Goal: Task Accomplishment & Management: Manage account settings

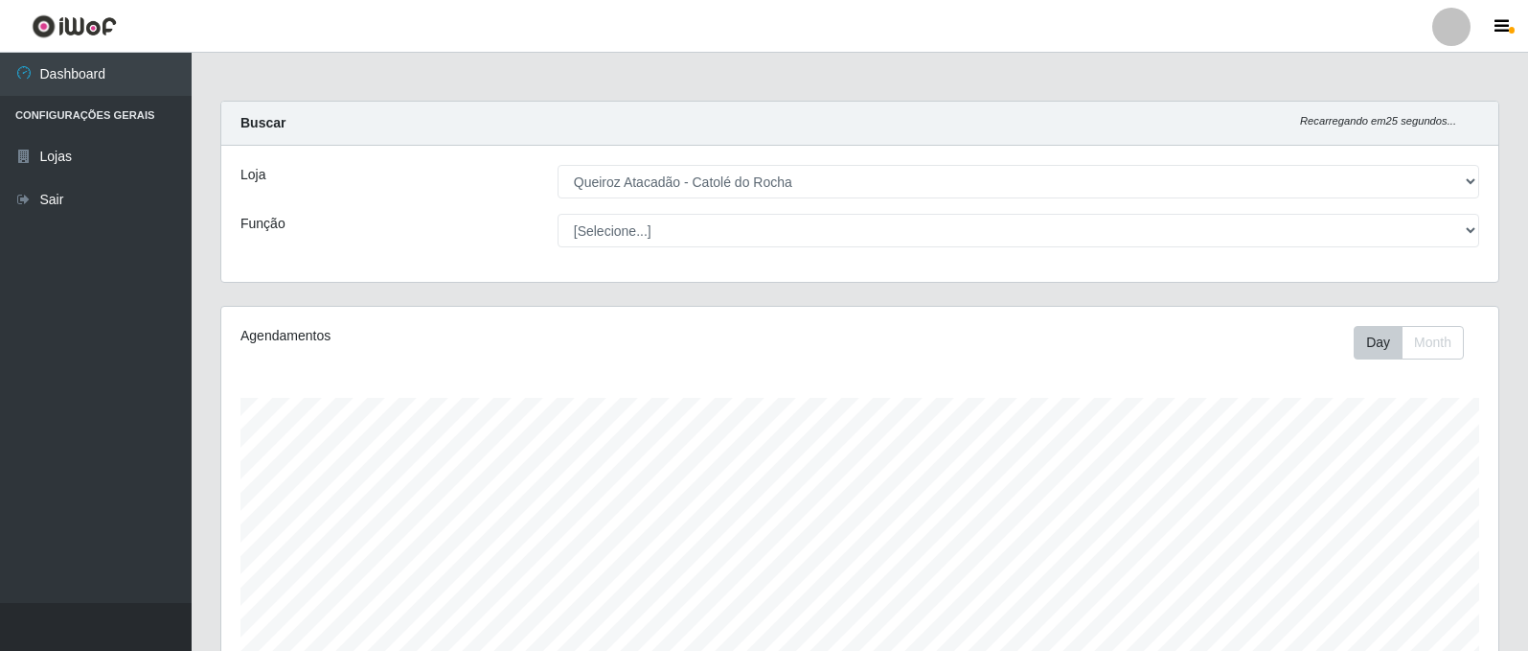
select select "500"
click at [101, 81] on link "Dashboard" at bounding box center [96, 74] width 192 height 43
click at [112, 122] on li "Configurações Gerais" at bounding box center [96, 115] width 192 height 39
click at [112, 101] on li "Configurações Gerais" at bounding box center [96, 115] width 192 height 39
click at [111, 155] on link "Lojas" at bounding box center [96, 156] width 192 height 43
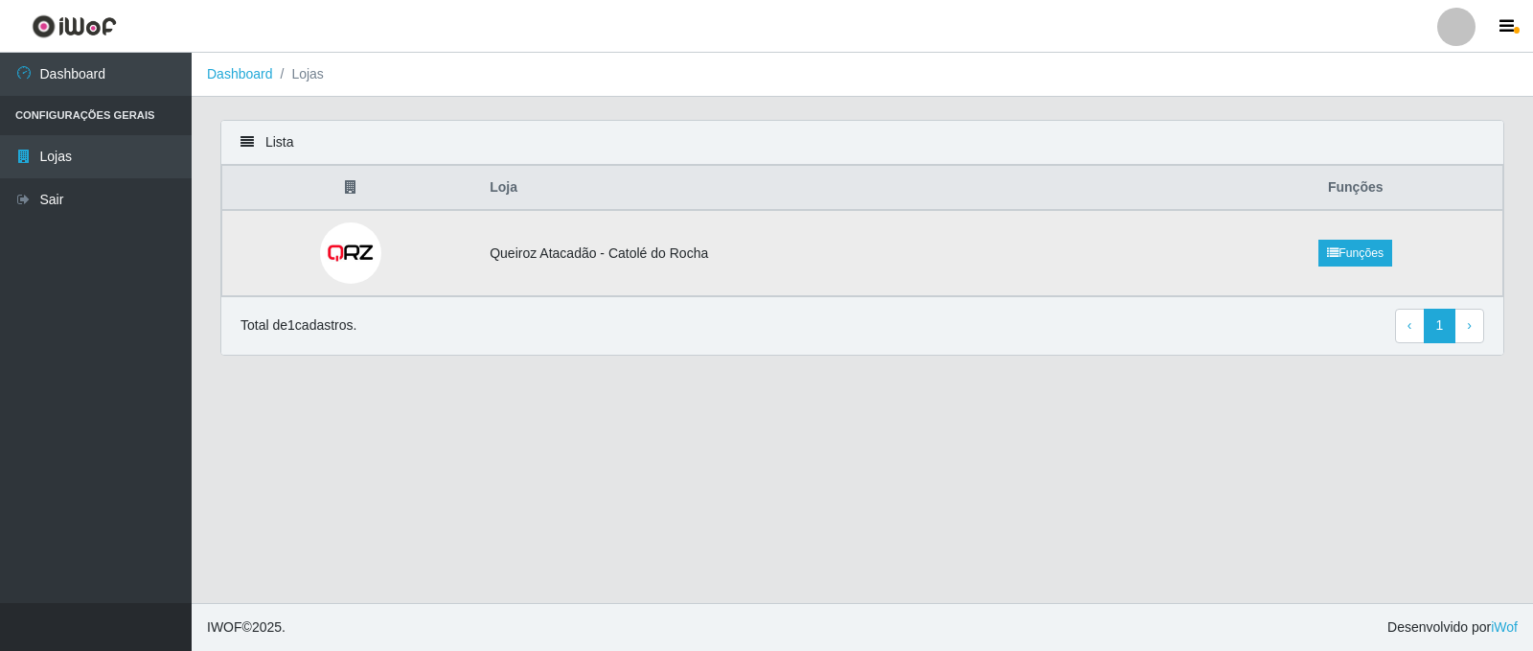
click at [350, 252] on img at bounding box center [350, 252] width 61 height 61
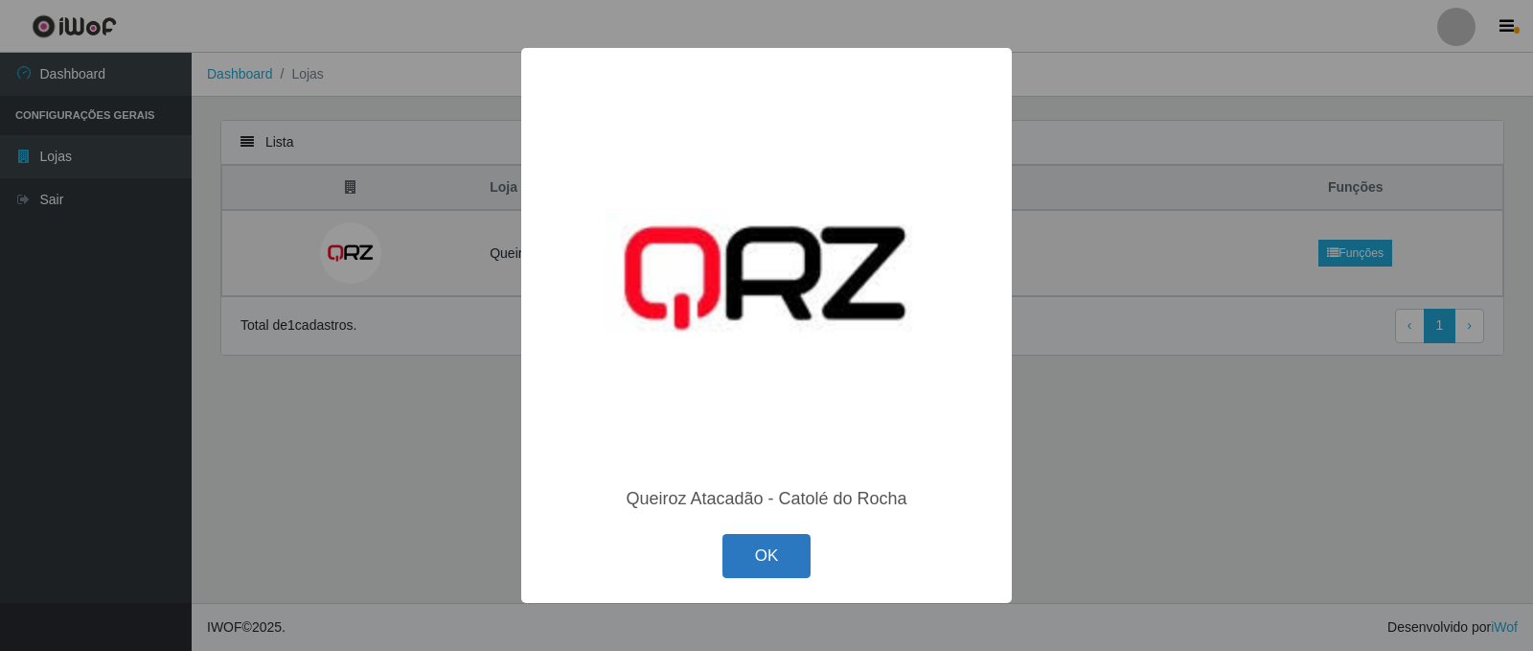
click at [797, 561] on button "OK" at bounding box center [766, 556] width 89 height 45
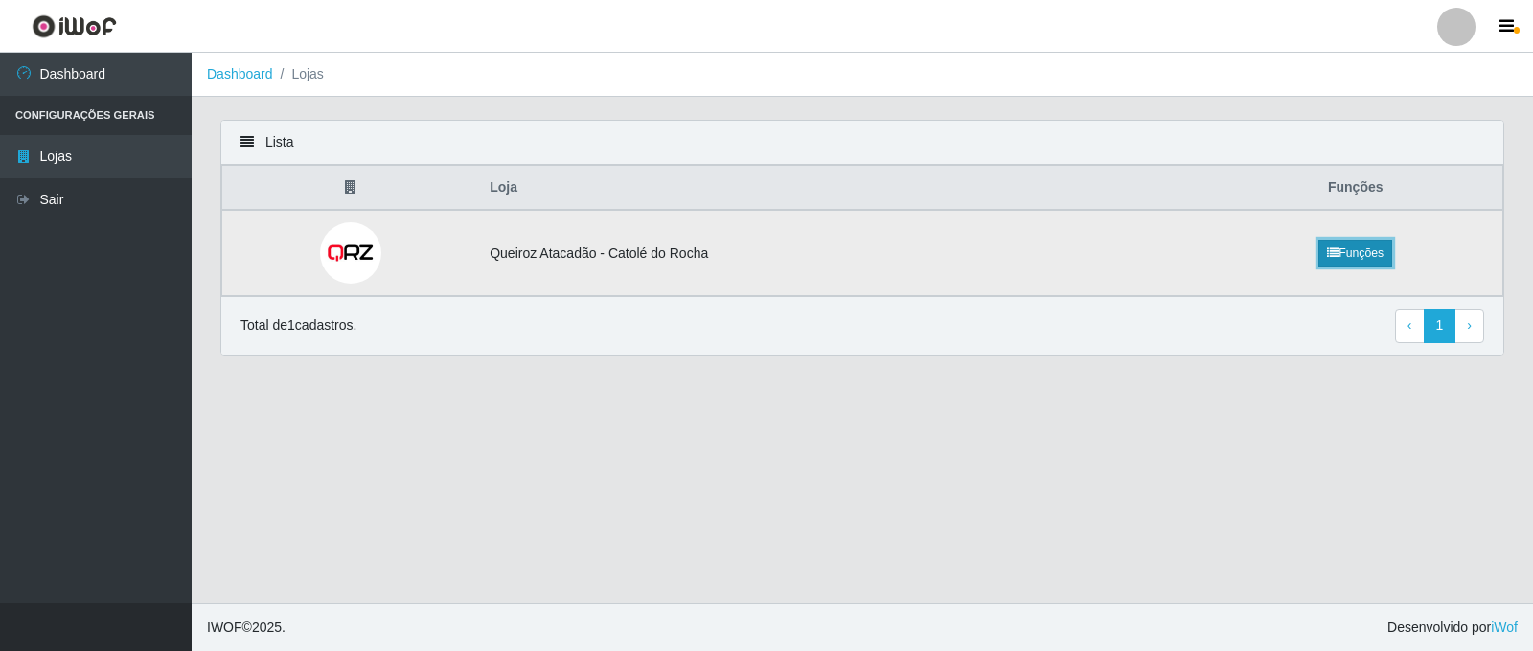
click at [1363, 248] on link "Funções" at bounding box center [1355, 253] width 74 height 27
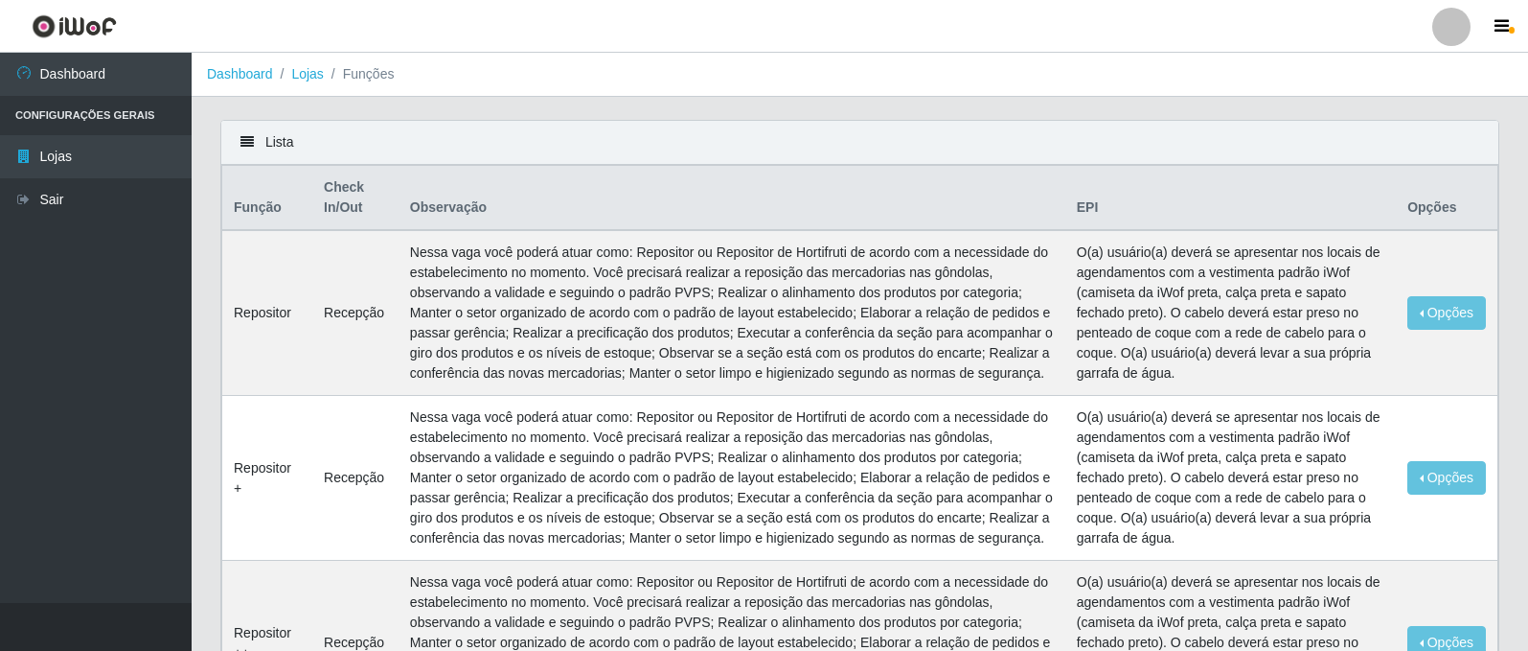
click at [1447, 42] on div at bounding box center [1451, 27] width 38 height 38
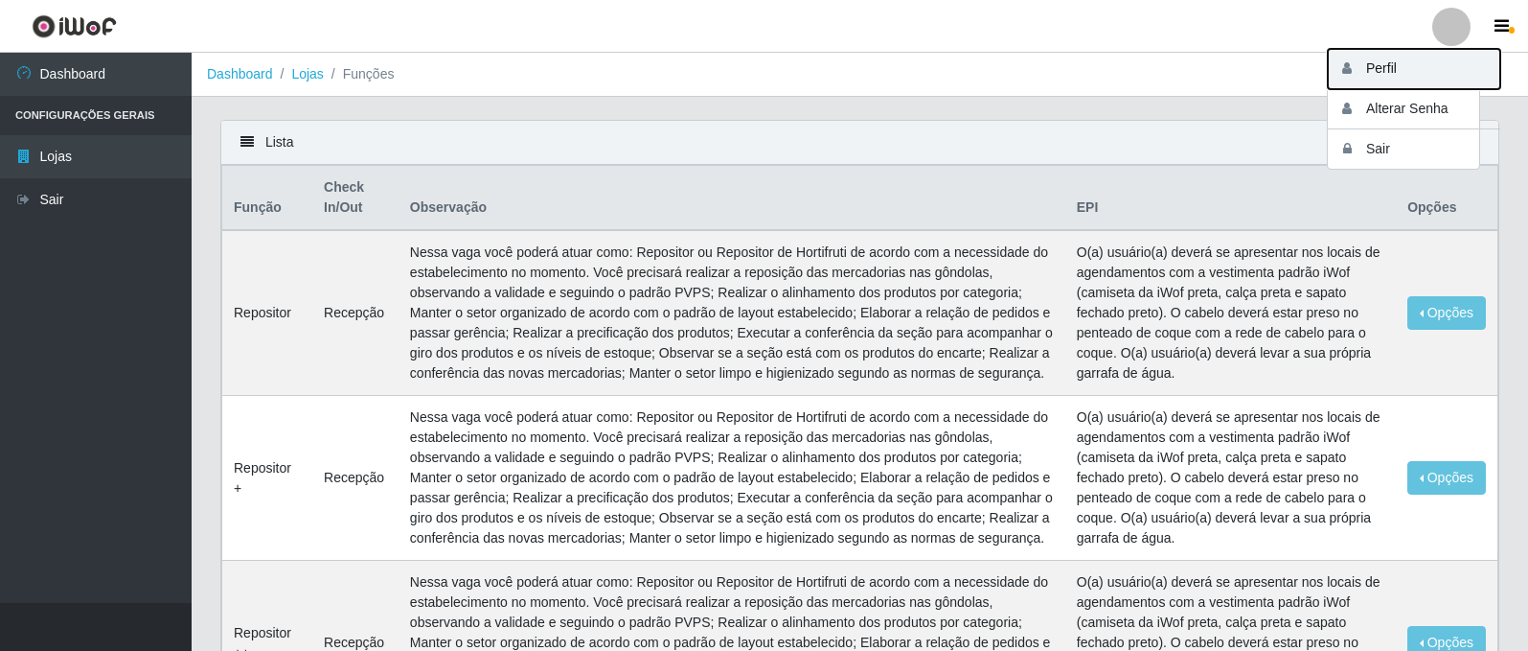
click at [1401, 72] on button "Perfil" at bounding box center [1414, 69] width 172 height 40
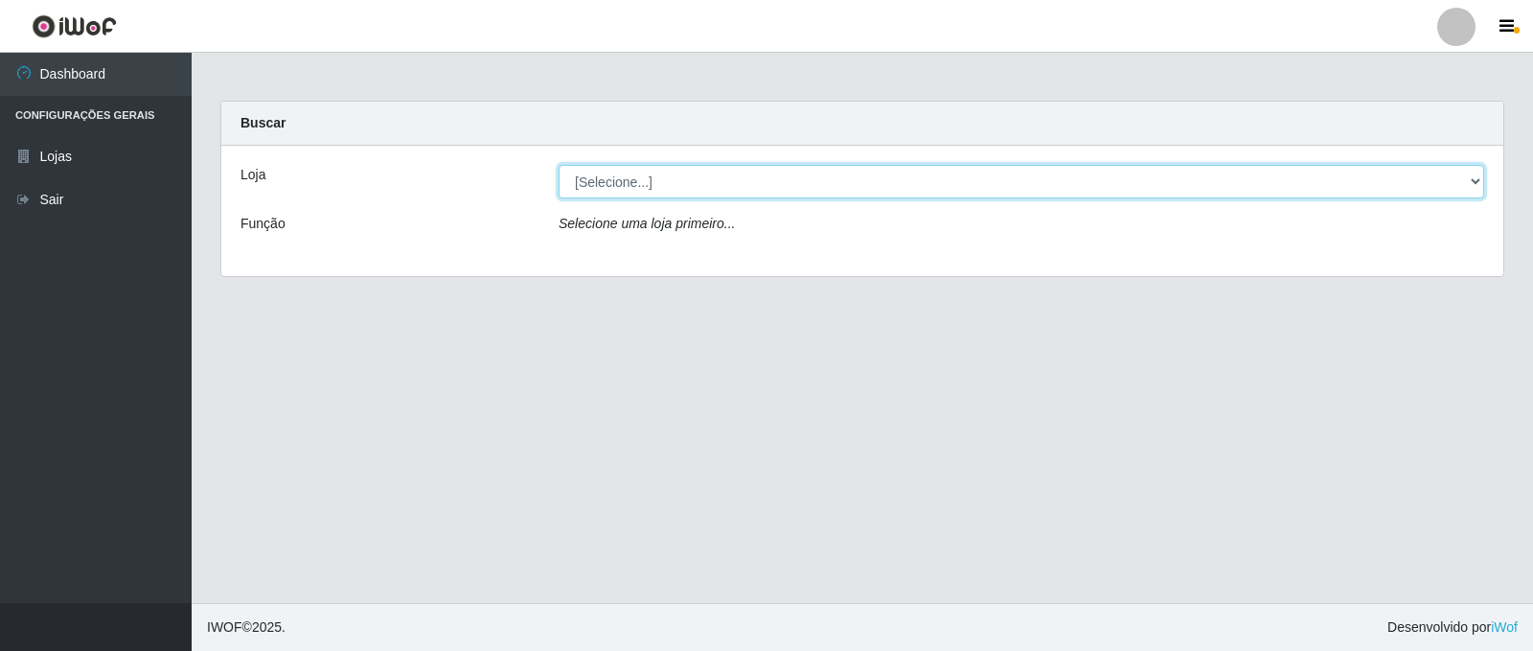
click at [680, 191] on select "[Selecione...] Queiroz Atacadão - Catolé do Rocha" at bounding box center [1022, 182] width 926 height 34
select select "500"
click at [559, 165] on select "[Selecione...] Queiroz Atacadão - Catolé do Rocha" at bounding box center [1022, 182] width 926 height 34
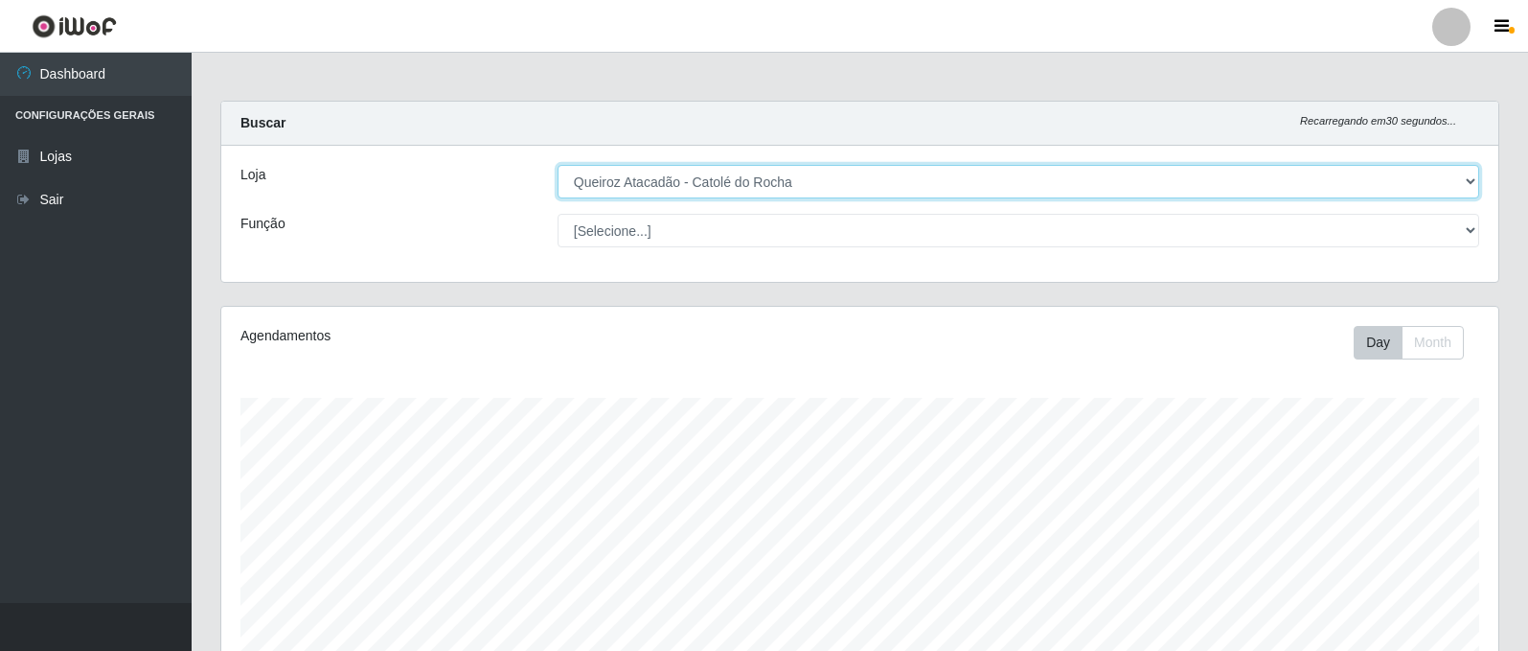
scroll to position [398, 1277]
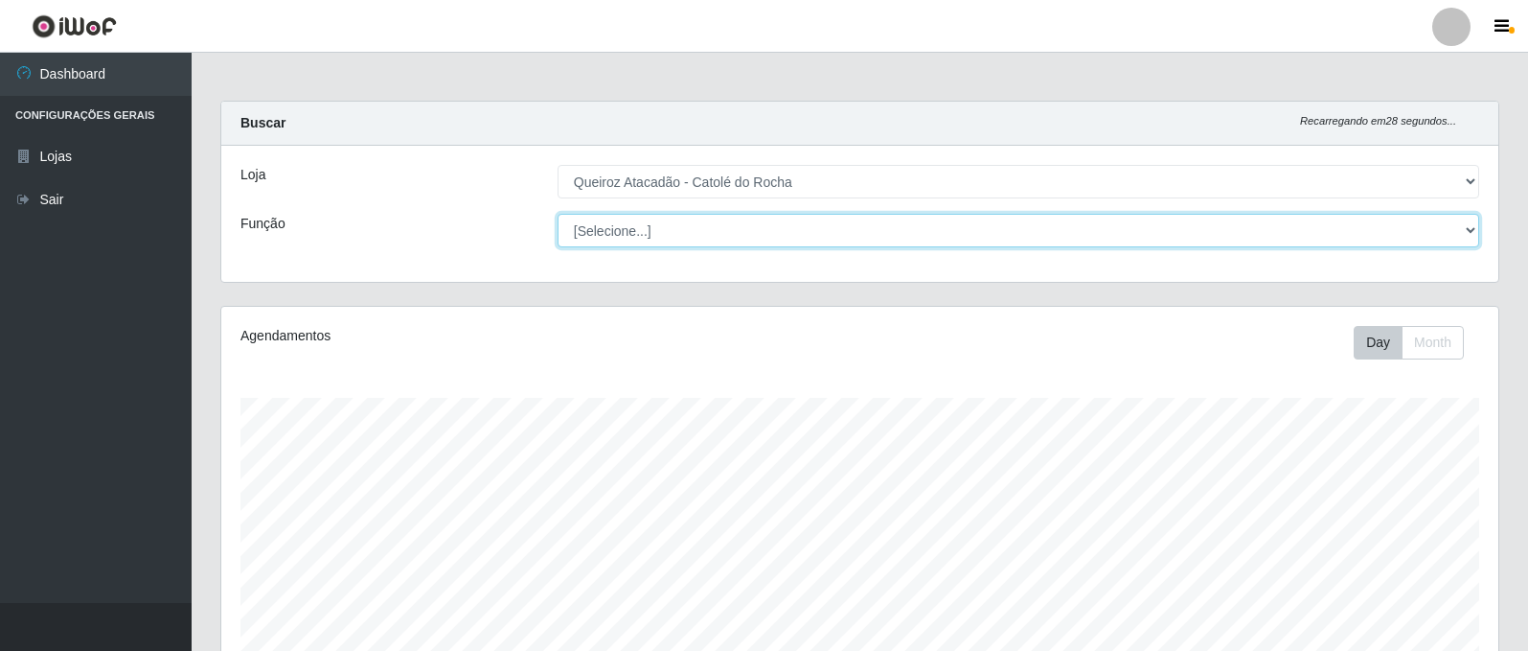
click at [616, 229] on select "[Selecione...] Embalador Embalador + Embalador ++ Repositor Repositor + Reposit…" at bounding box center [1019, 231] width 922 height 34
click at [638, 222] on select "[Selecione...] Embalador Embalador + Embalador ++ Repositor Repositor + Reposit…" at bounding box center [1019, 231] width 922 height 34
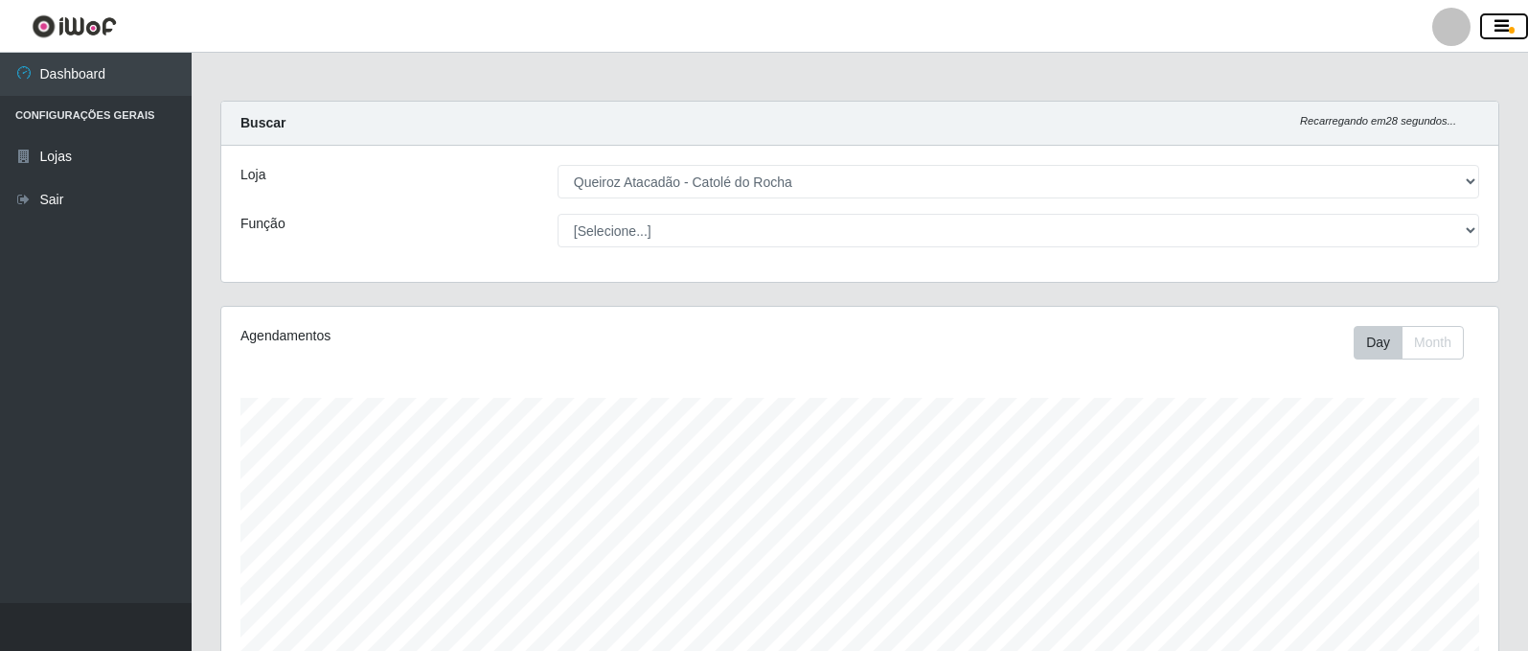
click at [1496, 32] on icon "button" at bounding box center [1502, 26] width 14 height 17
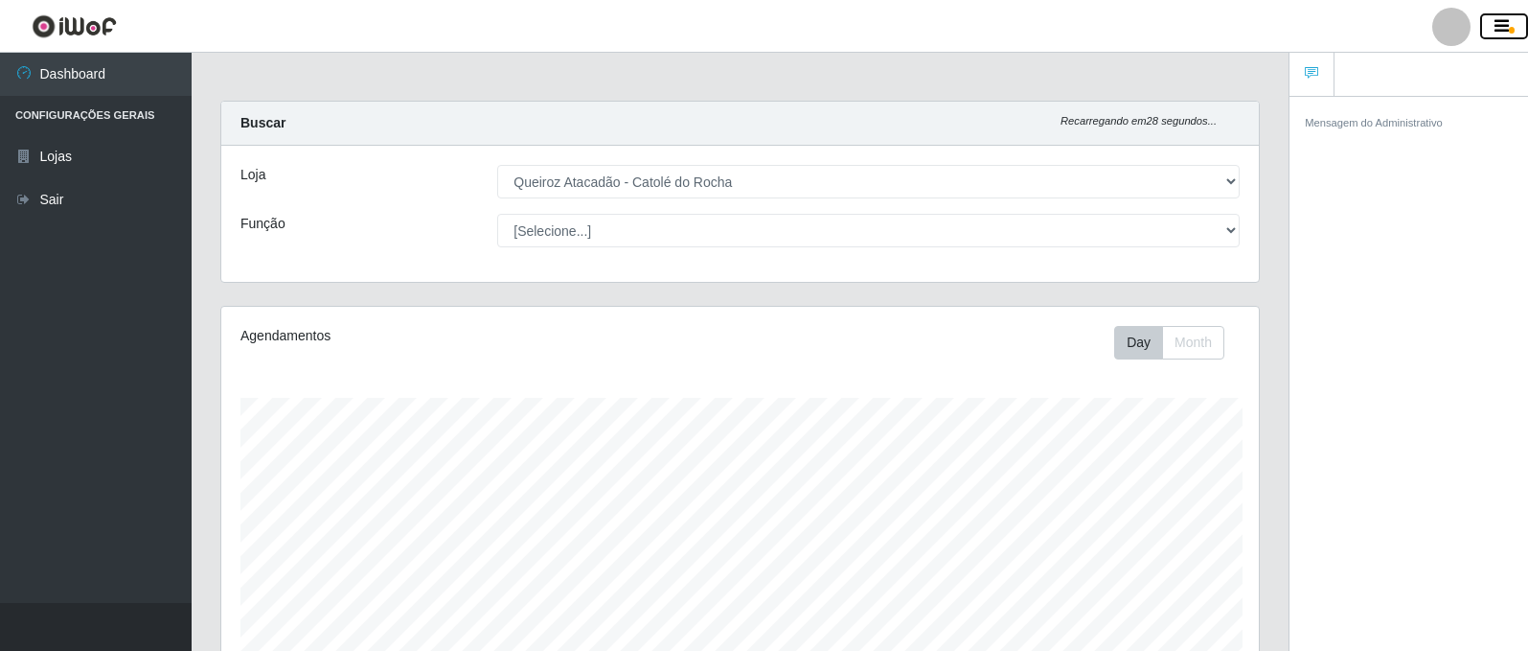
scroll to position [957680, 957040]
click at [1458, 34] on div at bounding box center [1451, 27] width 38 height 38
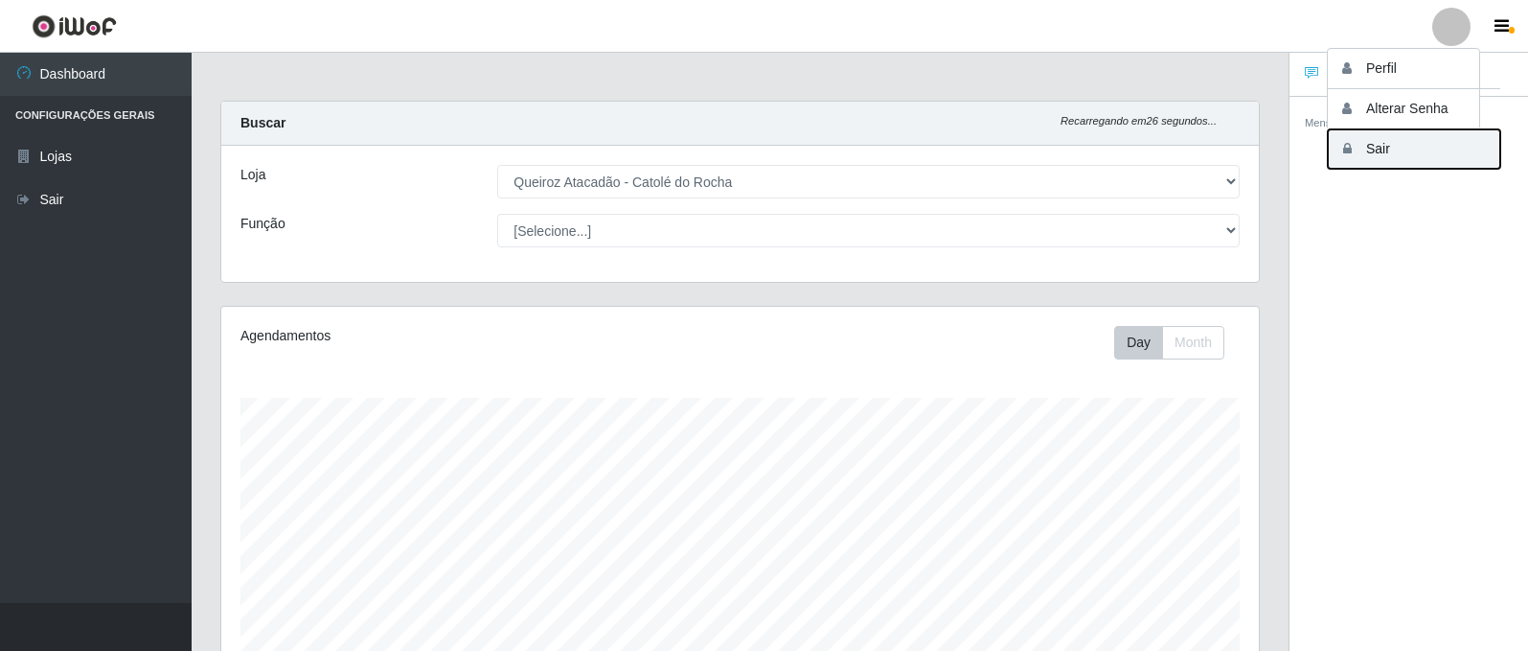
click at [1403, 163] on button "Sair" at bounding box center [1414, 148] width 172 height 39
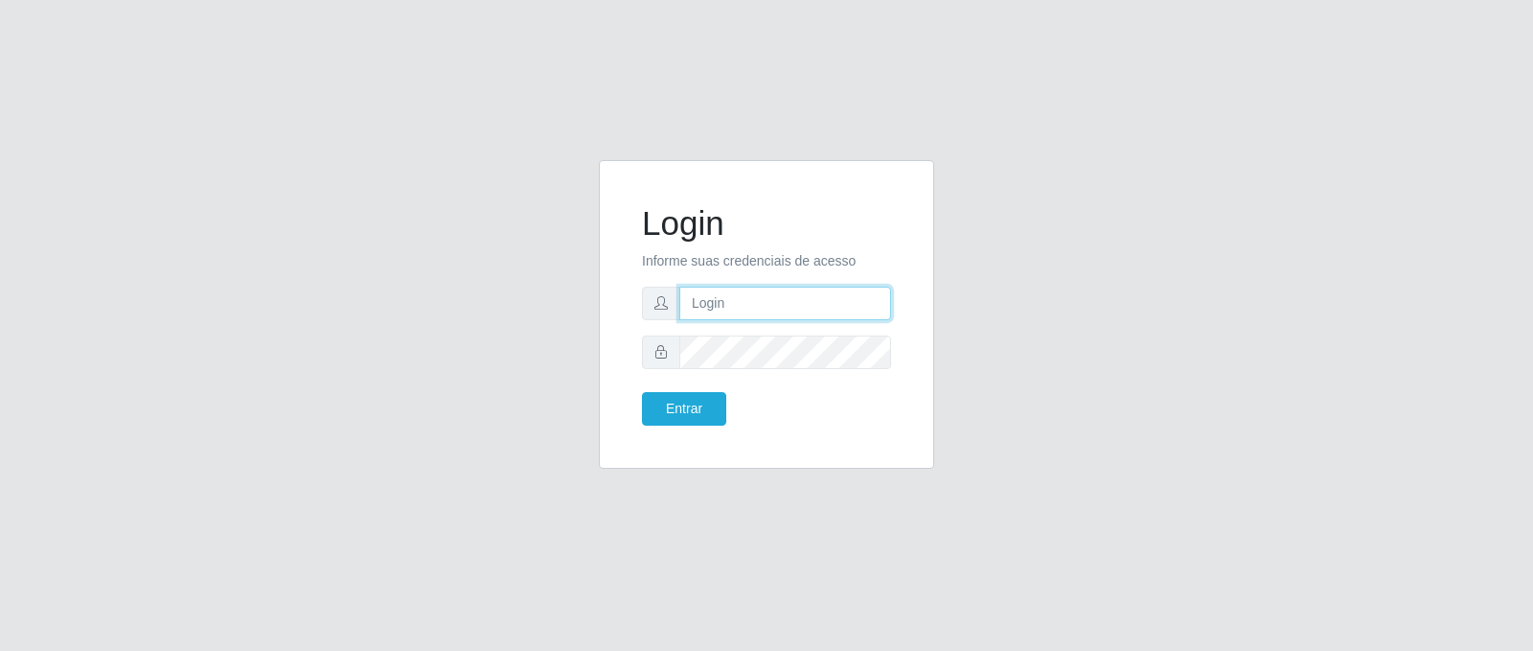
click at [745, 302] on input "text" at bounding box center [785, 303] width 212 height 34
type input "eder.maia@hiperqueiroz.com.br"
click at [642, 392] on button "Entrar" at bounding box center [684, 409] width 84 height 34
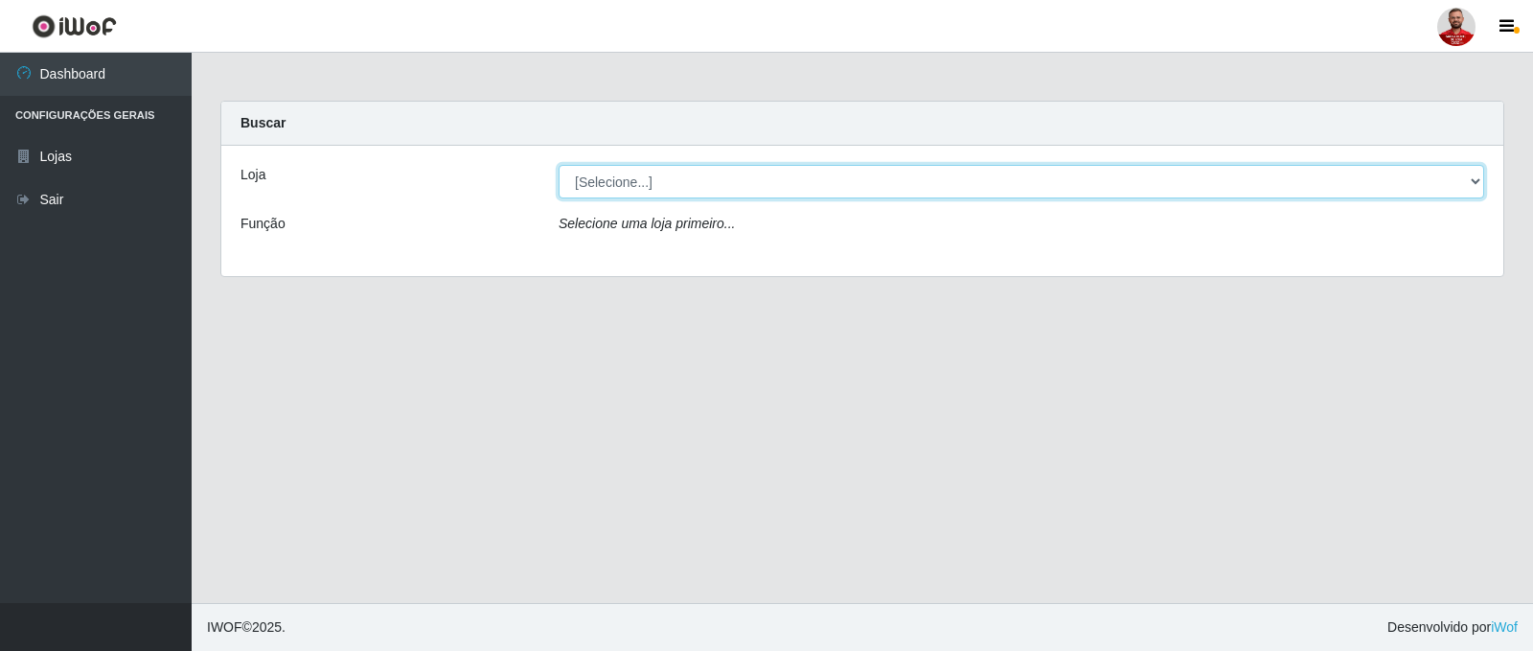
click at [629, 190] on select "[Selecione...] Queiroz Atacadão - Catolé do Rocha" at bounding box center [1022, 182] width 926 height 34
select select "500"
click at [559, 165] on select "[Selecione...] Queiroz Atacadão - Catolé do Rocha" at bounding box center [1022, 182] width 926 height 34
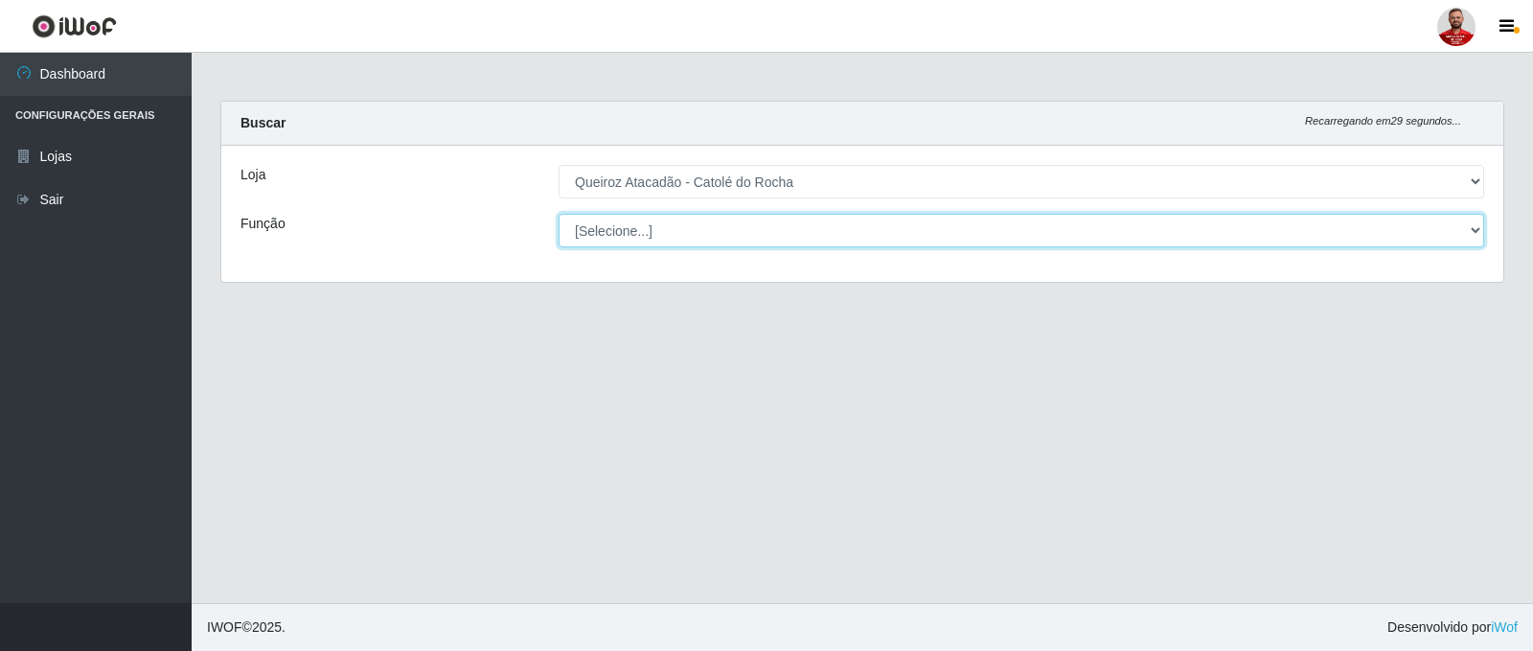
click at [623, 227] on select "[Selecione...] Embalador Embalador + Embalador ++ Repositor Repositor + Reposit…" at bounding box center [1022, 231] width 926 height 34
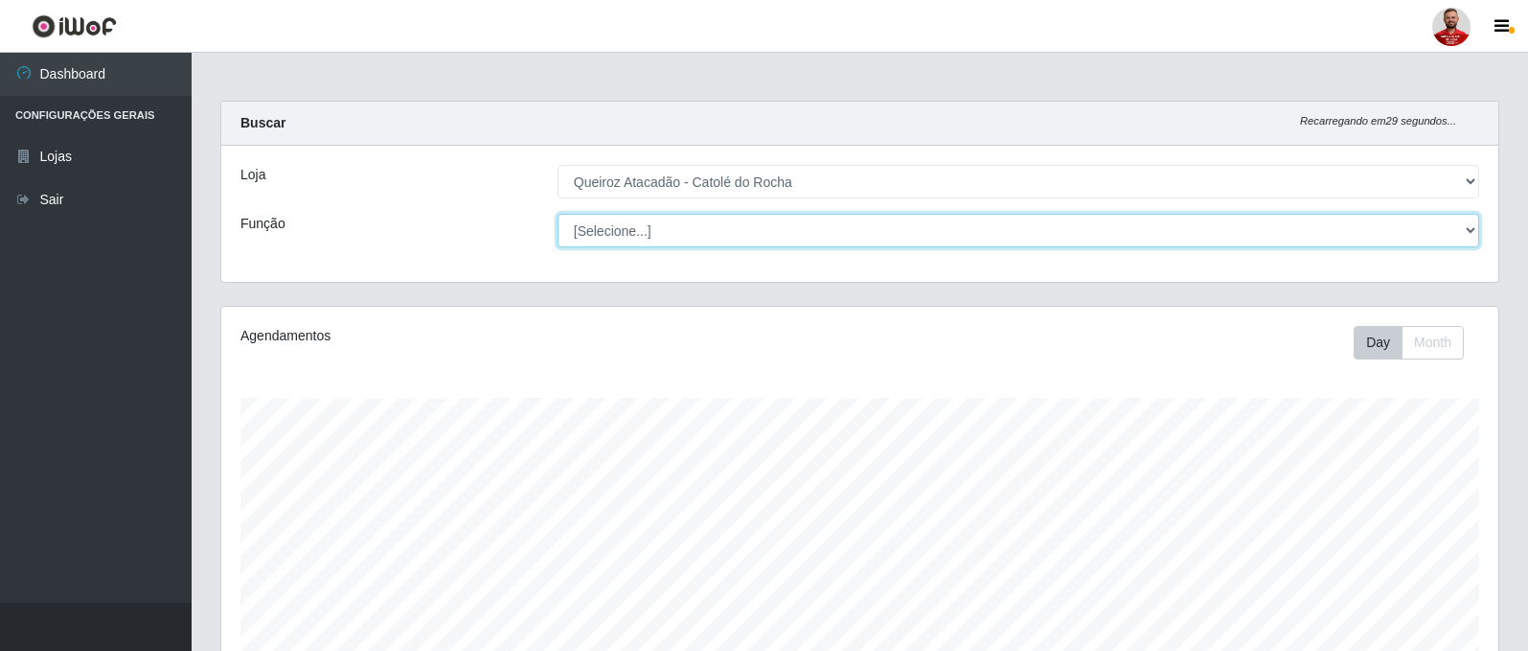
scroll to position [398, 1277]
select select "1"
click at [558, 214] on select "[Selecione...] Embalador Embalador + Embalador ++ Repositor Repositor + Reposit…" at bounding box center [1019, 231] width 922 height 34
click at [636, 237] on select "[Selecione...] Embalador Embalador + Embalador ++ Repositor Repositor + Reposit…" at bounding box center [1019, 231] width 922 height 34
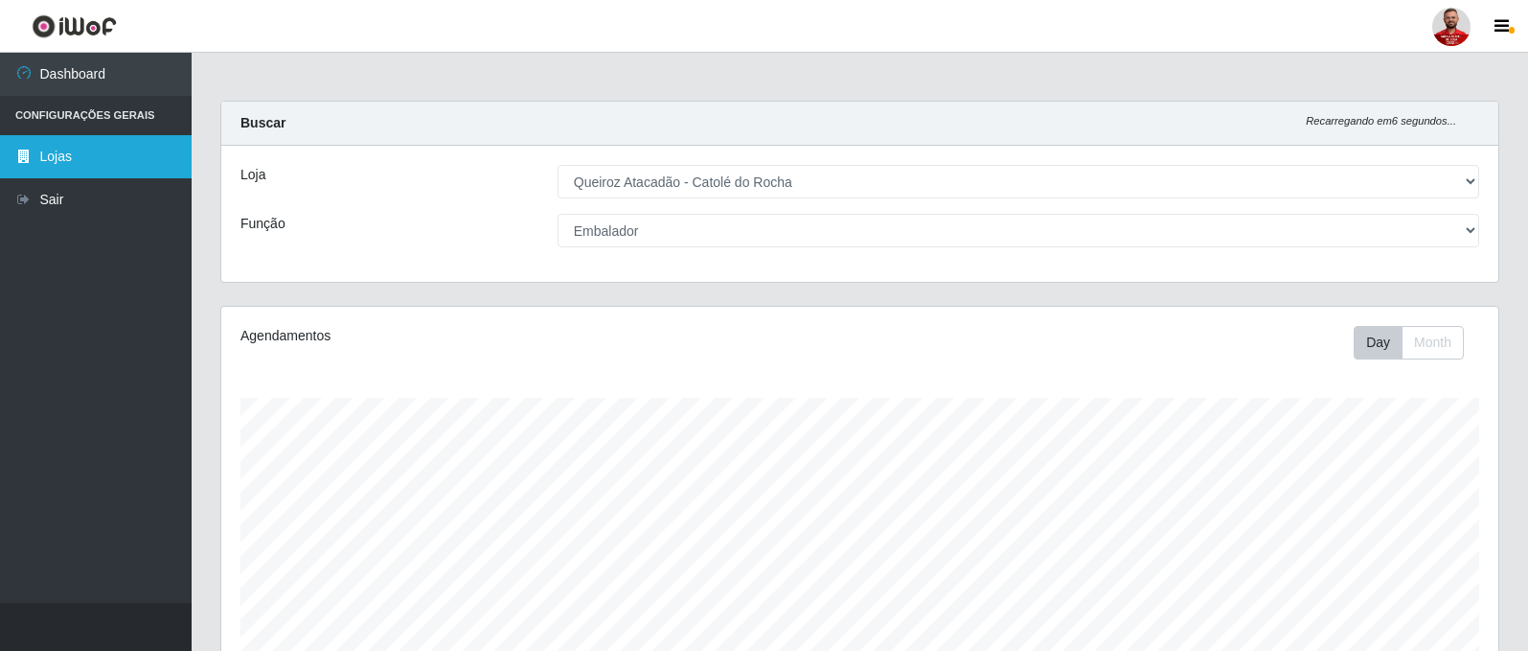
click at [77, 161] on link "Lojas" at bounding box center [96, 156] width 192 height 43
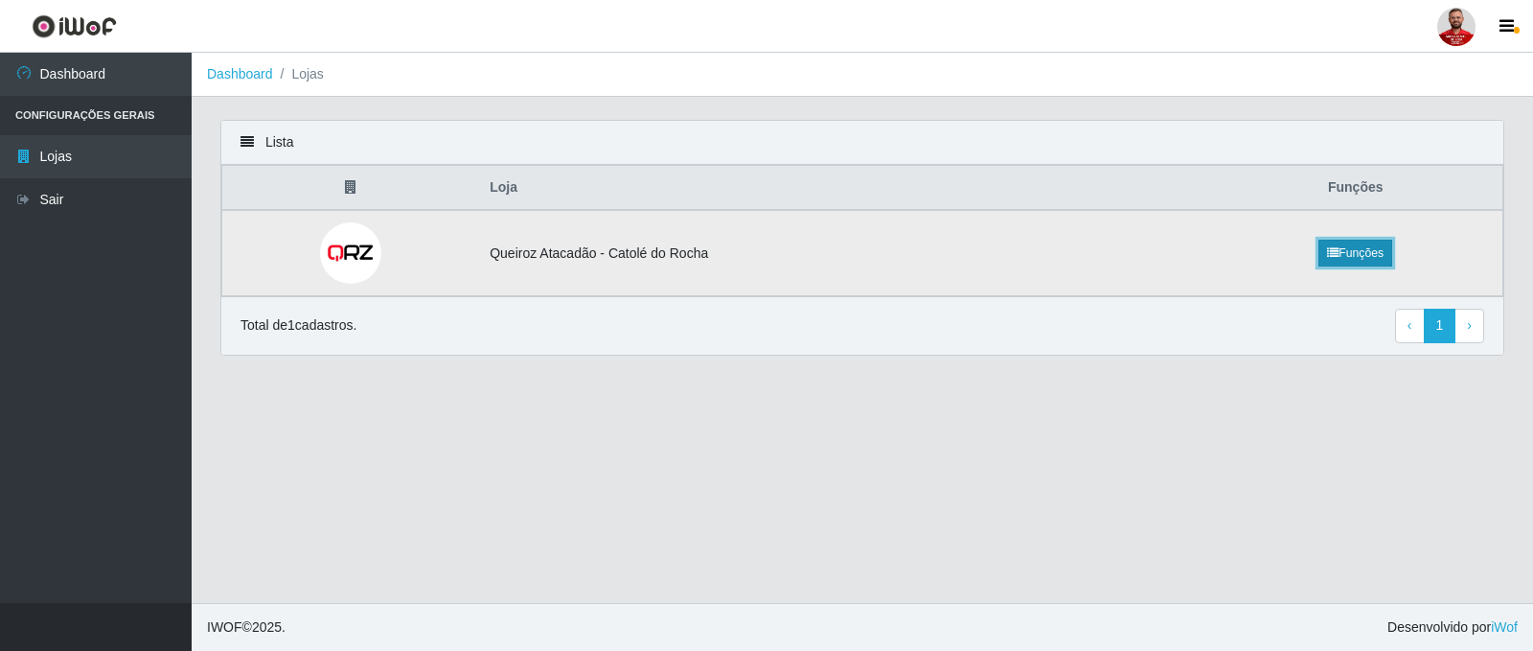
click at [1360, 256] on link "Funções" at bounding box center [1355, 253] width 74 height 27
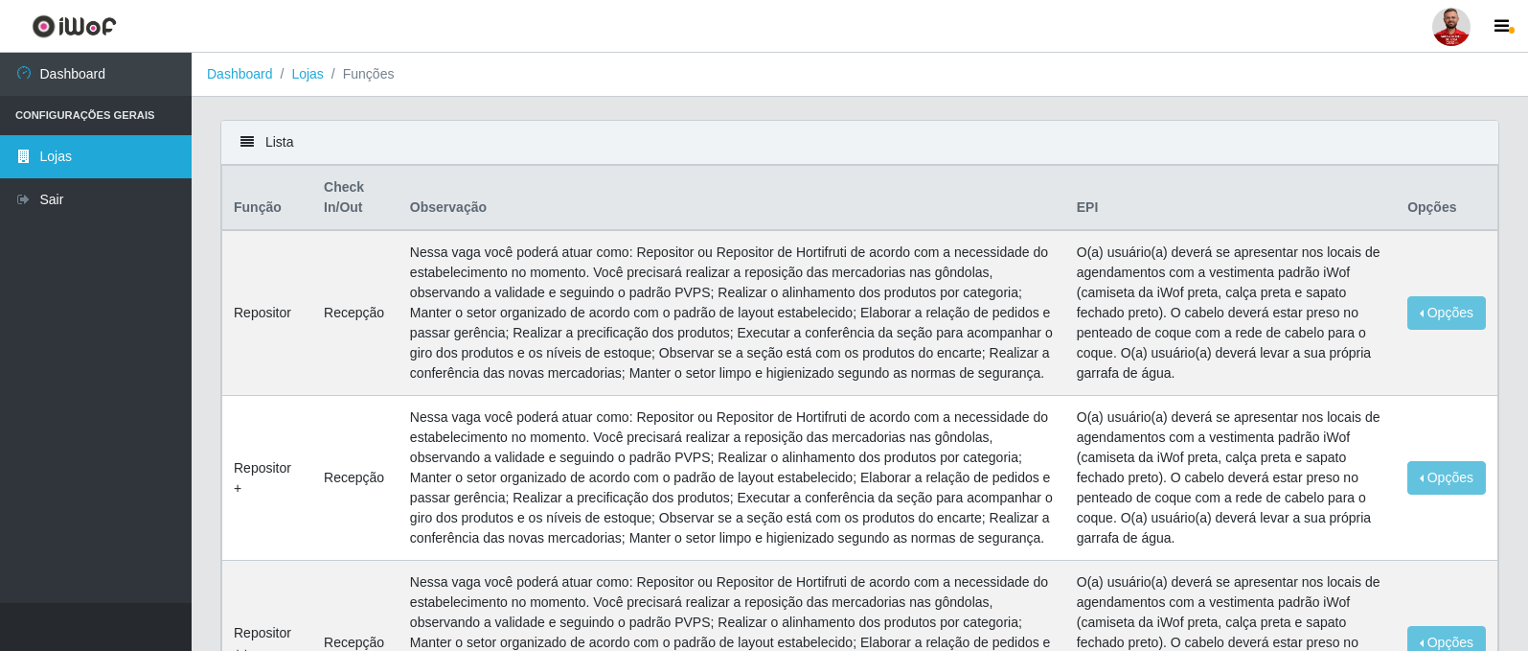
click at [54, 159] on link "Lojas" at bounding box center [96, 156] width 192 height 43
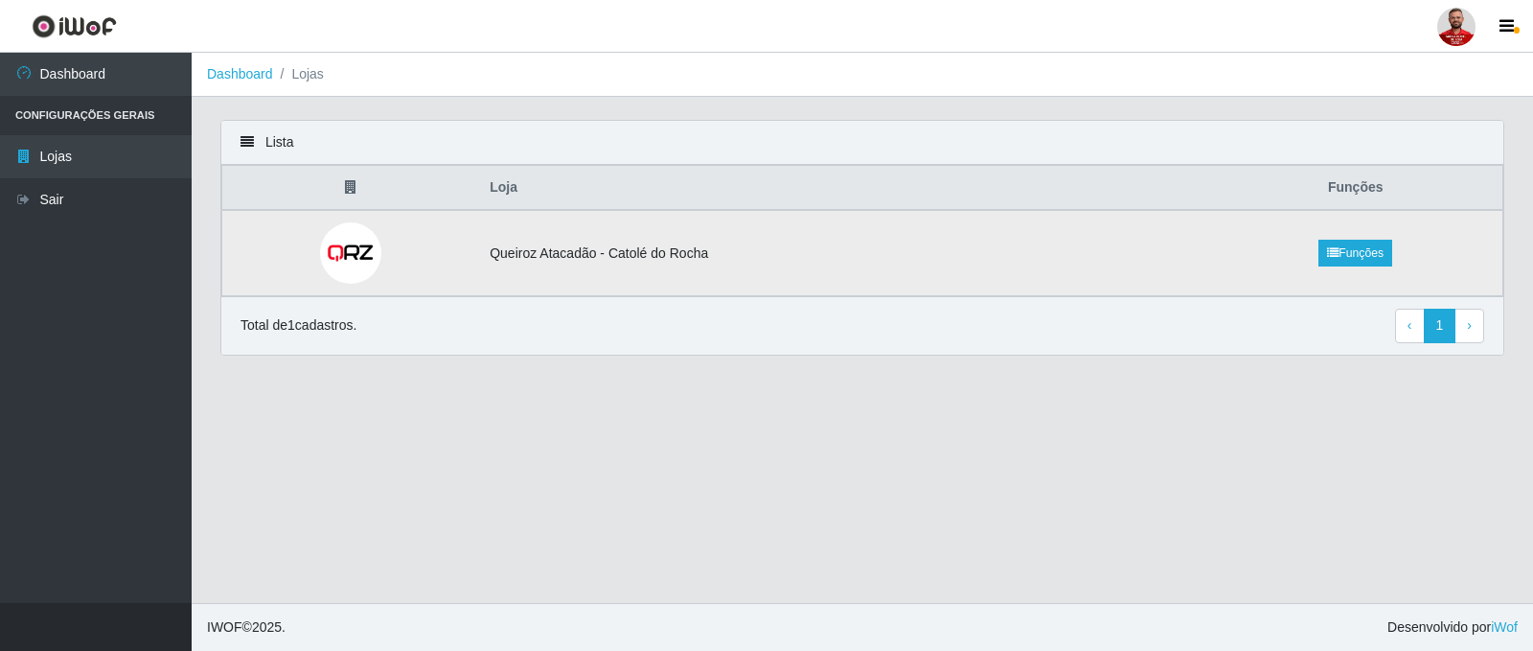
click at [593, 252] on td "Queiroz Atacadão - Catolé do Rocha" at bounding box center [843, 253] width 730 height 86
click at [67, 75] on link "Dashboard" at bounding box center [96, 74] width 192 height 43
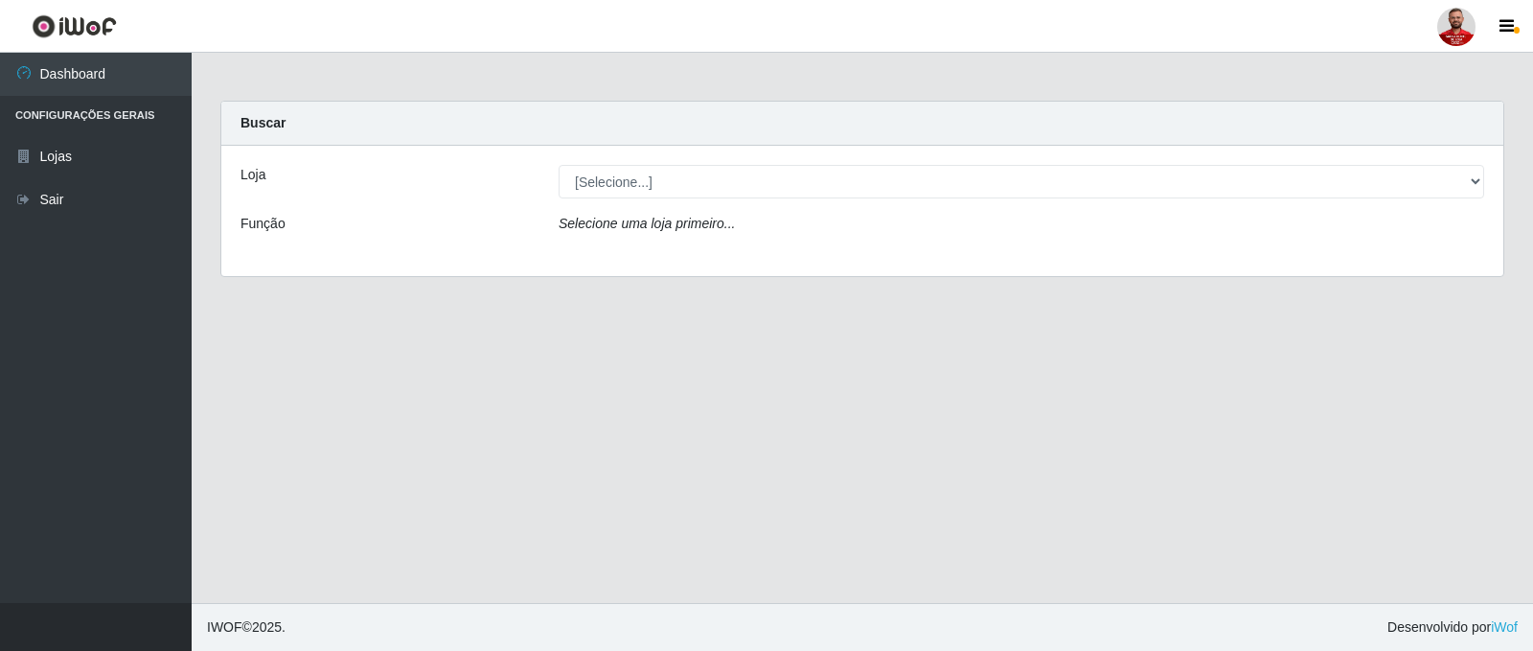
click at [774, 222] on div "Selecione uma loja primeiro..." at bounding box center [1021, 228] width 954 height 28
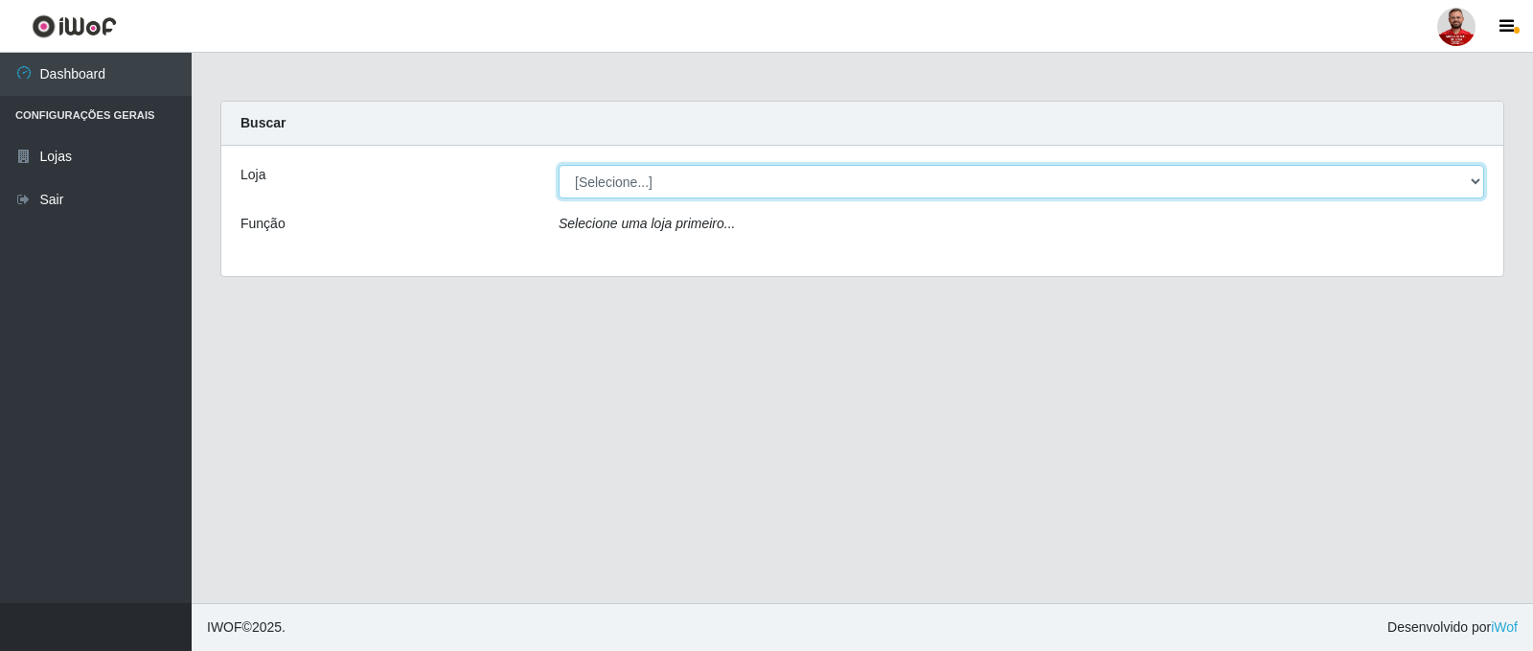
click at [684, 180] on select "[Selecione...] Queiroz Atacadão - Catolé do Rocha" at bounding box center [1022, 182] width 926 height 34
select select "500"
click at [559, 165] on select "[Selecione...] Queiroz Atacadão - Catolé do Rocha" at bounding box center [1022, 182] width 926 height 34
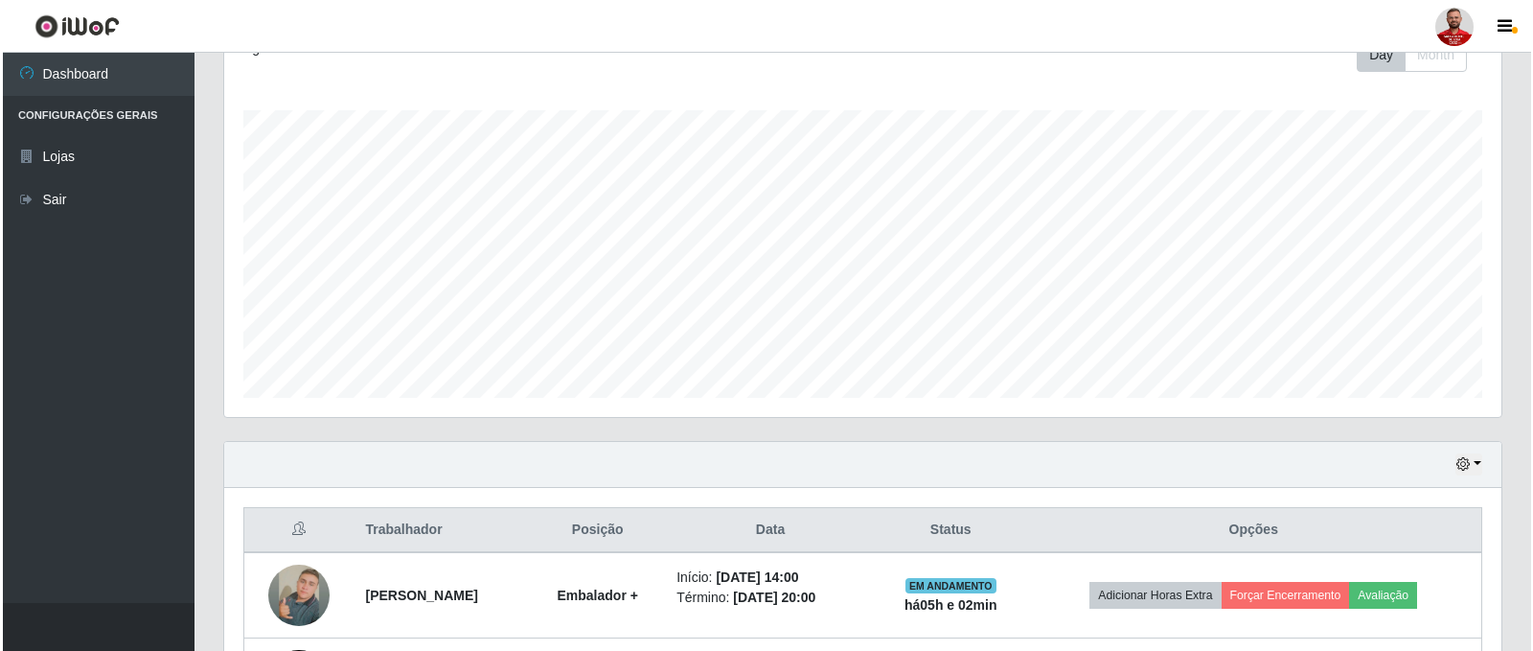
scroll to position [451, 0]
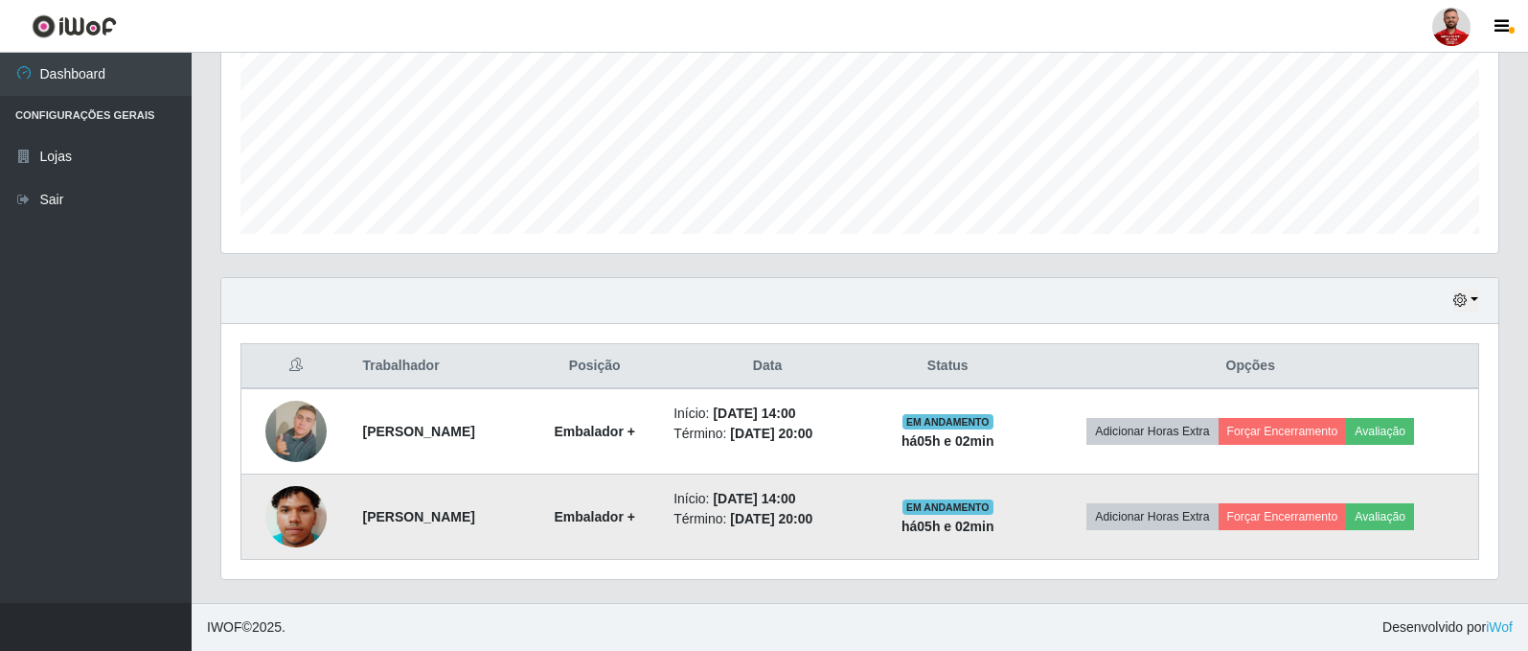
click at [301, 523] on img at bounding box center [295, 516] width 61 height 109
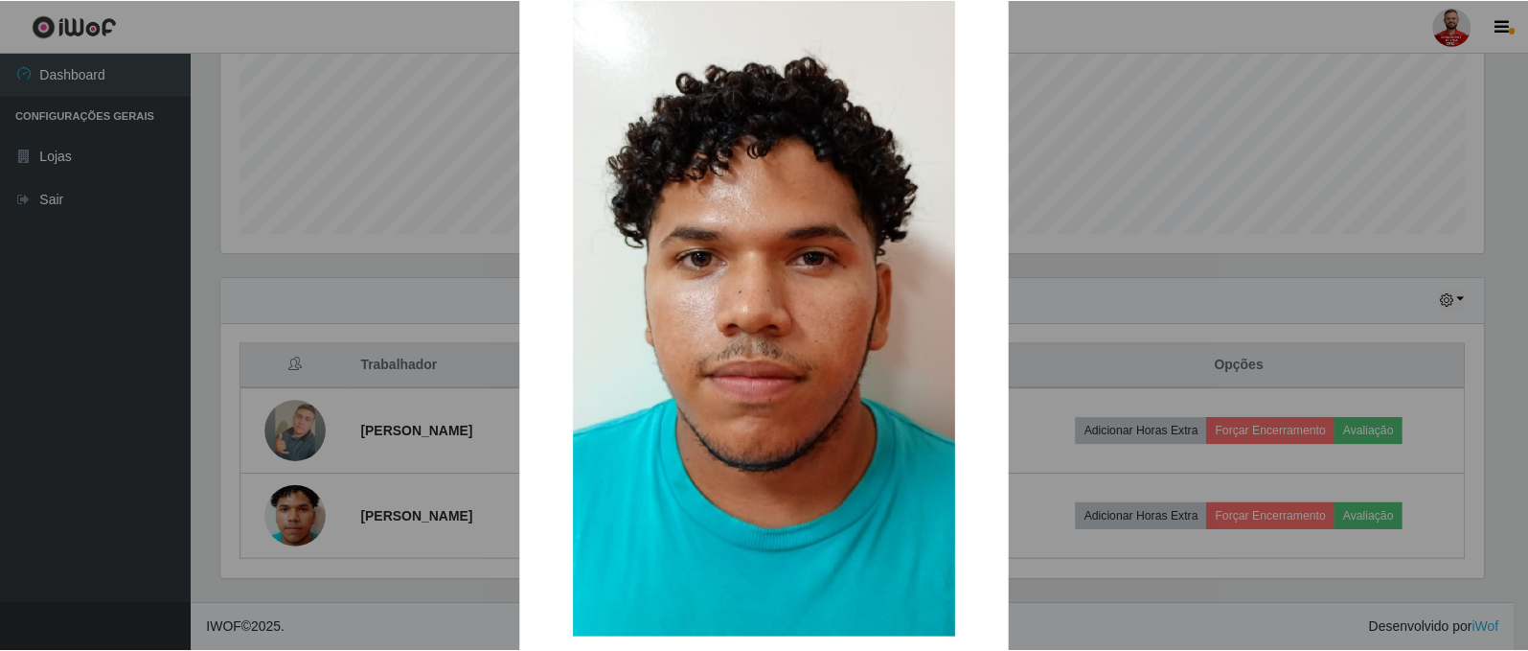
scroll to position [192, 0]
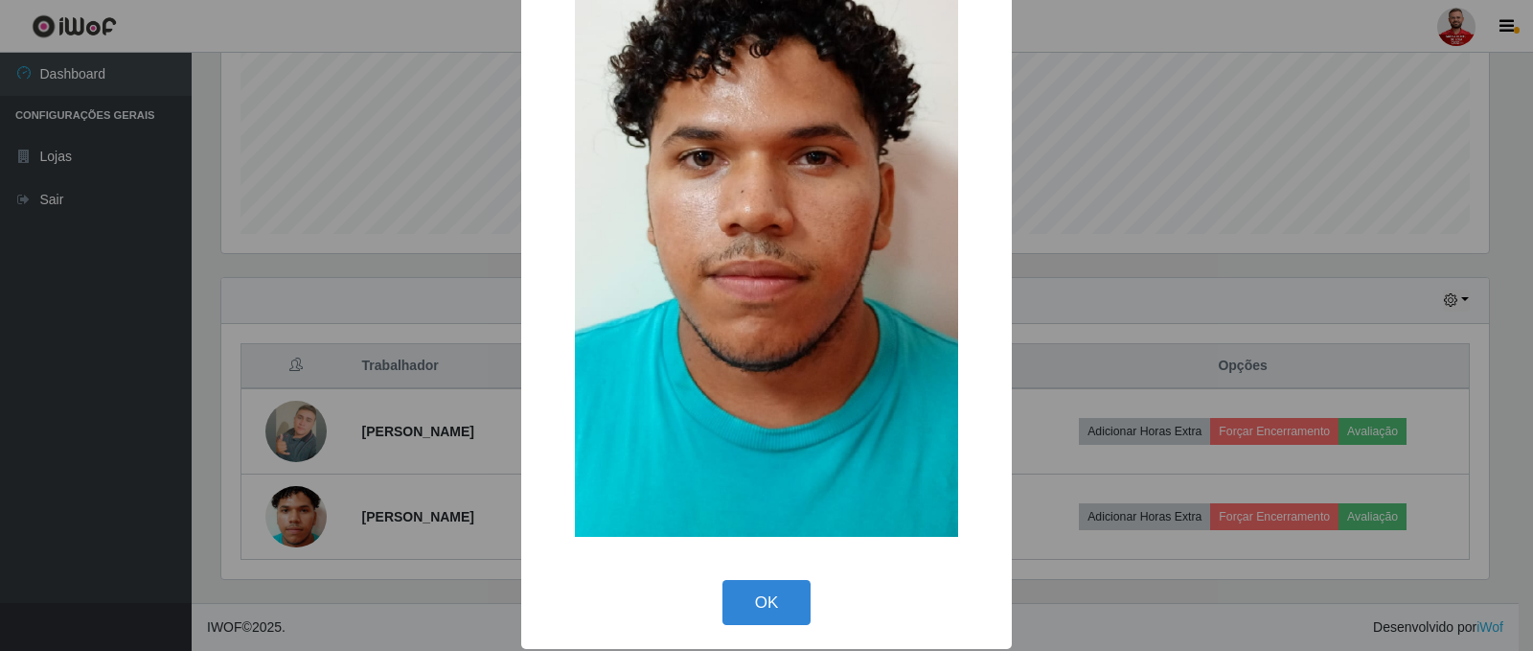
click at [450, 542] on div "× OK Cancel" at bounding box center [766, 325] width 1533 height 651
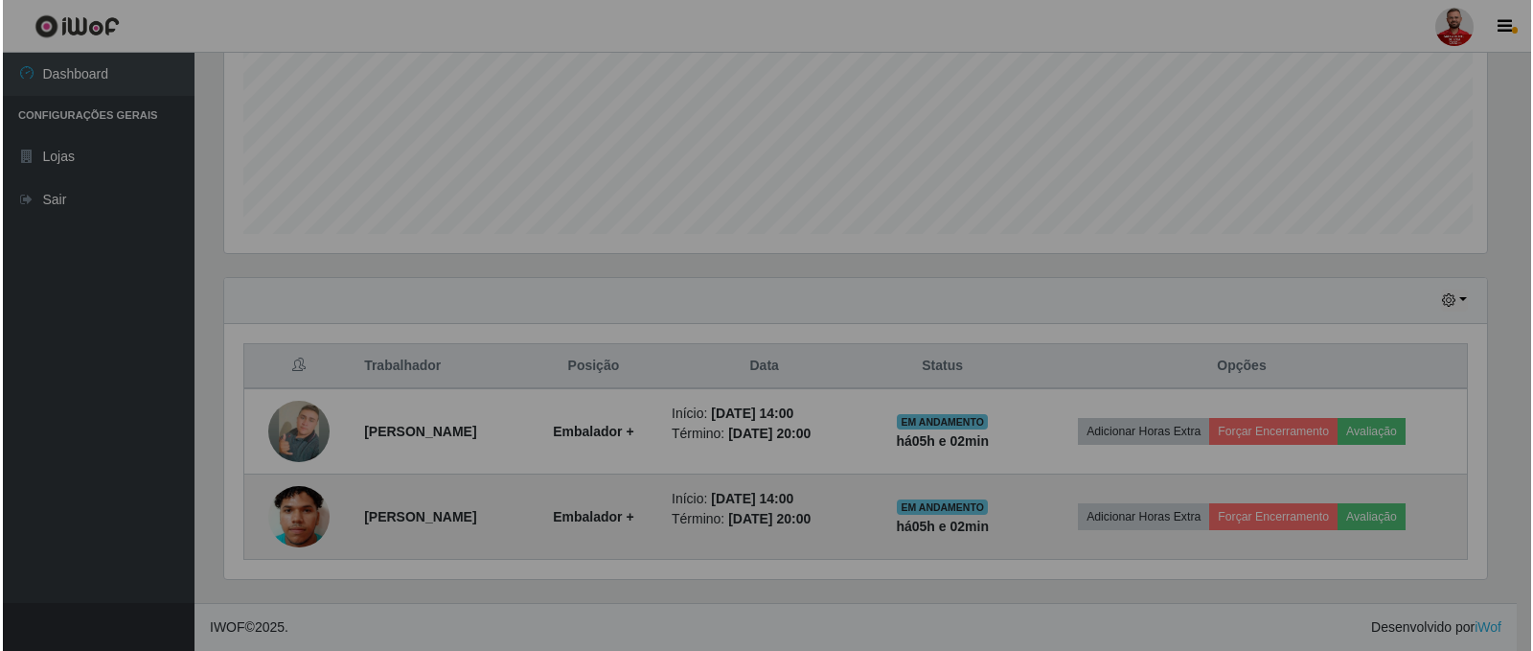
scroll to position [398, 1277]
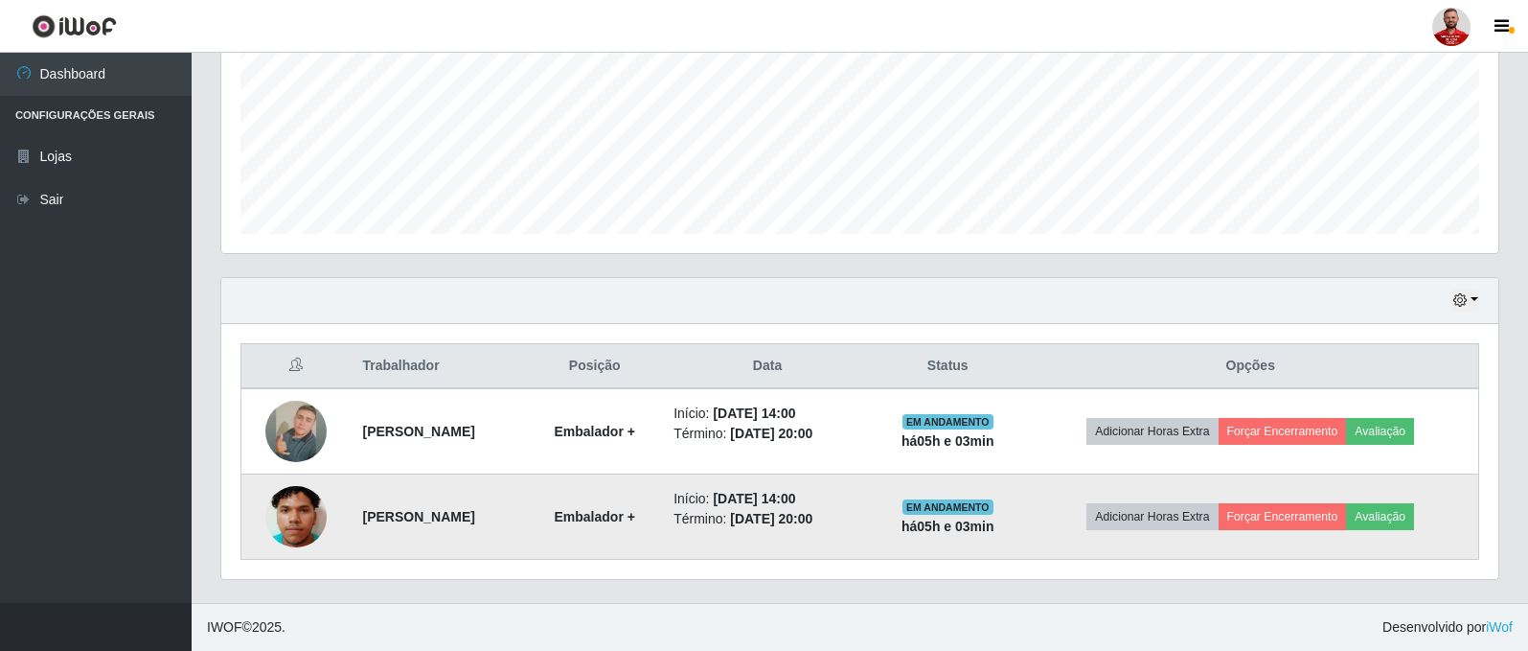
click at [461, 516] on strong "[PERSON_NAME]" at bounding box center [418, 516] width 112 height 15
click at [704, 500] on td "Início: 30/08/2025, 14:00 Término: 30/08/2025, 20:00" at bounding box center [767, 516] width 211 height 85
click at [1414, 523] on button "Avaliação" at bounding box center [1380, 516] width 68 height 27
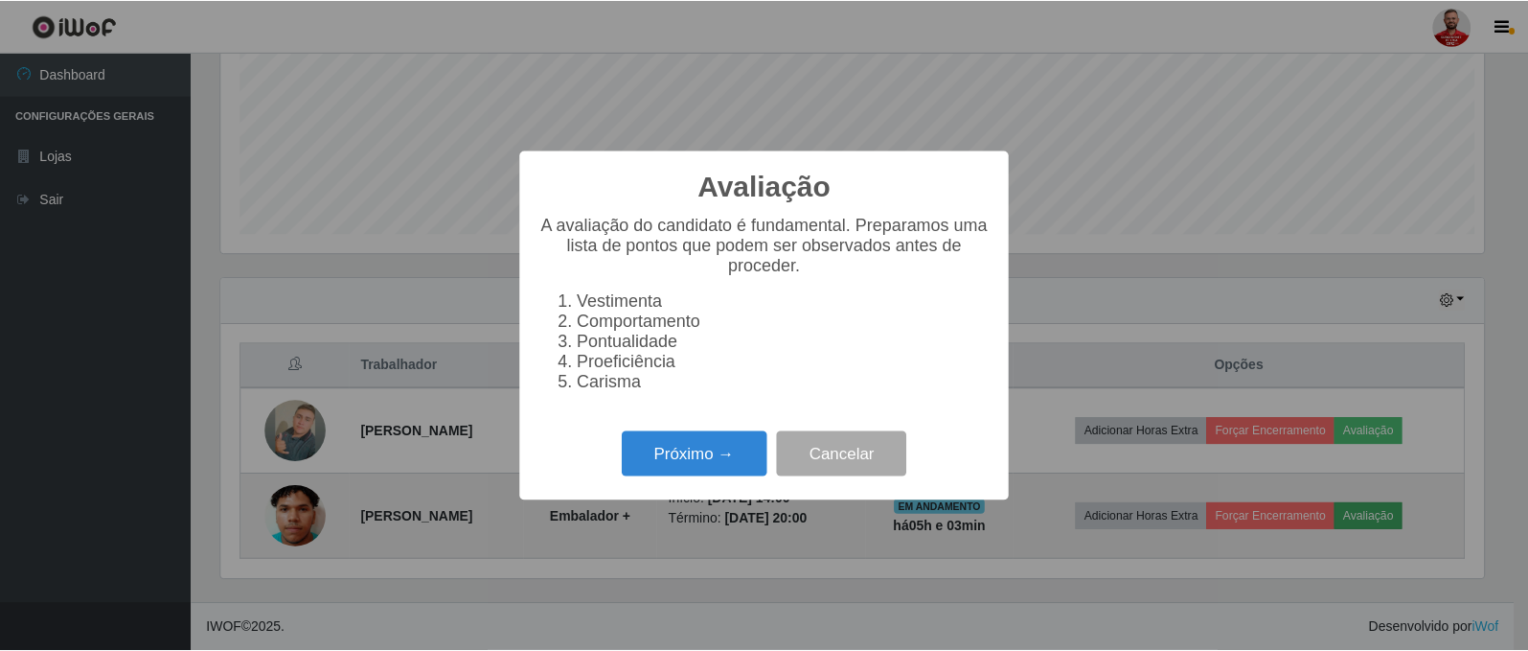
scroll to position [398, 1268]
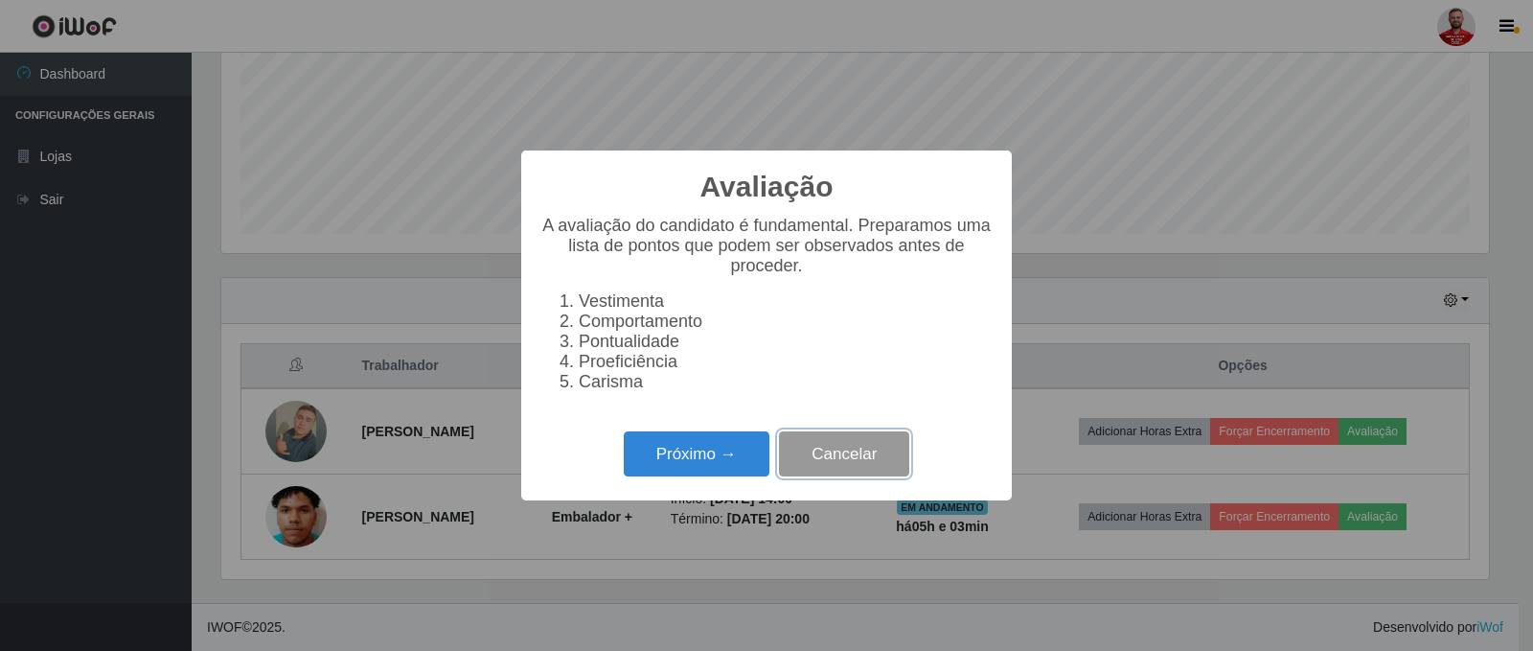
click at [885, 476] on button "Cancelar" at bounding box center [844, 453] width 130 height 45
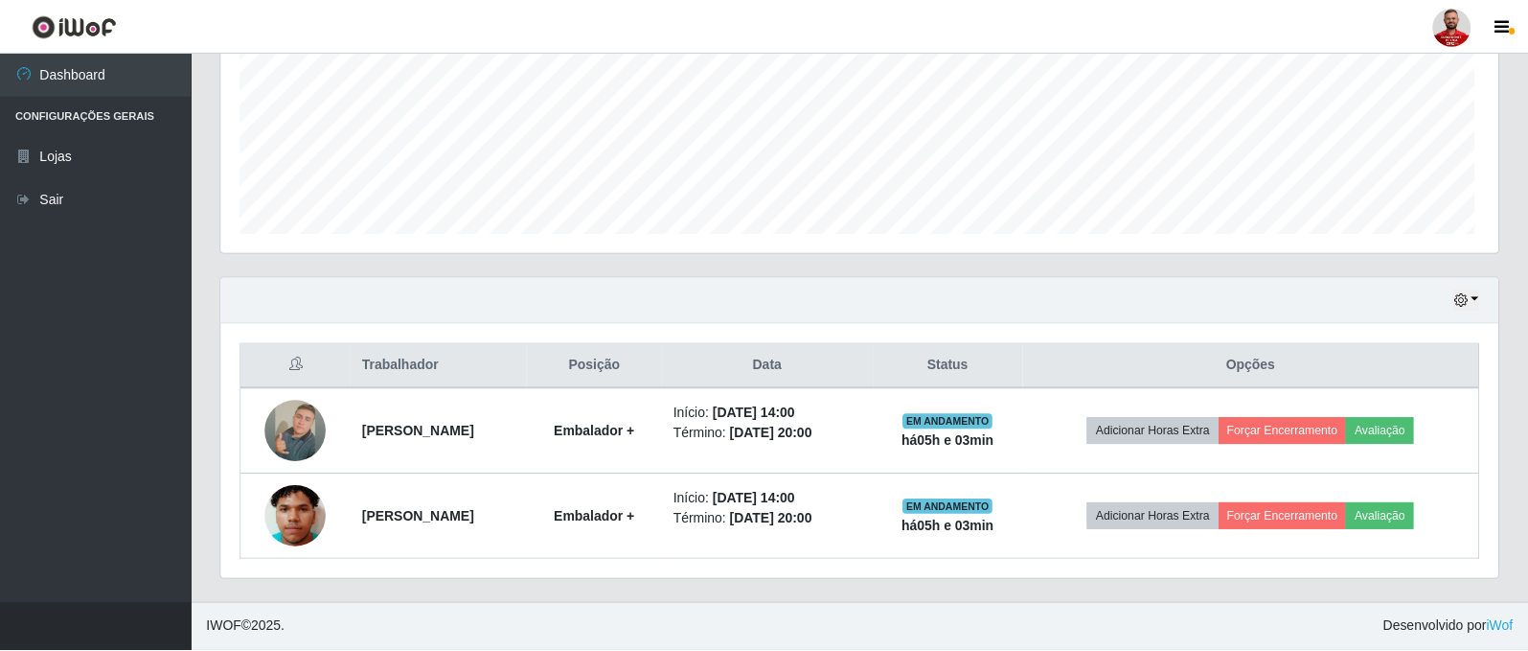
scroll to position [398, 1277]
click at [1477, 294] on button "button" at bounding box center [1465, 300] width 27 height 22
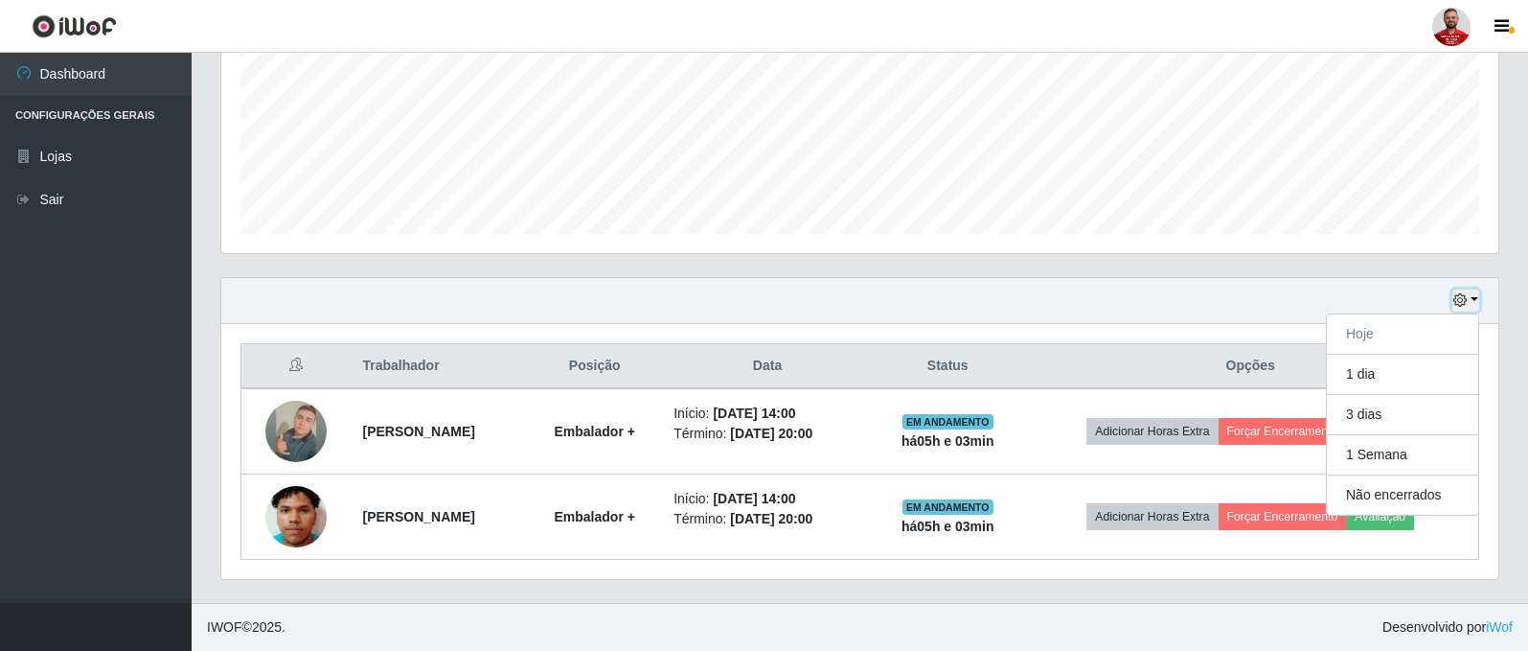
scroll to position [957680, 956800]
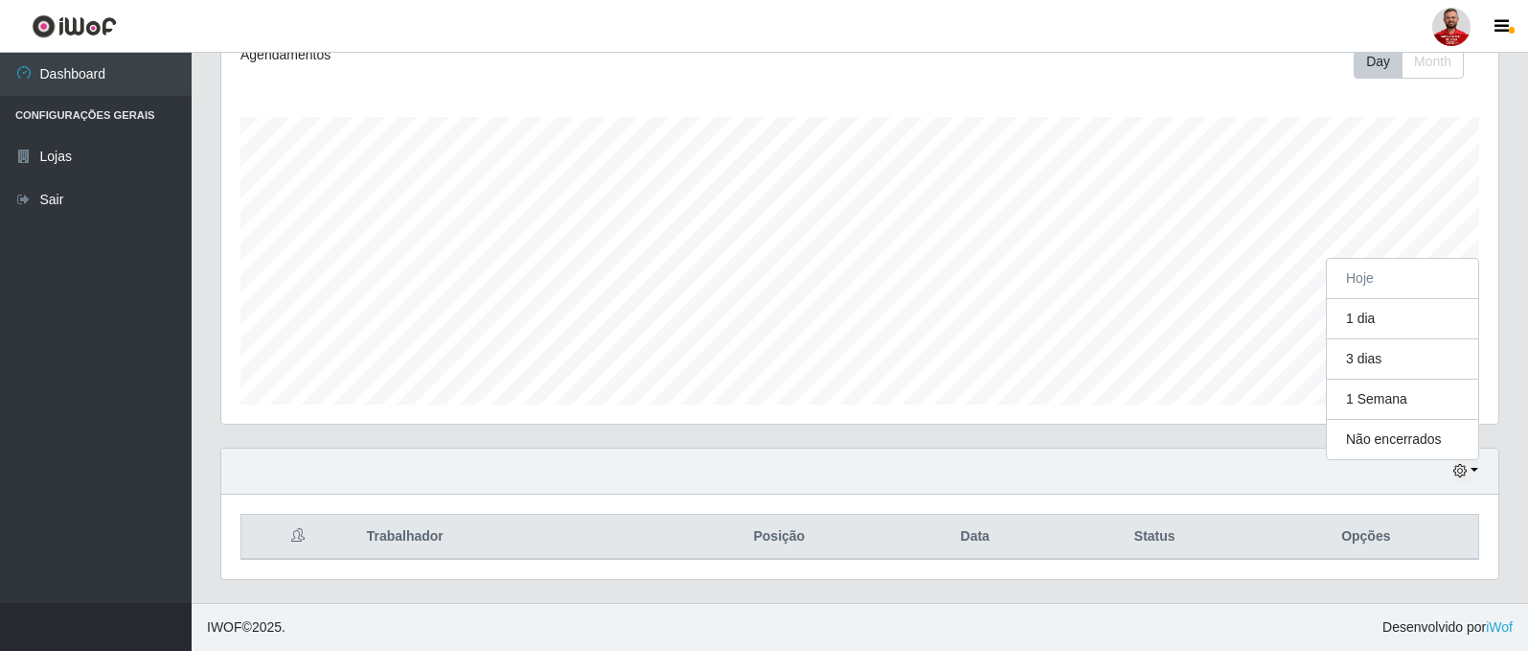
click at [1501, 322] on div "Agendamentos Day Month" at bounding box center [860, 236] width 1308 height 423
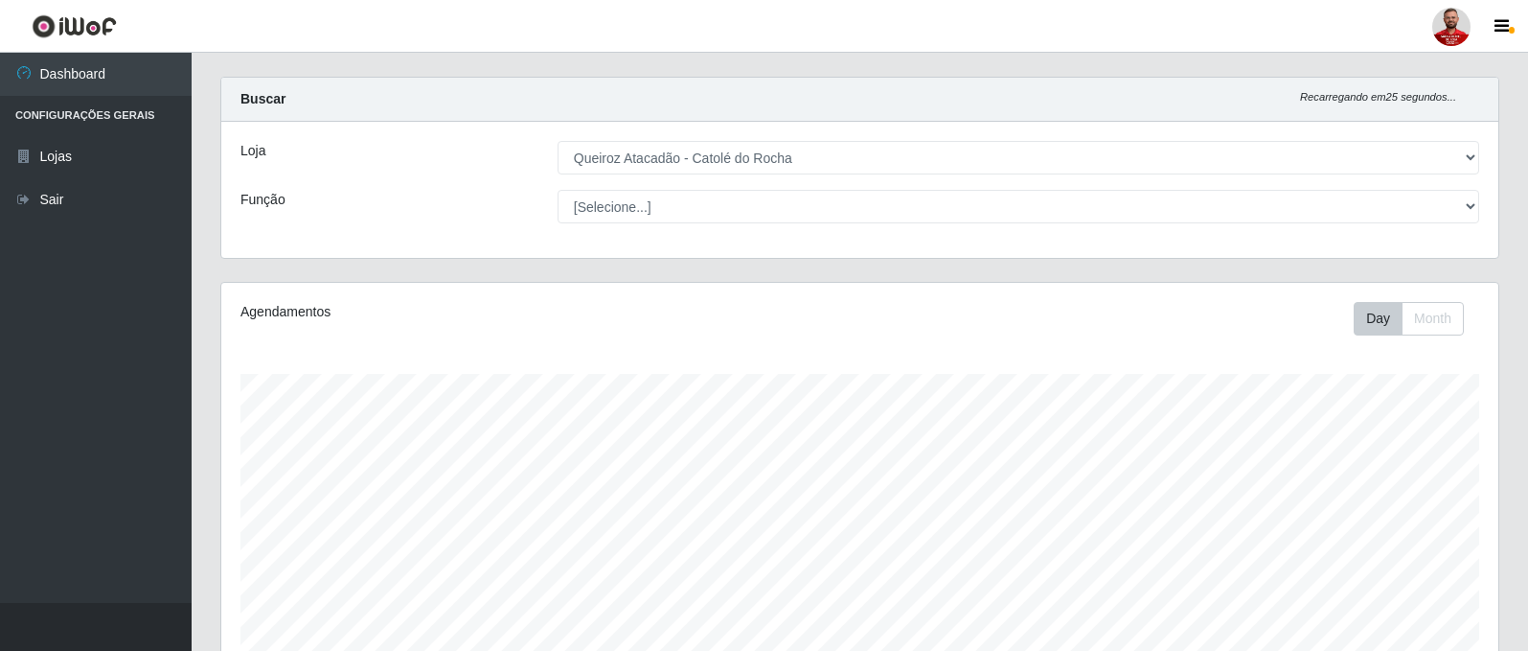
scroll to position [0, 0]
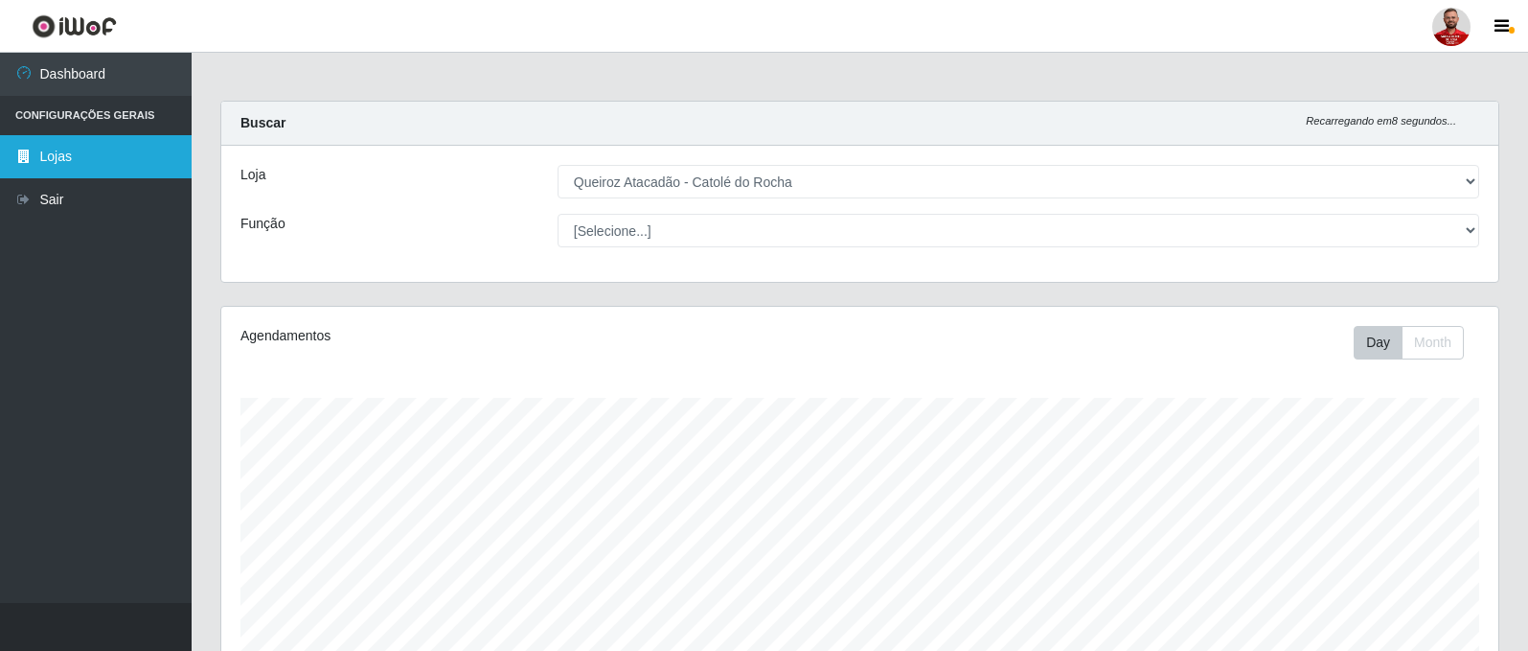
click at [65, 160] on link "Lojas" at bounding box center [96, 156] width 192 height 43
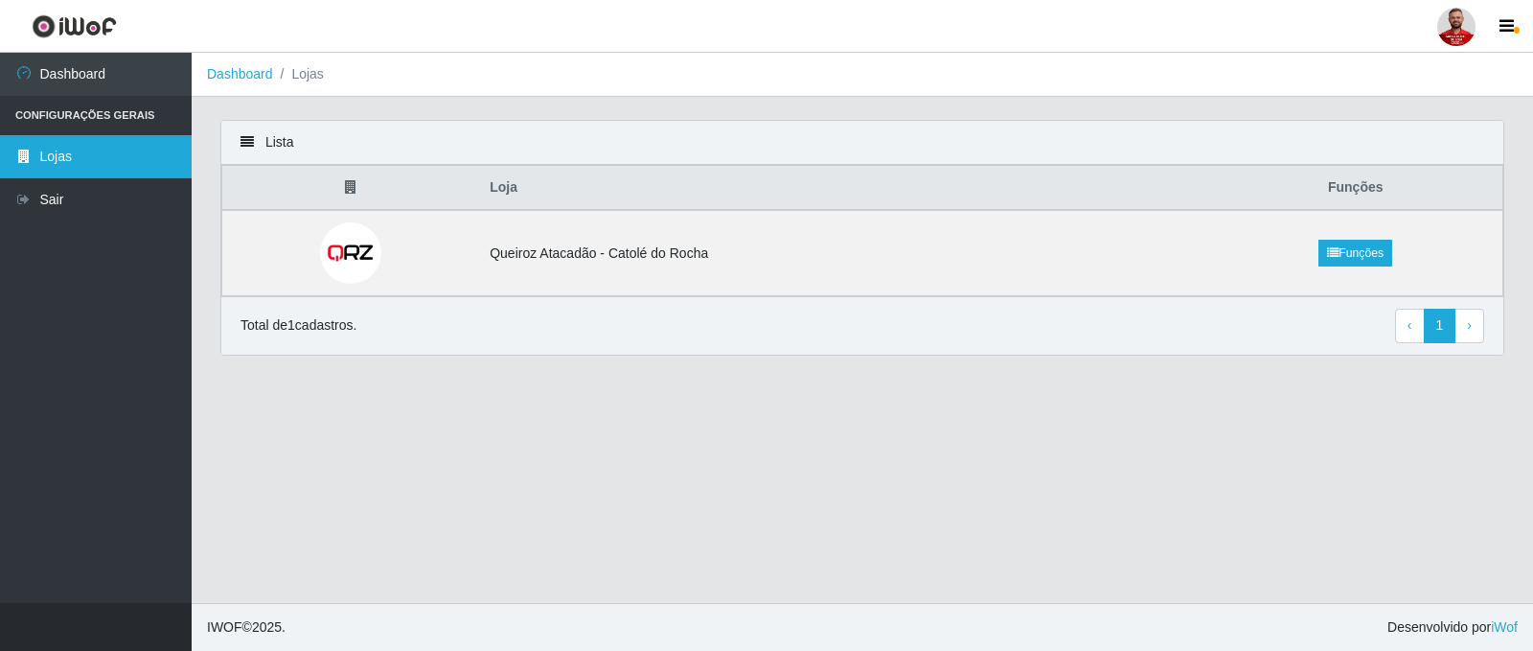
click at [34, 154] on link "Lojas" at bounding box center [96, 156] width 192 height 43
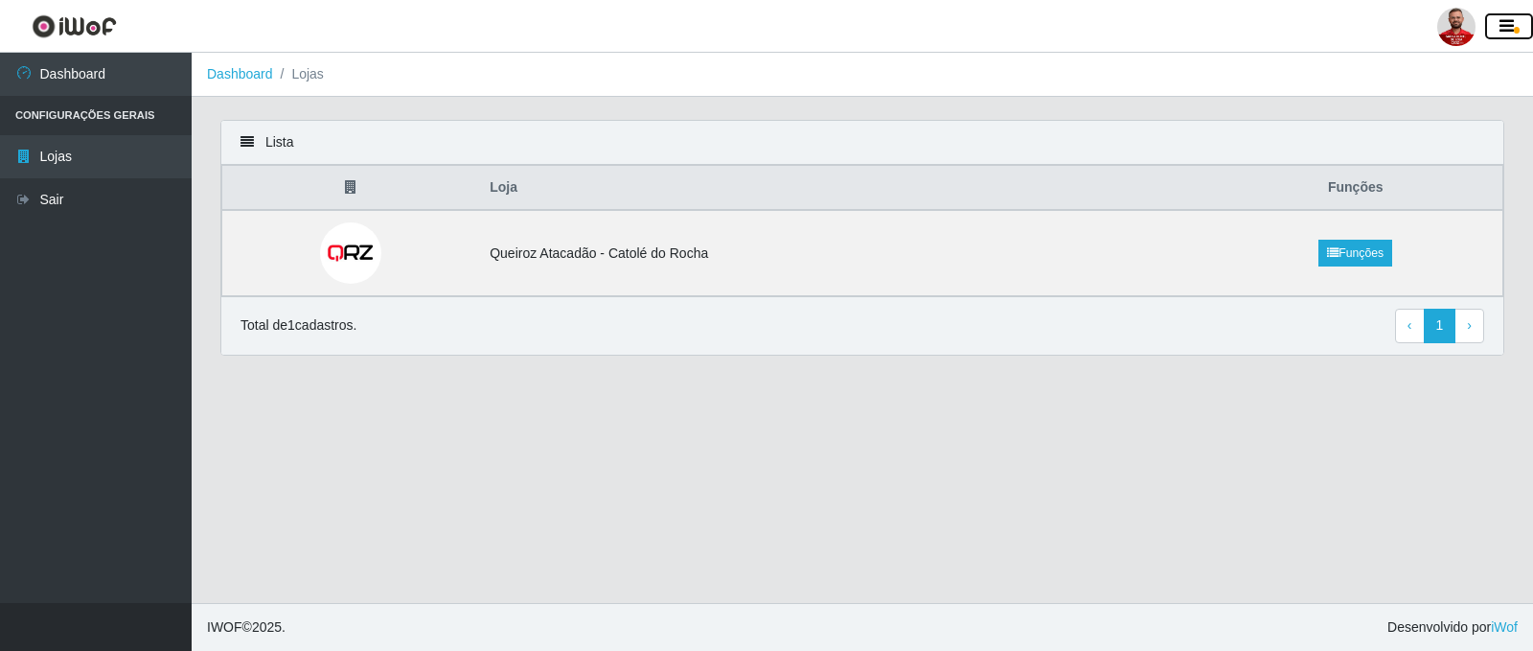
click at [1518, 22] on button "button" at bounding box center [1509, 26] width 48 height 27
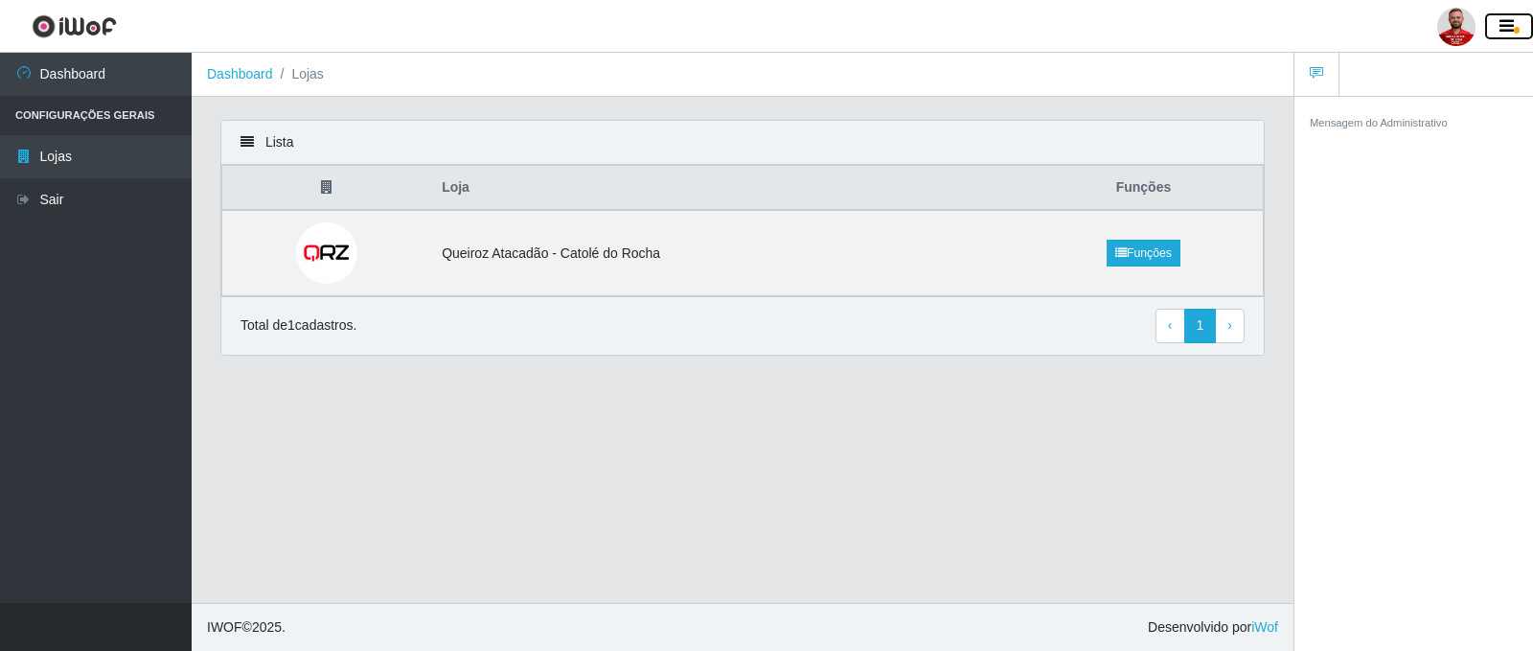
click at [1516, 22] on button "button" at bounding box center [1509, 26] width 48 height 27
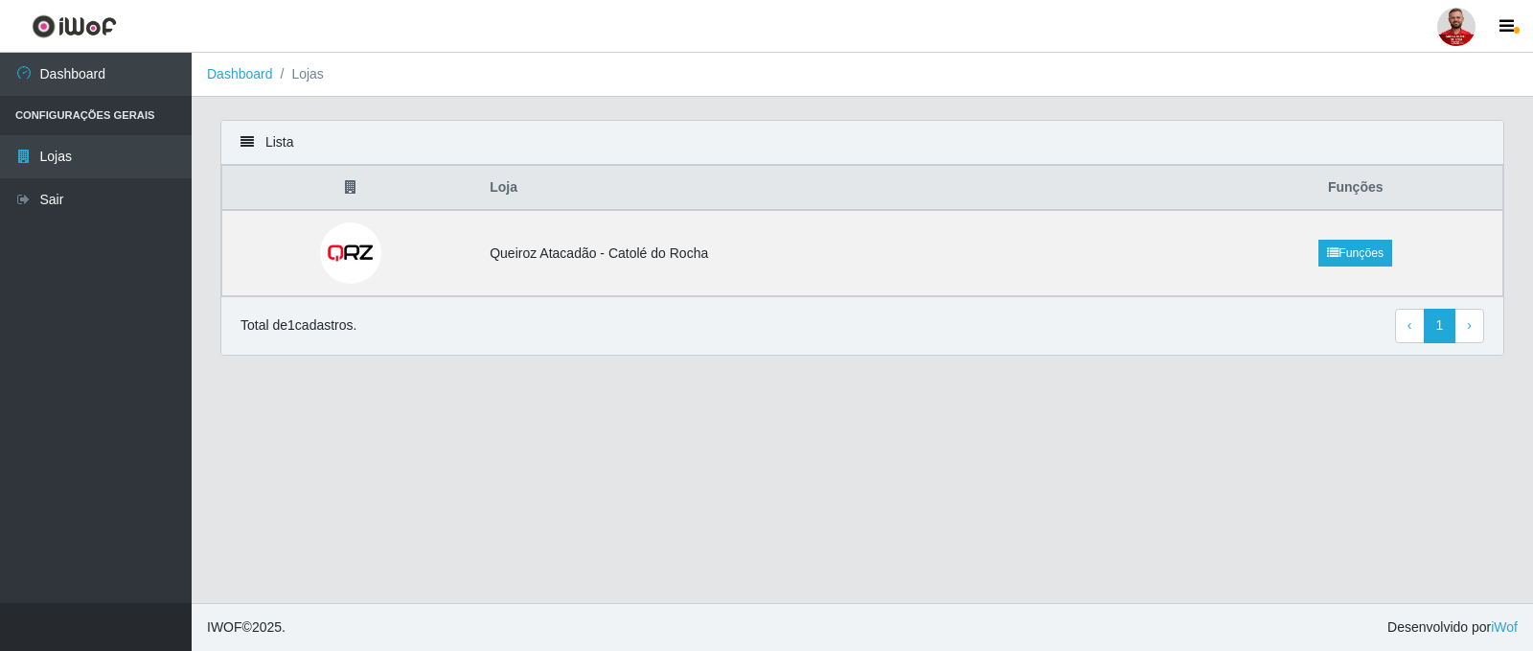
click at [1461, 31] on div at bounding box center [1456, 27] width 38 height 38
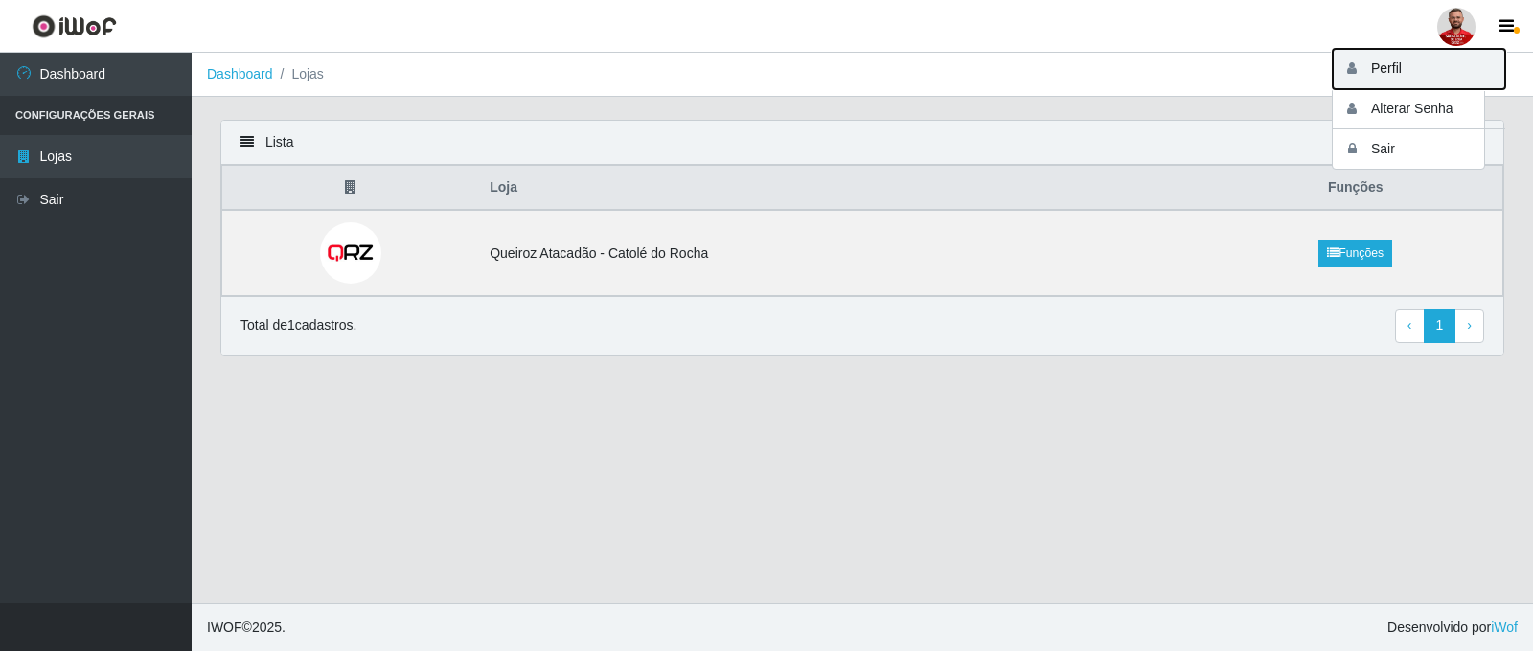
click at [1395, 72] on button "Perfil" at bounding box center [1419, 69] width 172 height 40
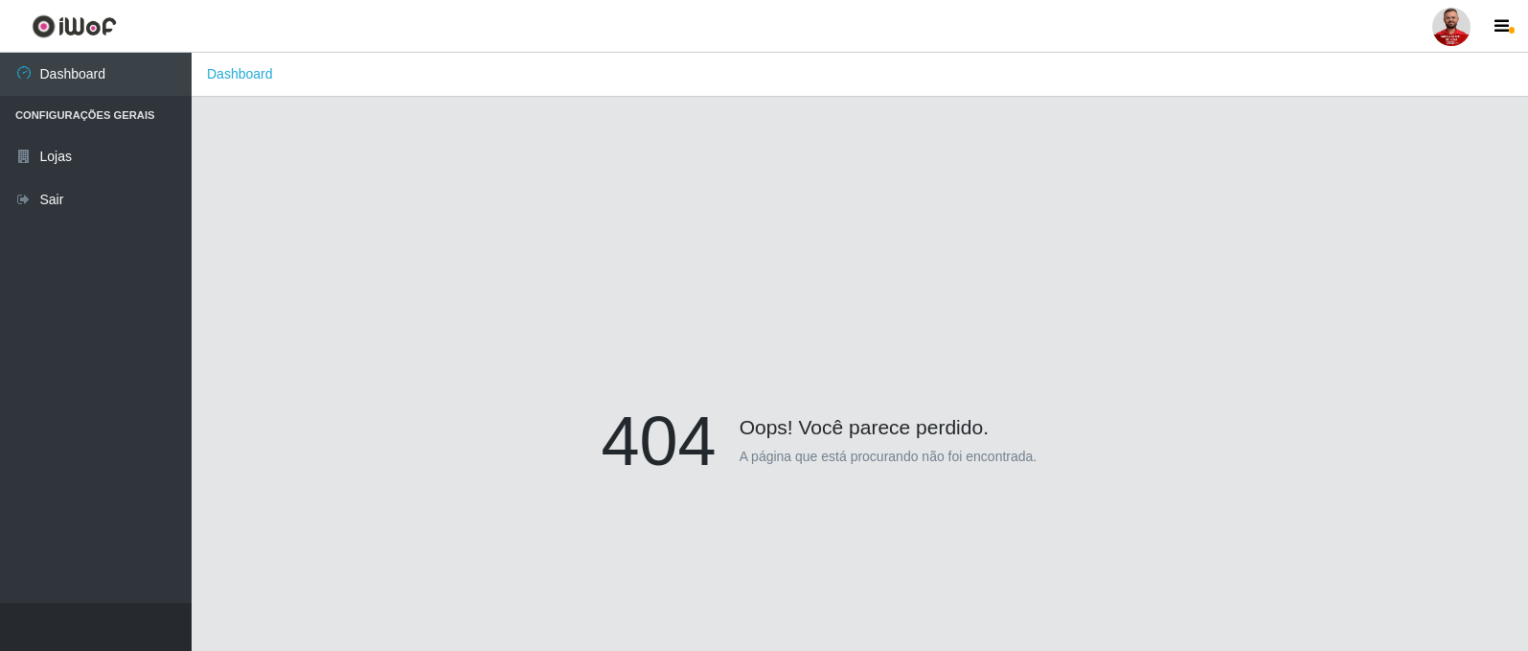
click at [69, 111] on li "Configurações Gerais" at bounding box center [96, 115] width 192 height 39
click at [209, 66] on link "Dashboard" at bounding box center [240, 73] width 66 height 15
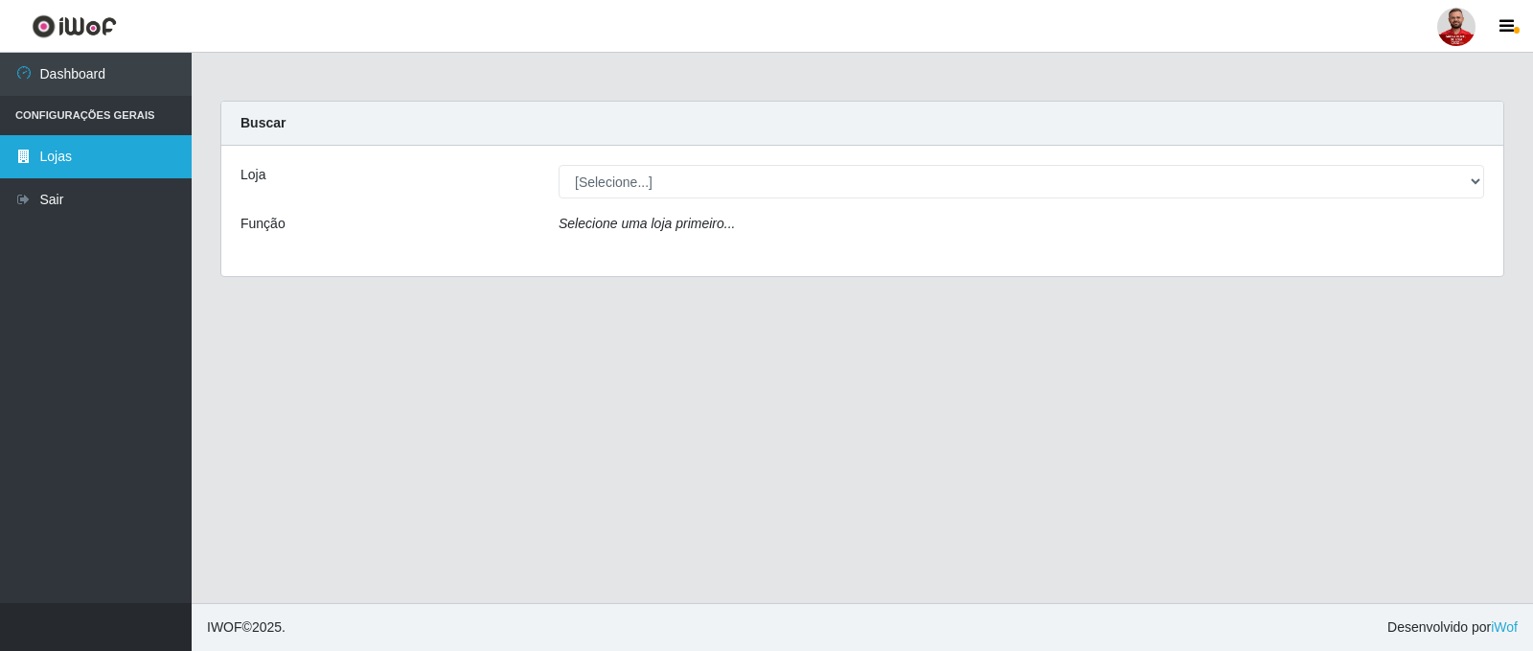
click at [79, 157] on link "Lojas" at bounding box center [96, 156] width 192 height 43
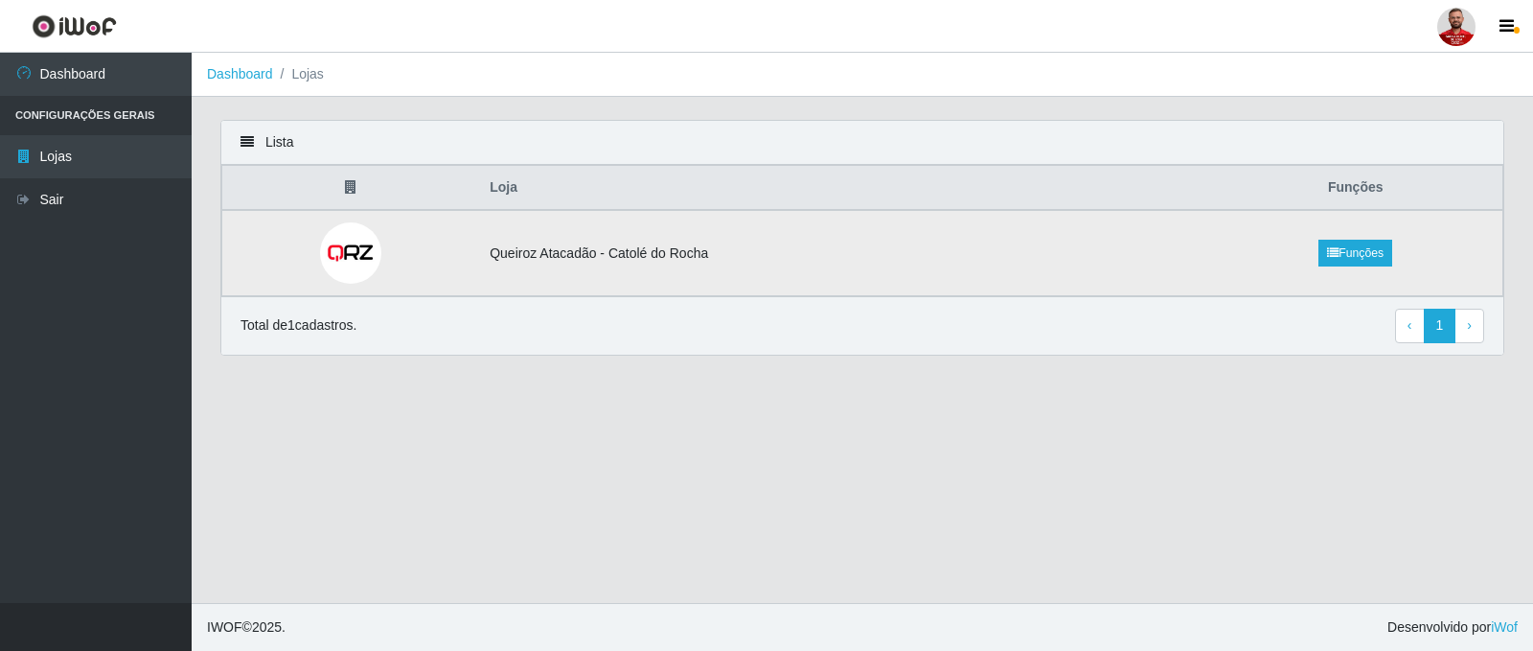
click at [600, 254] on td "Queiroz Atacadão - Catolé do Rocha" at bounding box center [843, 253] width 730 height 86
click at [1356, 248] on link "Funções" at bounding box center [1355, 253] width 74 height 27
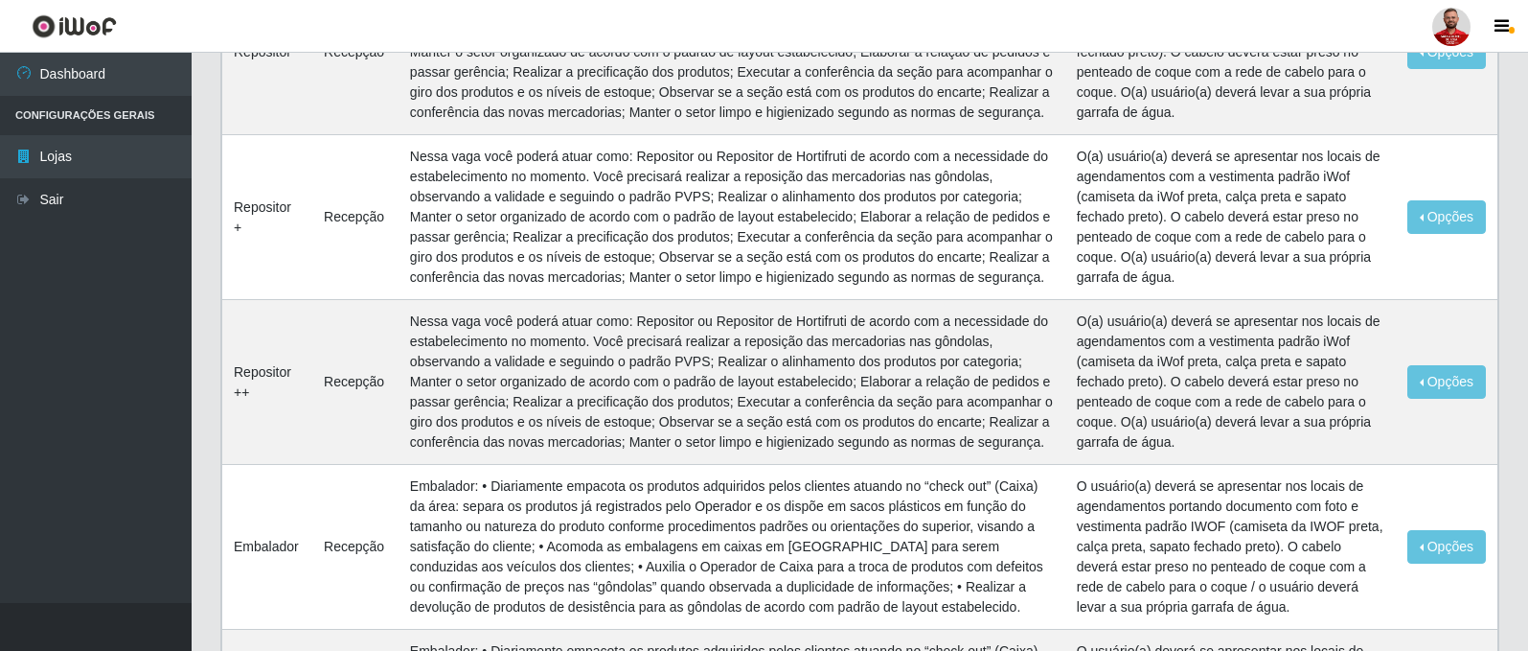
scroll to position [29, 0]
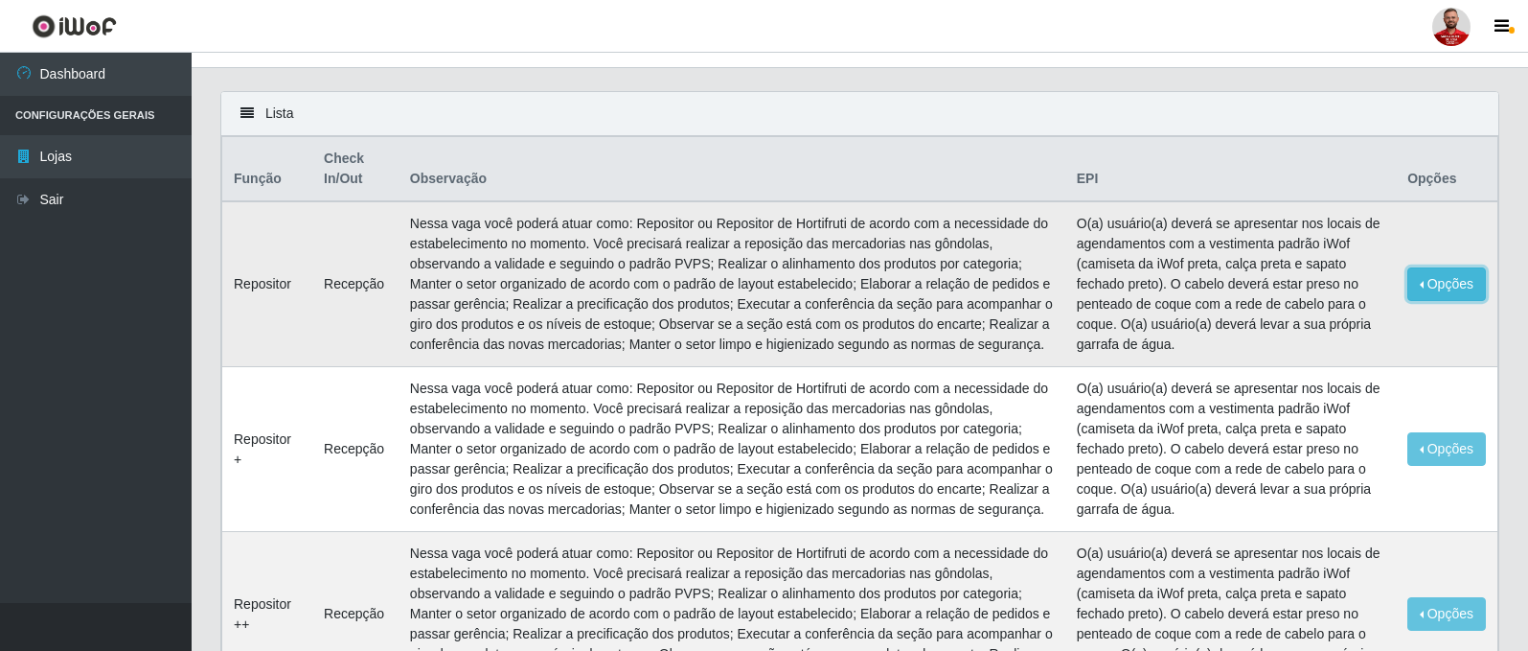
click at [1444, 285] on button "Opções" at bounding box center [1446, 284] width 79 height 34
click at [908, 251] on td "Nessa vaga você poderá atuar como: Repositor ou Repositor de Hortifruti de acor…" at bounding box center [732, 284] width 667 height 166
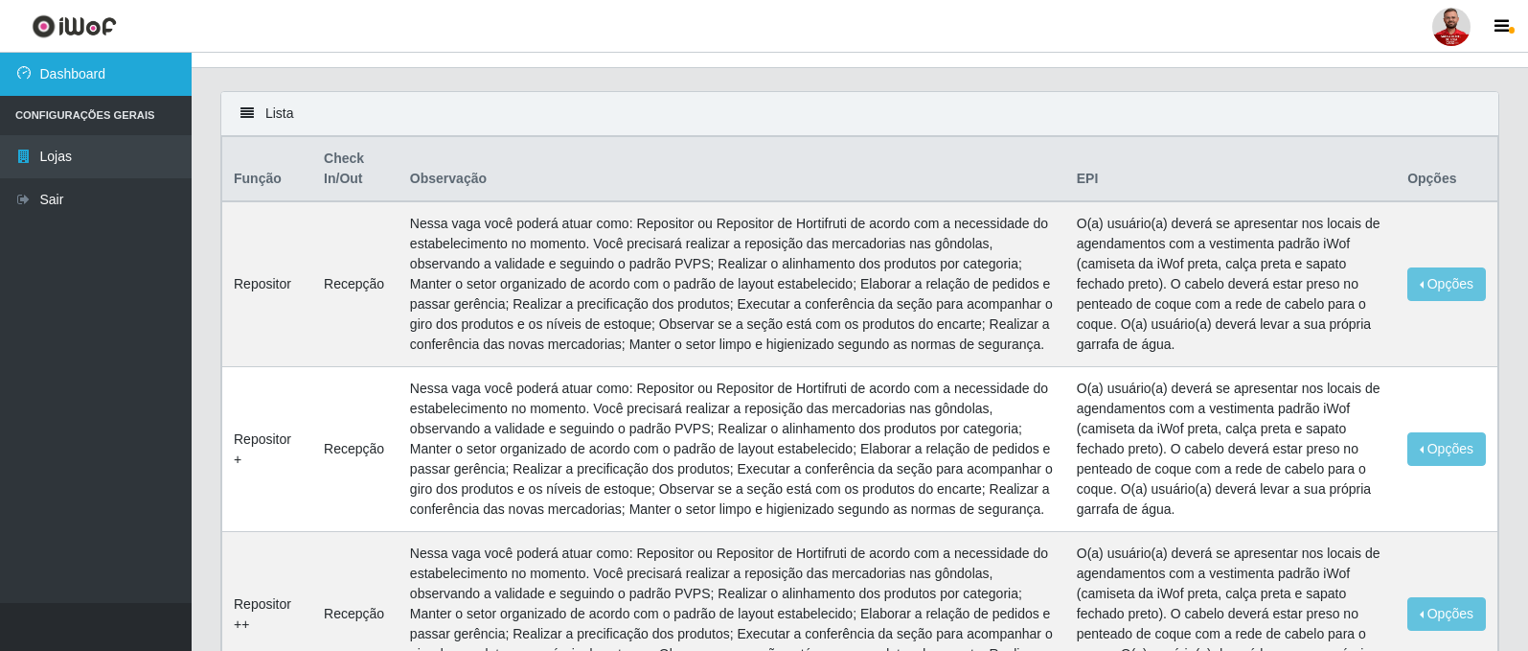
click at [67, 70] on link "Dashboard" at bounding box center [96, 74] width 192 height 43
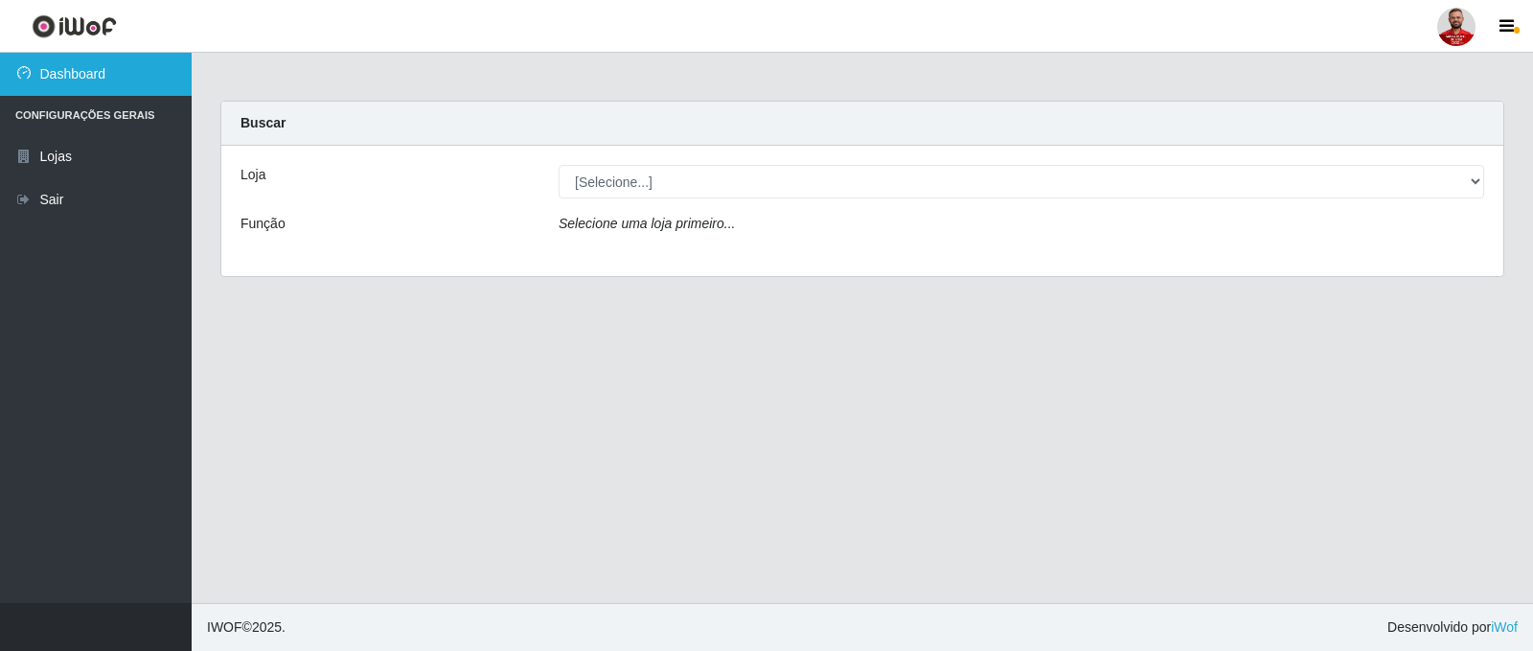
click at [67, 70] on link "Dashboard" at bounding box center [96, 74] width 192 height 43
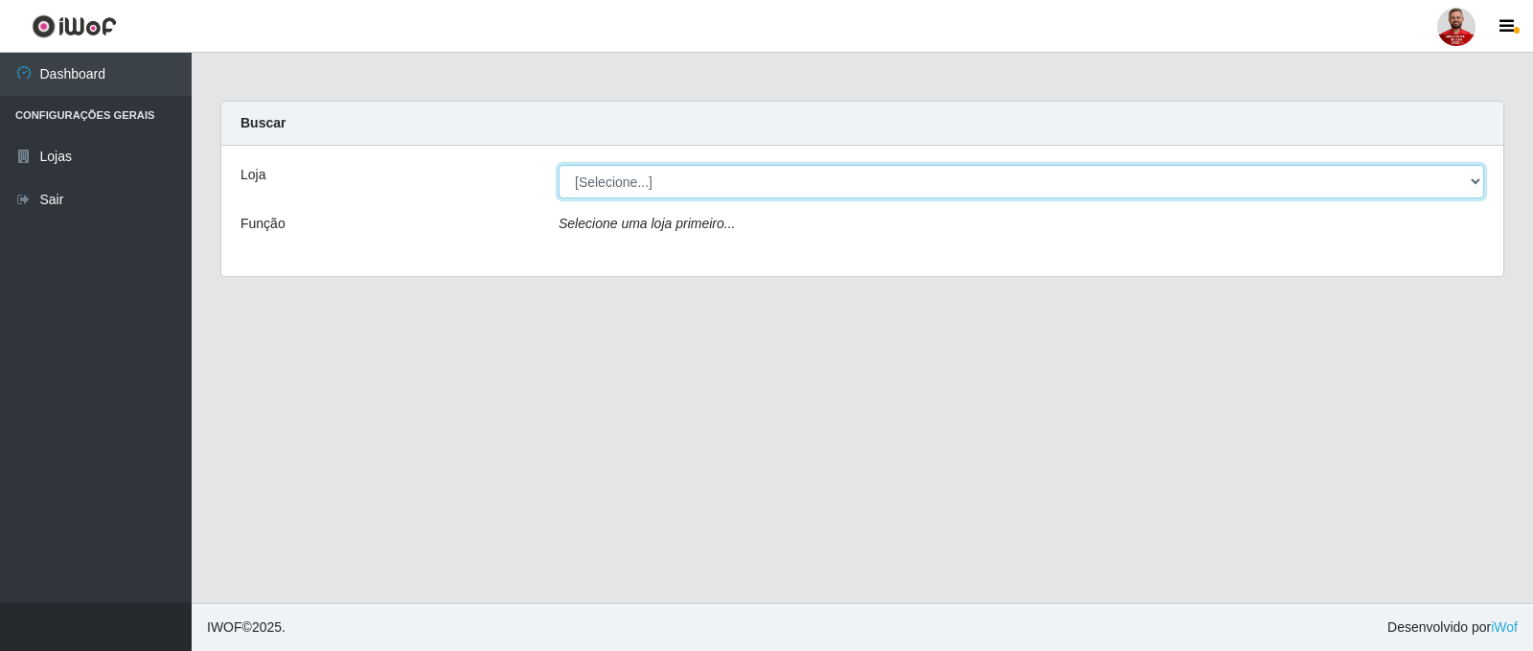
click at [604, 174] on select "[Selecione...] Queiroz Atacadão - Catolé do Rocha" at bounding box center [1022, 182] width 926 height 34
select select "500"
click at [559, 165] on select "[Selecione...] Queiroz Atacadão - Catolé do Rocha" at bounding box center [1022, 182] width 926 height 34
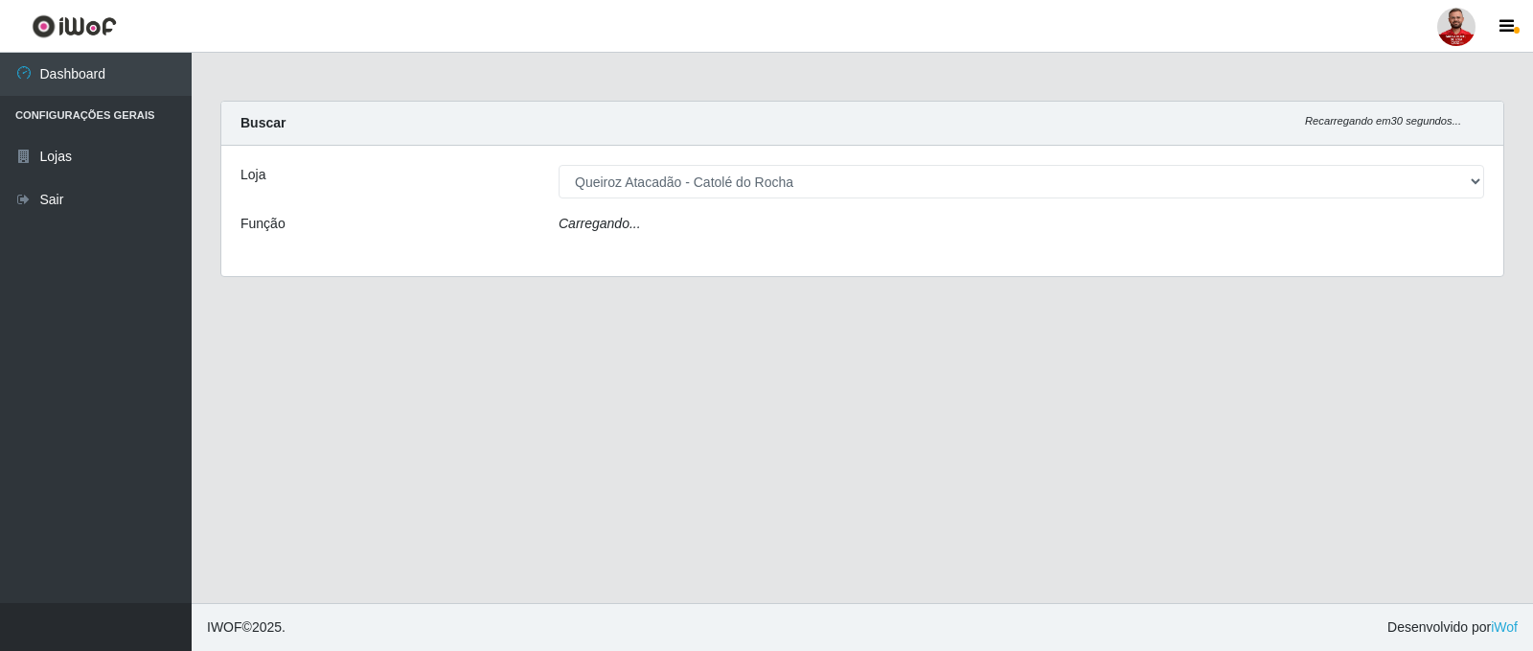
click at [629, 240] on div "Carregando..." at bounding box center [1021, 228] width 954 height 28
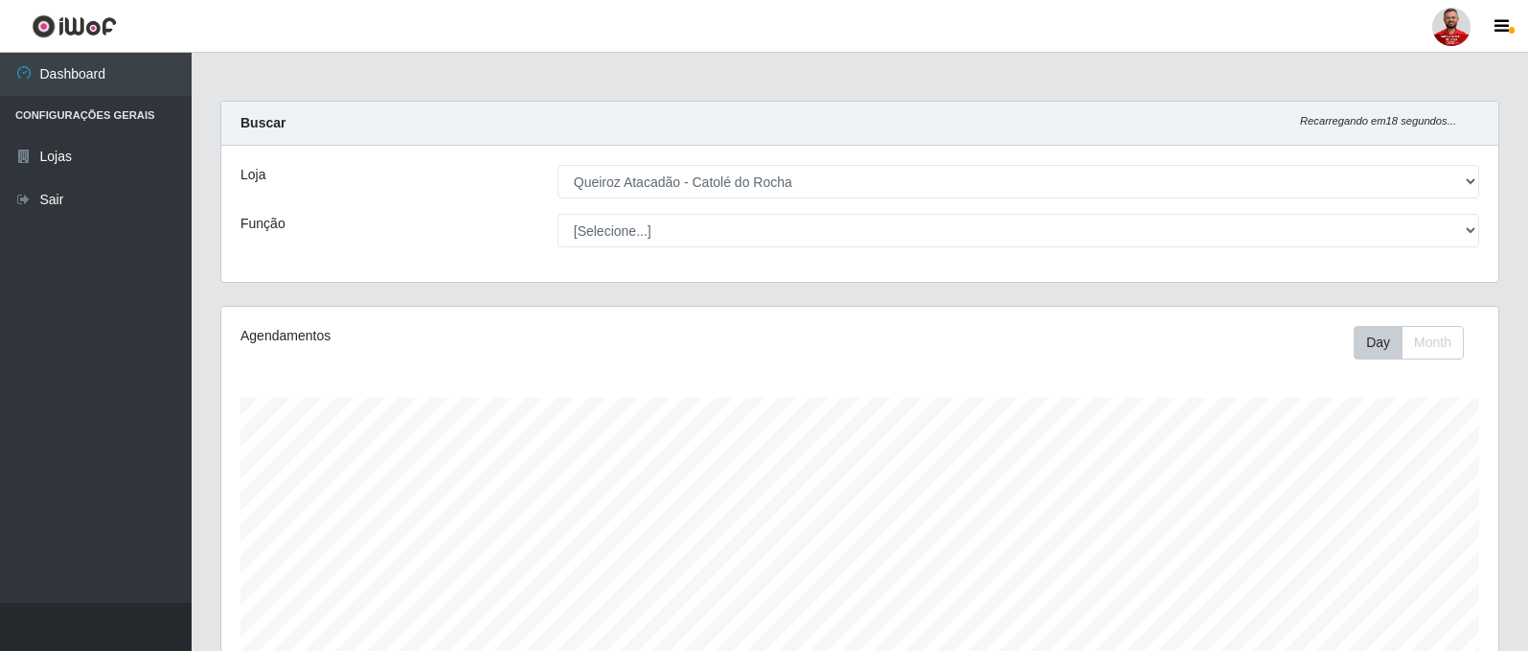
click at [96, 622] on button "button" at bounding box center [96, 627] width 192 height 48
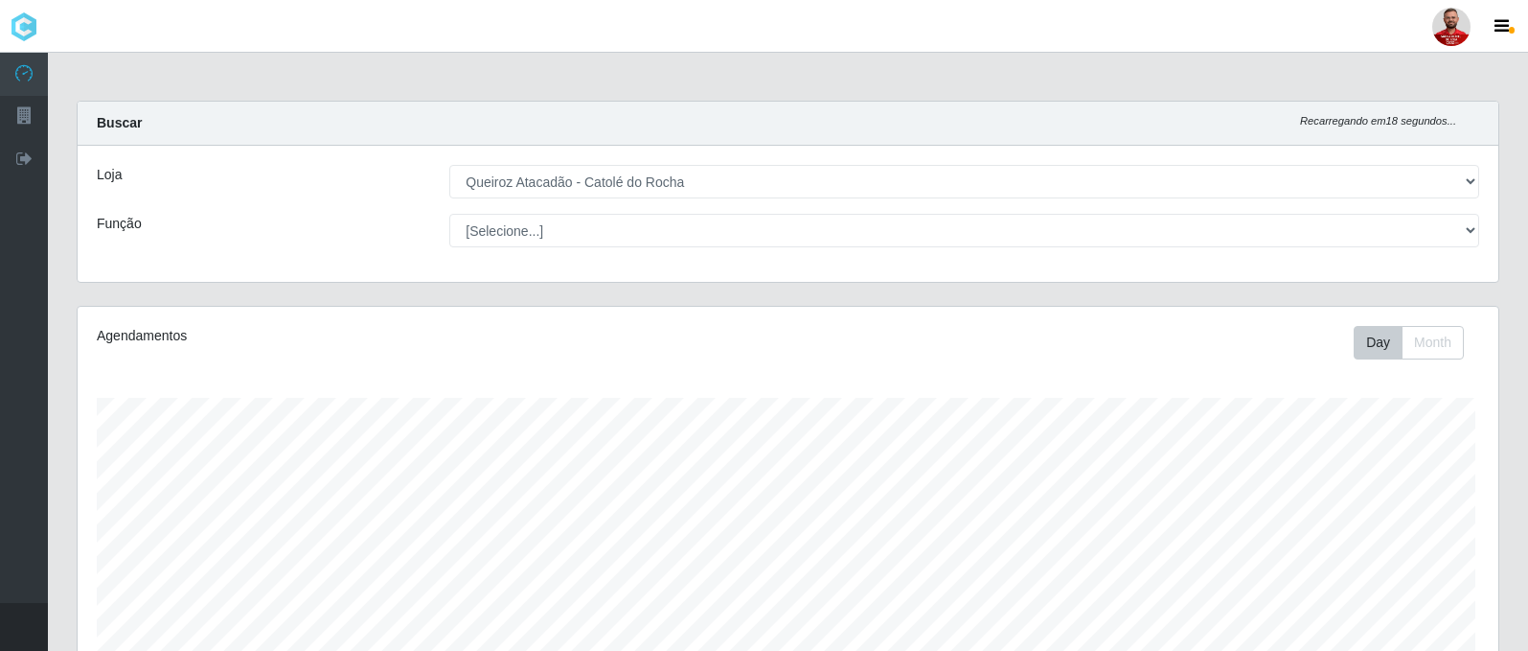
scroll to position [957680, 956657]
click at [24, 629] on button "button" at bounding box center [24, 627] width 48 height 48
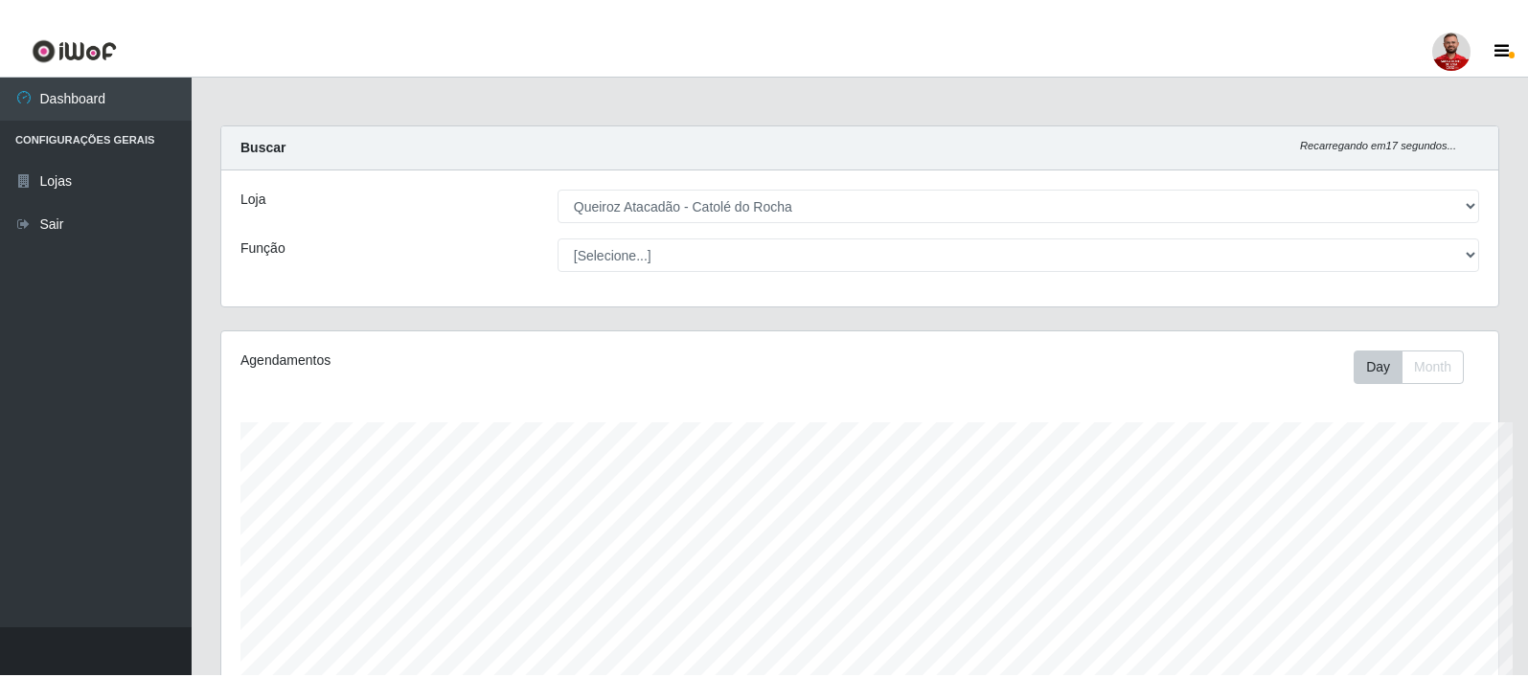
scroll to position [957680, 956800]
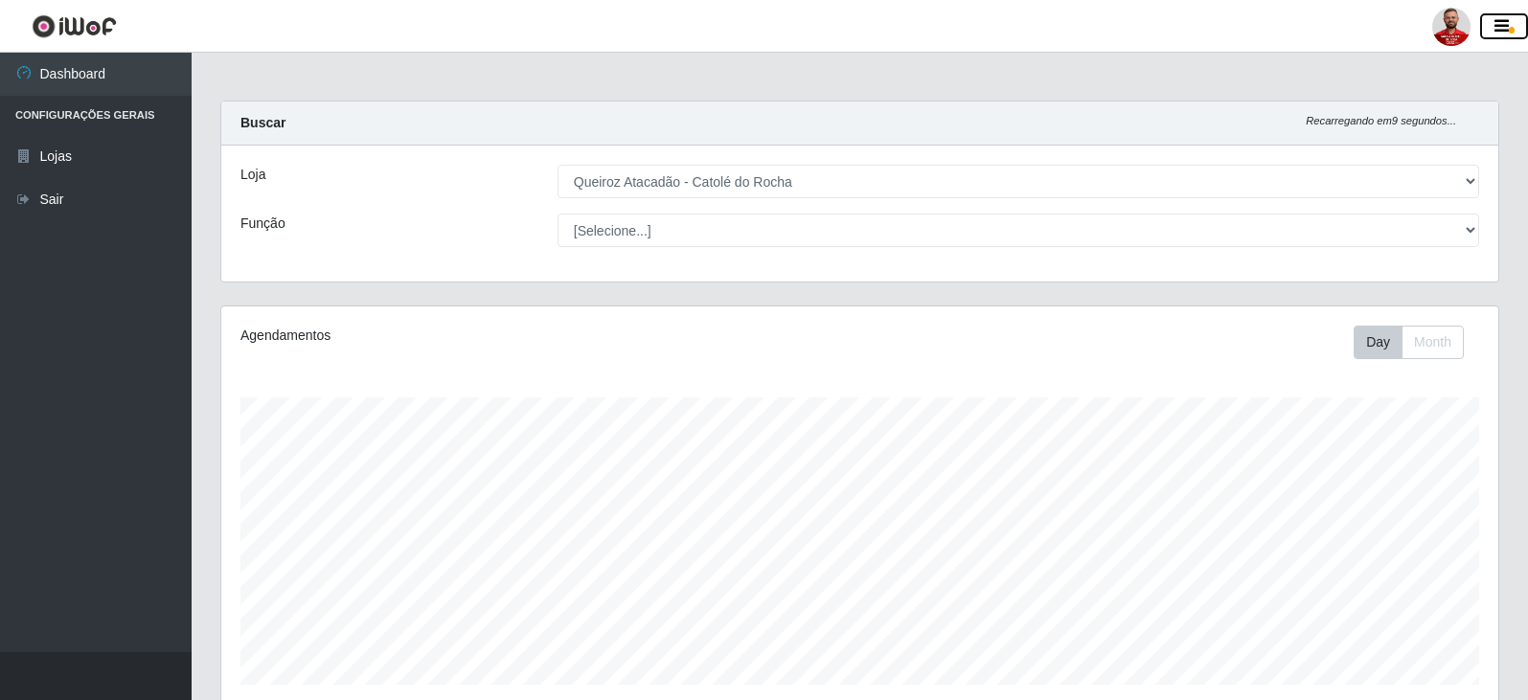
click at [1512, 26] on button "button" at bounding box center [1504, 26] width 48 height 27
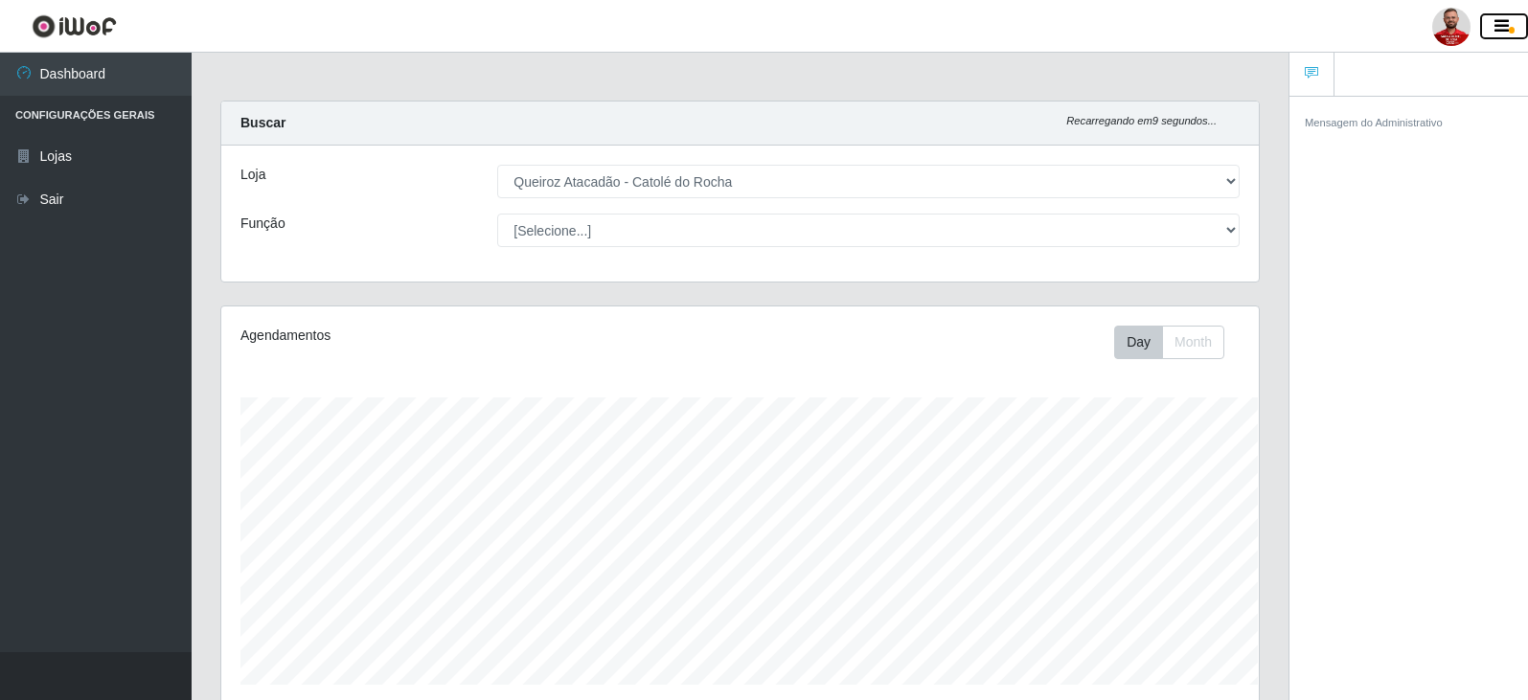
scroll to position [957680, 957039]
click at [1508, 37] on button "button" at bounding box center [1504, 26] width 48 height 27
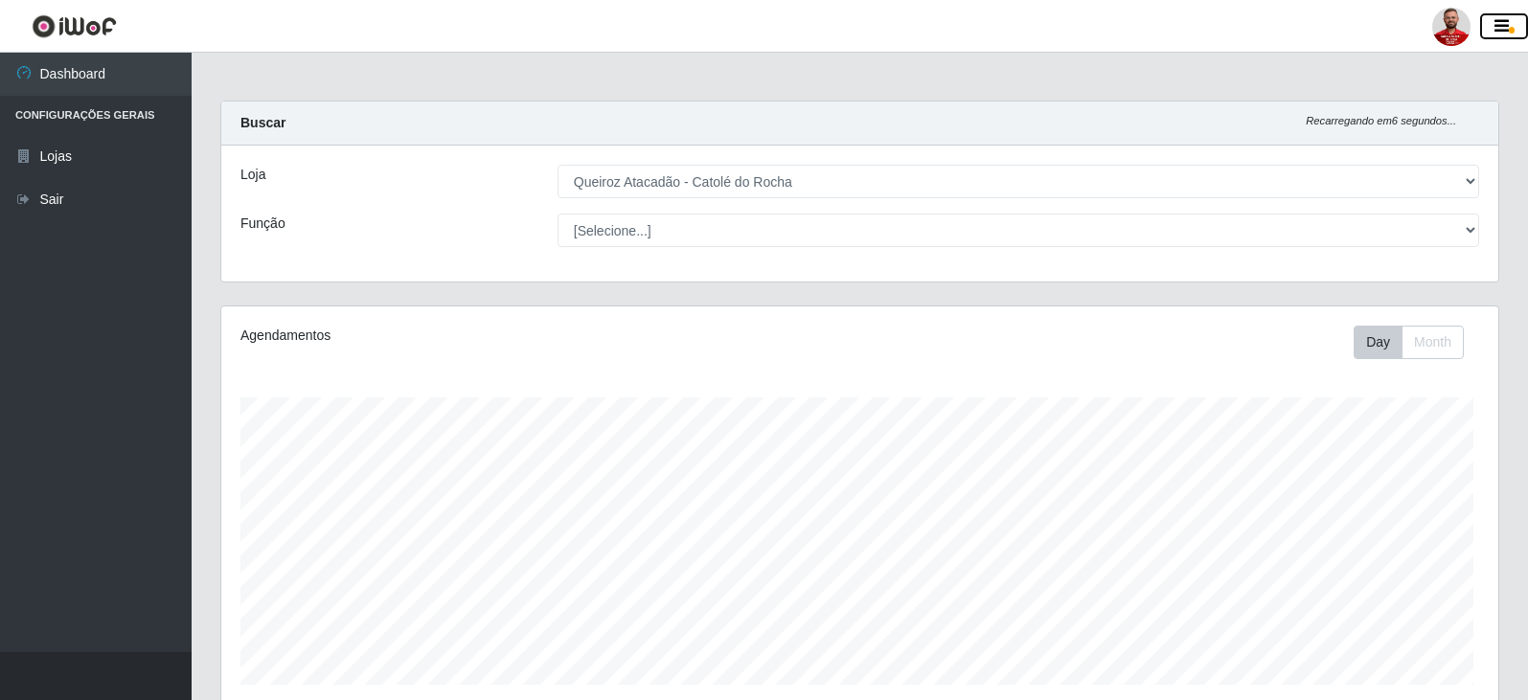
scroll to position [398, 1277]
click at [117, 121] on li "Configurações Gerais" at bounding box center [96, 115] width 192 height 39
click at [81, 120] on li "Configurações Gerais" at bounding box center [96, 115] width 192 height 39
click at [45, 112] on li "Configurações Gerais" at bounding box center [96, 115] width 192 height 39
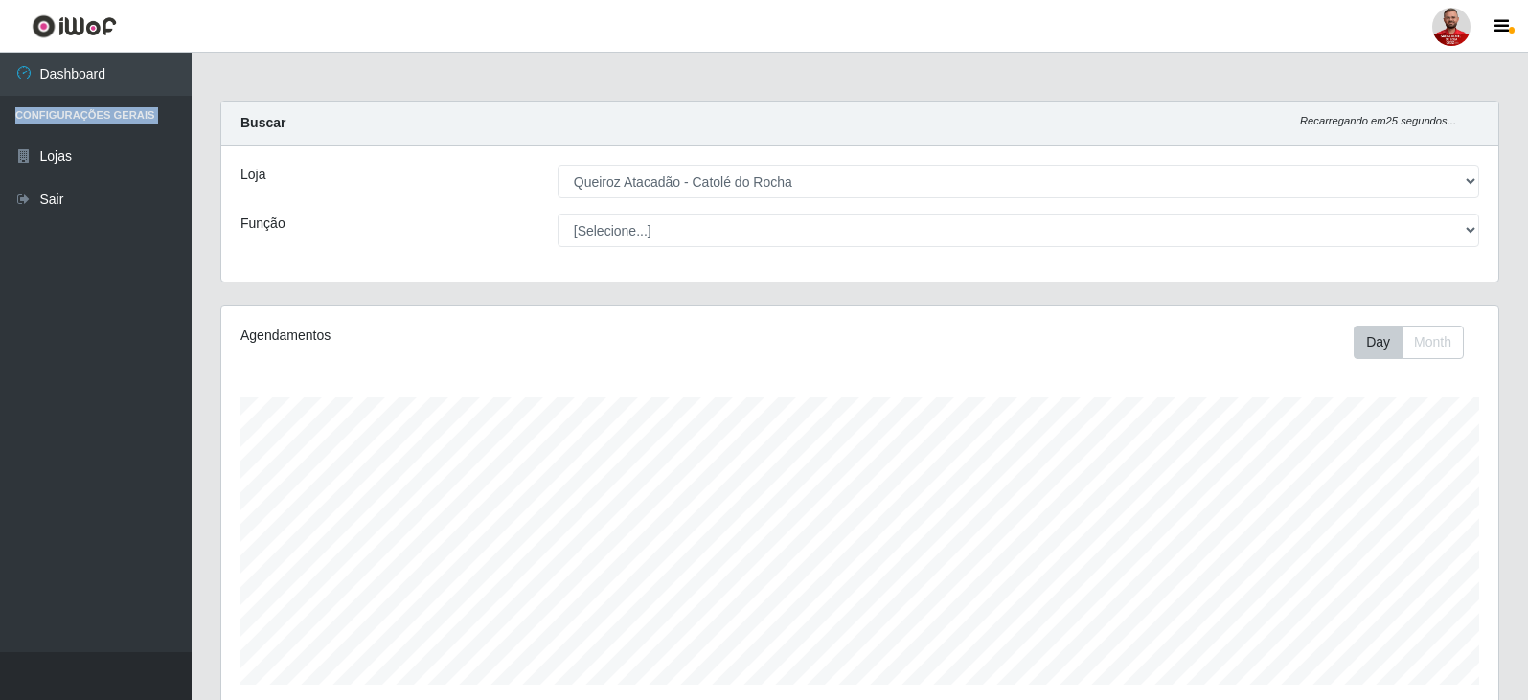
click at [43, 112] on li "Configurações Gerais" at bounding box center [96, 115] width 192 height 39
click at [31, 112] on li "Configurações Gerais" at bounding box center [96, 115] width 192 height 39
click at [80, 85] on link "Dashboard" at bounding box center [96, 74] width 192 height 43
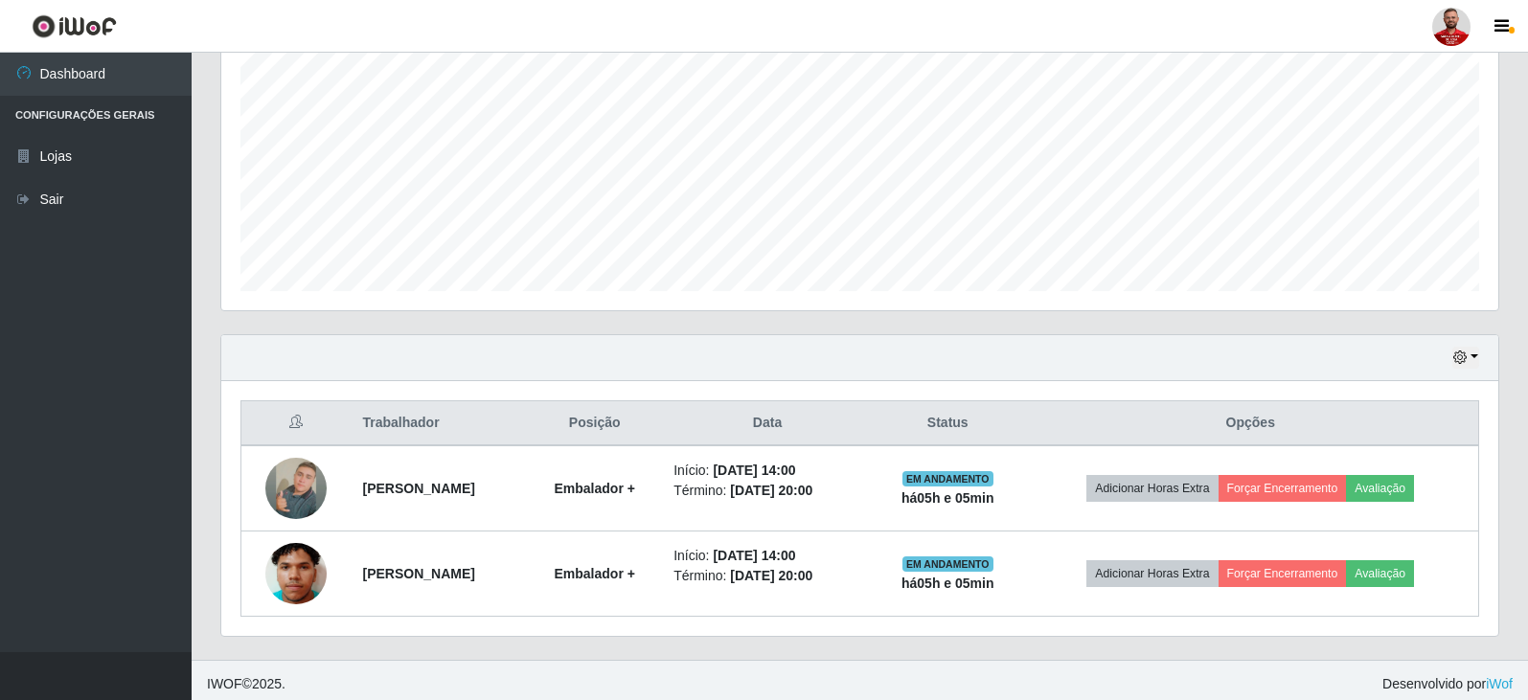
scroll to position [0, 0]
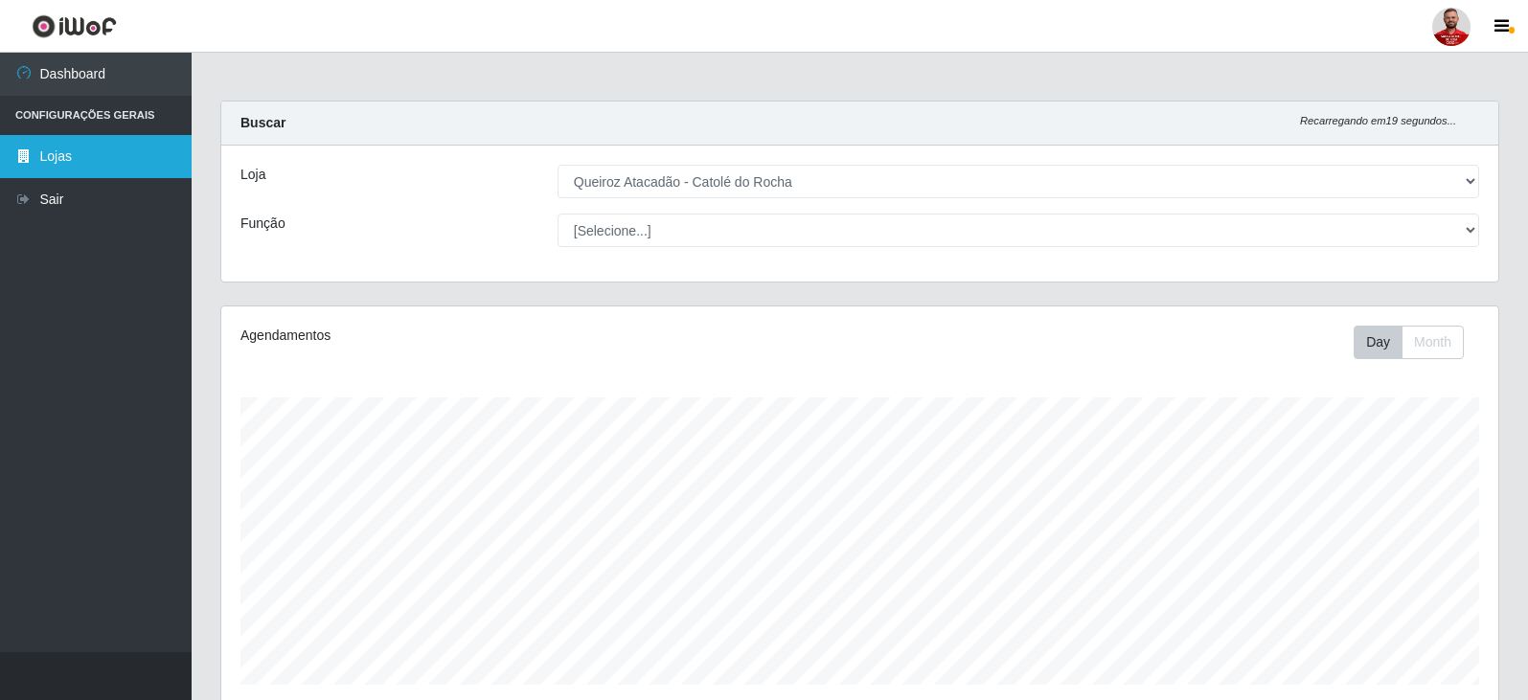
click at [73, 158] on link "Lojas" at bounding box center [96, 156] width 192 height 43
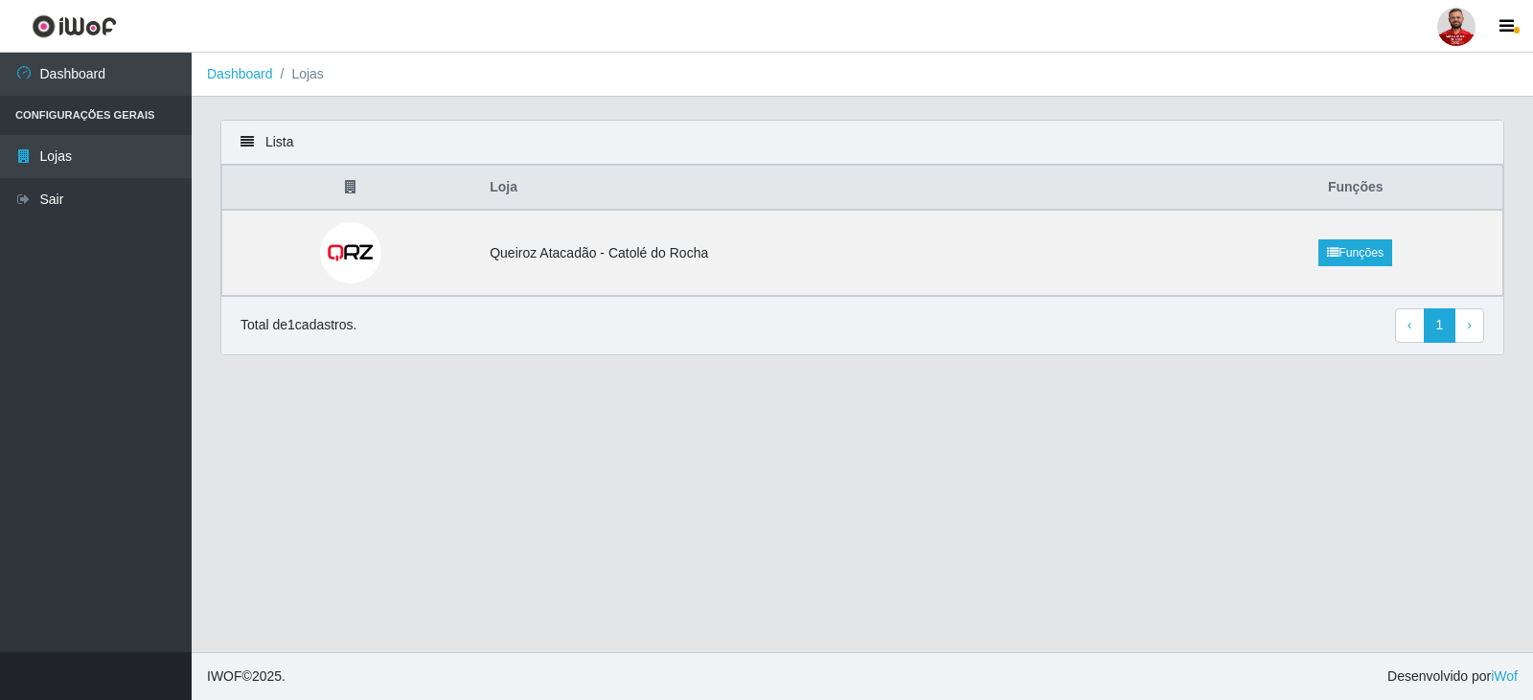
click at [133, 650] on button "button" at bounding box center [96, 676] width 192 height 48
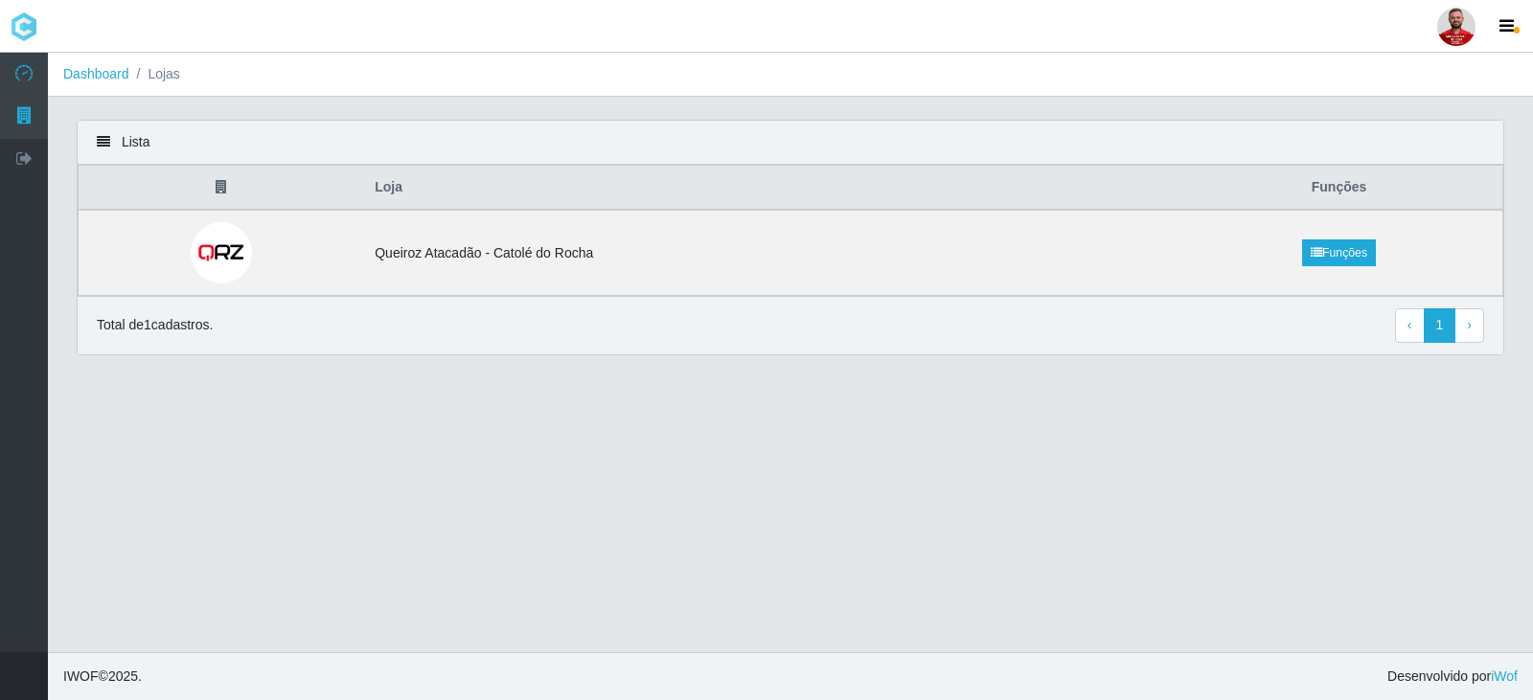
click at [30, 650] on button "button" at bounding box center [24, 676] width 48 height 48
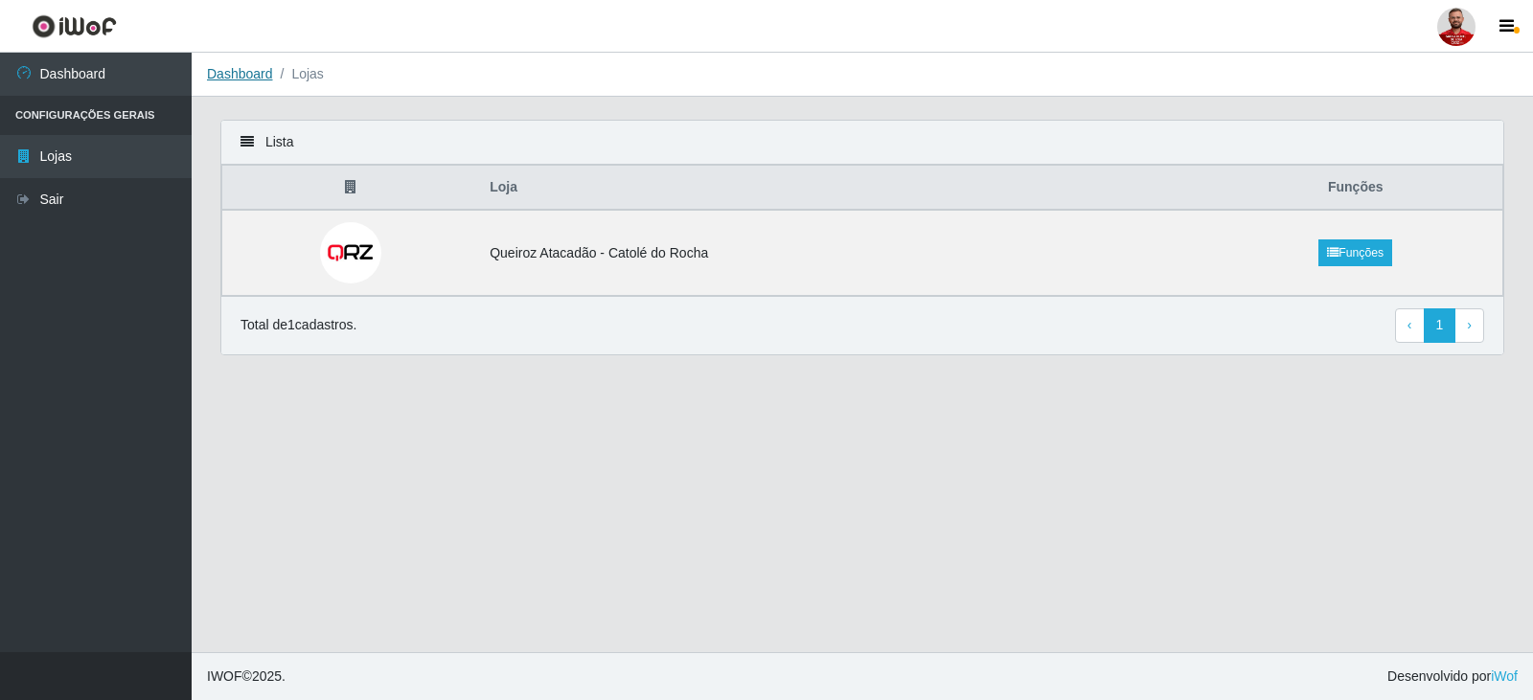
click at [235, 78] on link "Dashboard" at bounding box center [240, 73] width 66 height 15
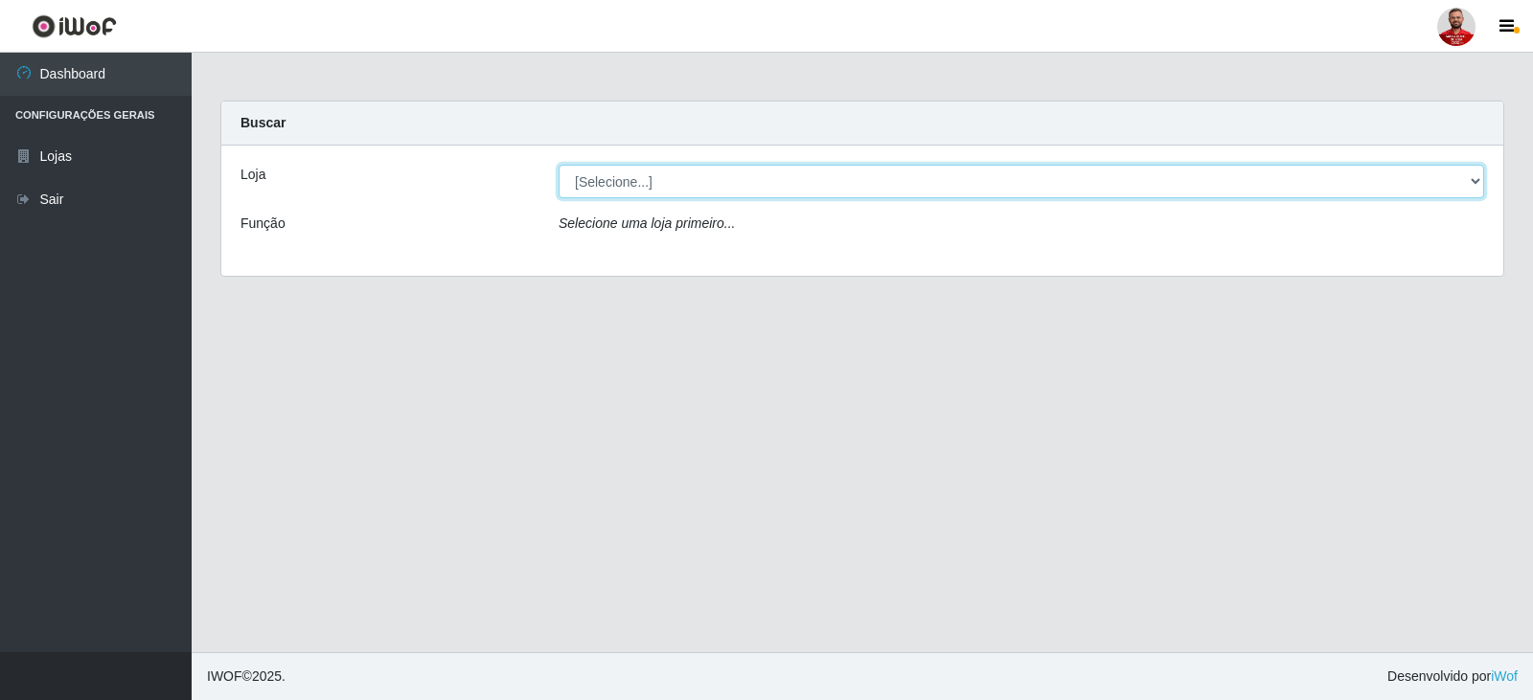
click at [663, 180] on select "[Selecione...] Queiroz Atacadão - Catolé do Rocha" at bounding box center [1022, 182] width 926 height 34
select select "500"
click at [559, 165] on select "[Selecione...] Queiroz Atacadão - Catolé do Rocha" at bounding box center [1022, 182] width 926 height 34
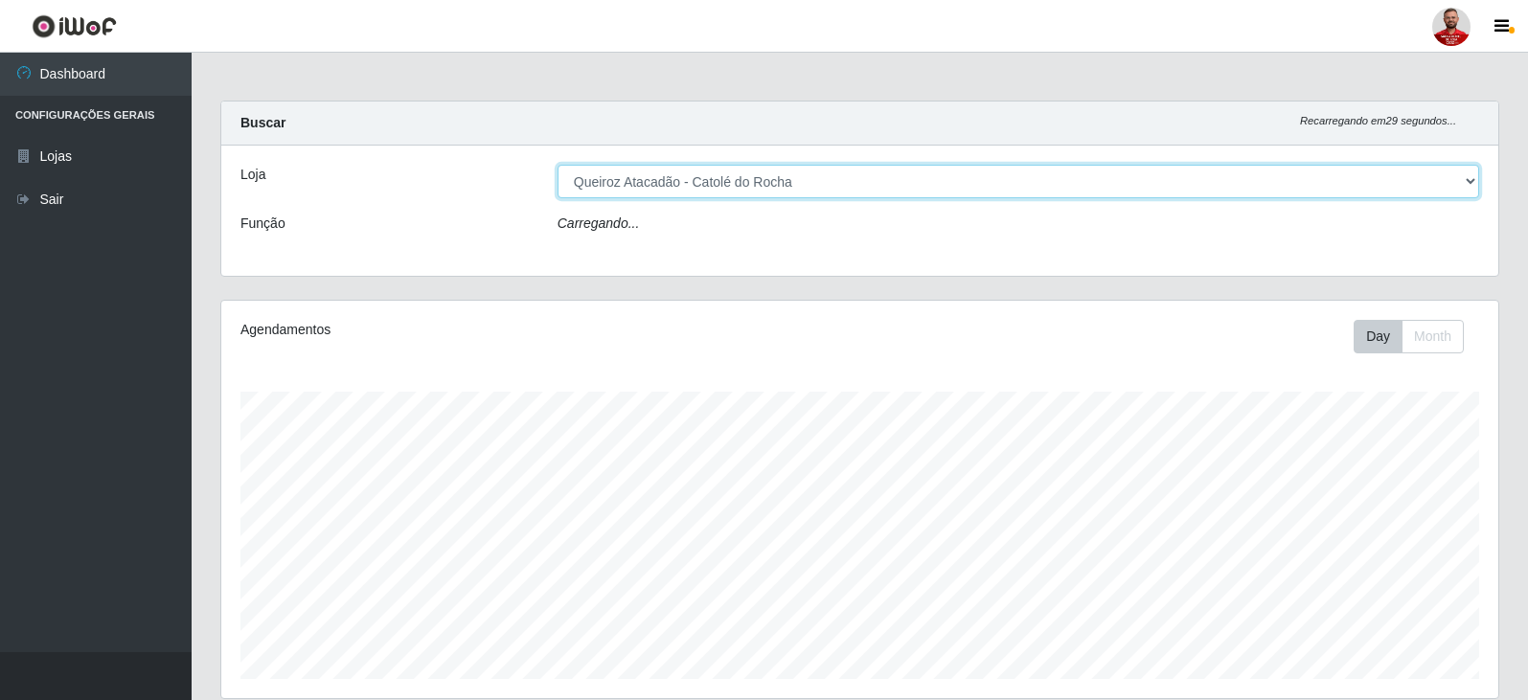
scroll to position [398, 1277]
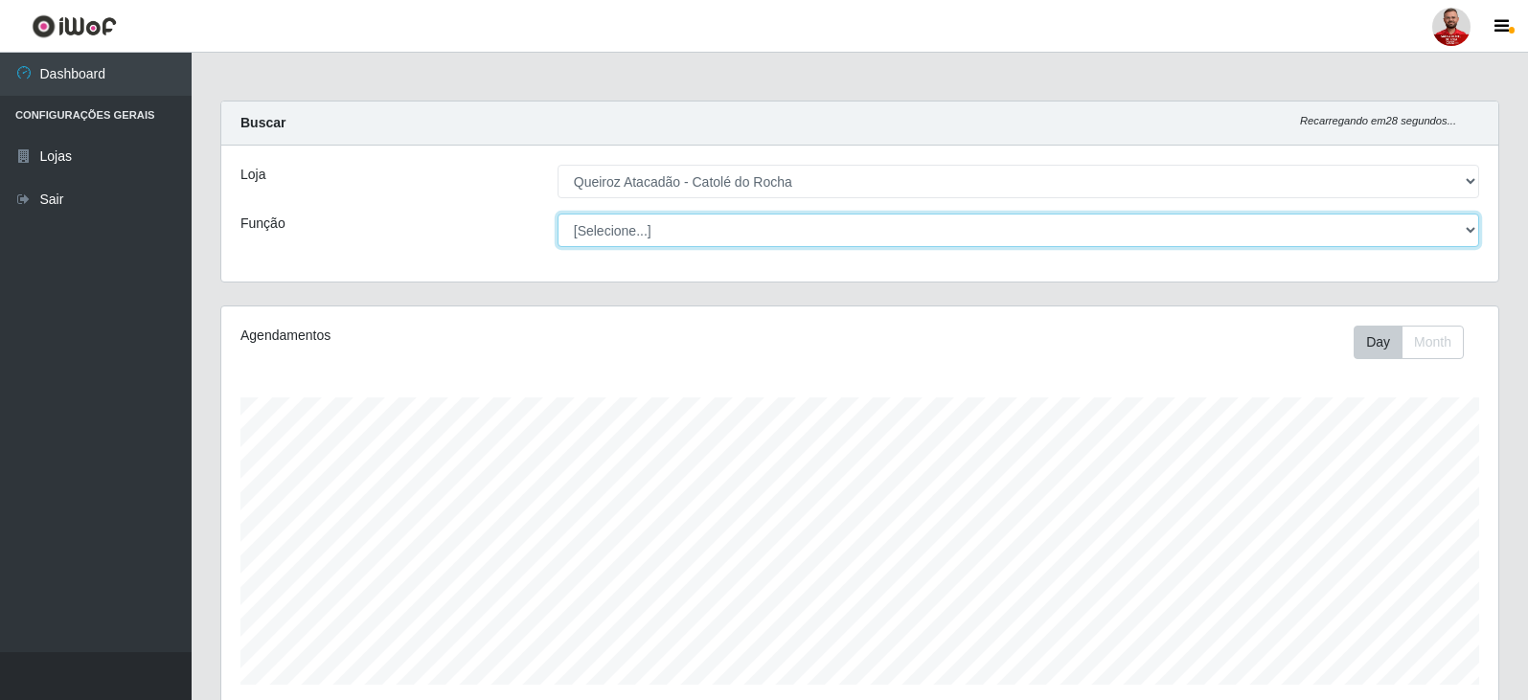
click at [847, 228] on select "[Selecione...] Embalador Embalador + Embalador ++ Repositor Repositor + Reposit…" at bounding box center [1019, 231] width 922 height 34
select select "1"
click at [558, 214] on select "[Selecione...] Embalador Embalador + Embalador ++ Repositor Repositor + Reposit…" at bounding box center [1019, 231] width 922 height 34
click at [689, 241] on select "[Selecione...] Embalador Embalador + Embalador ++ Repositor Repositor + Reposit…" at bounding box center [1019, 231] width 922 height 34
click at [558, 214] on select "[Selecione...] Embalador Embalador + Embalador ++ Repositor Repositor + Reposit…" at bounding box center [1019, 231] width 922 height 34
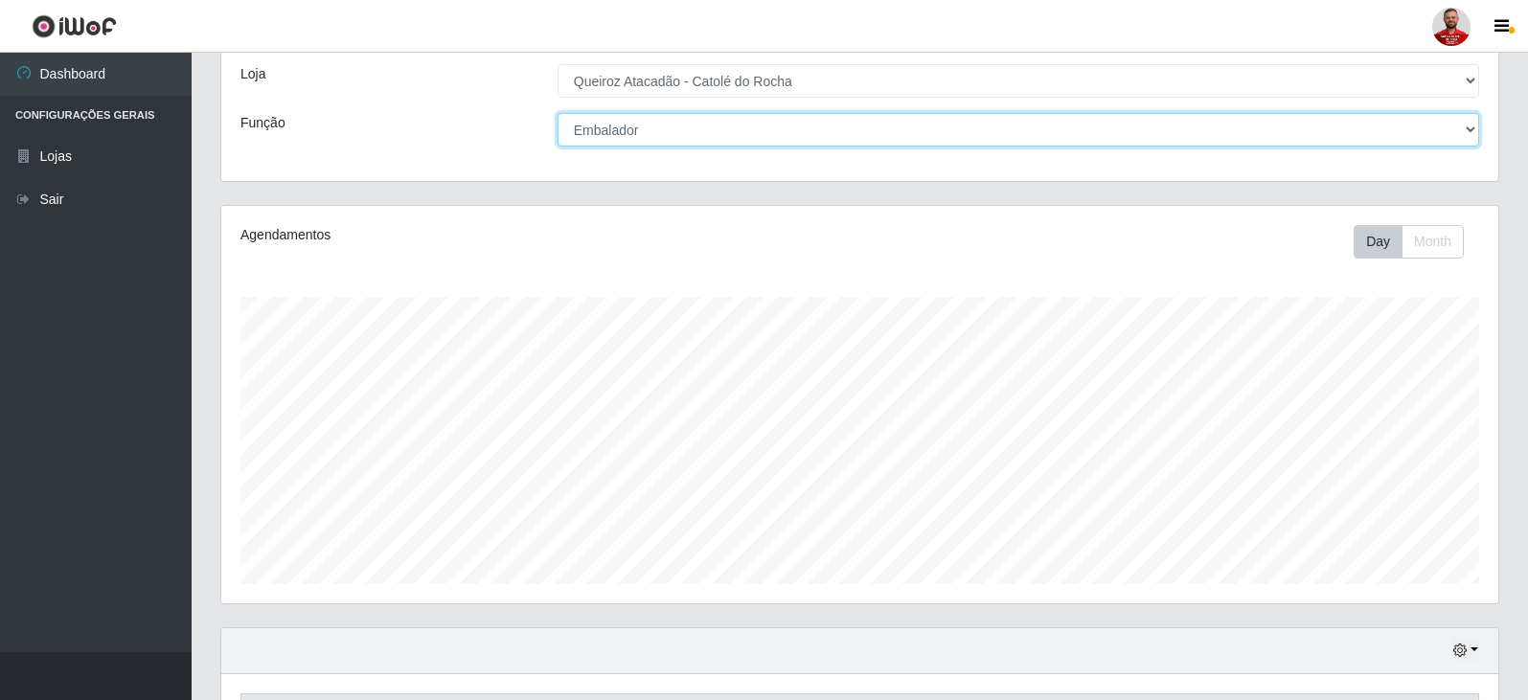
scroll to position [231, 0]
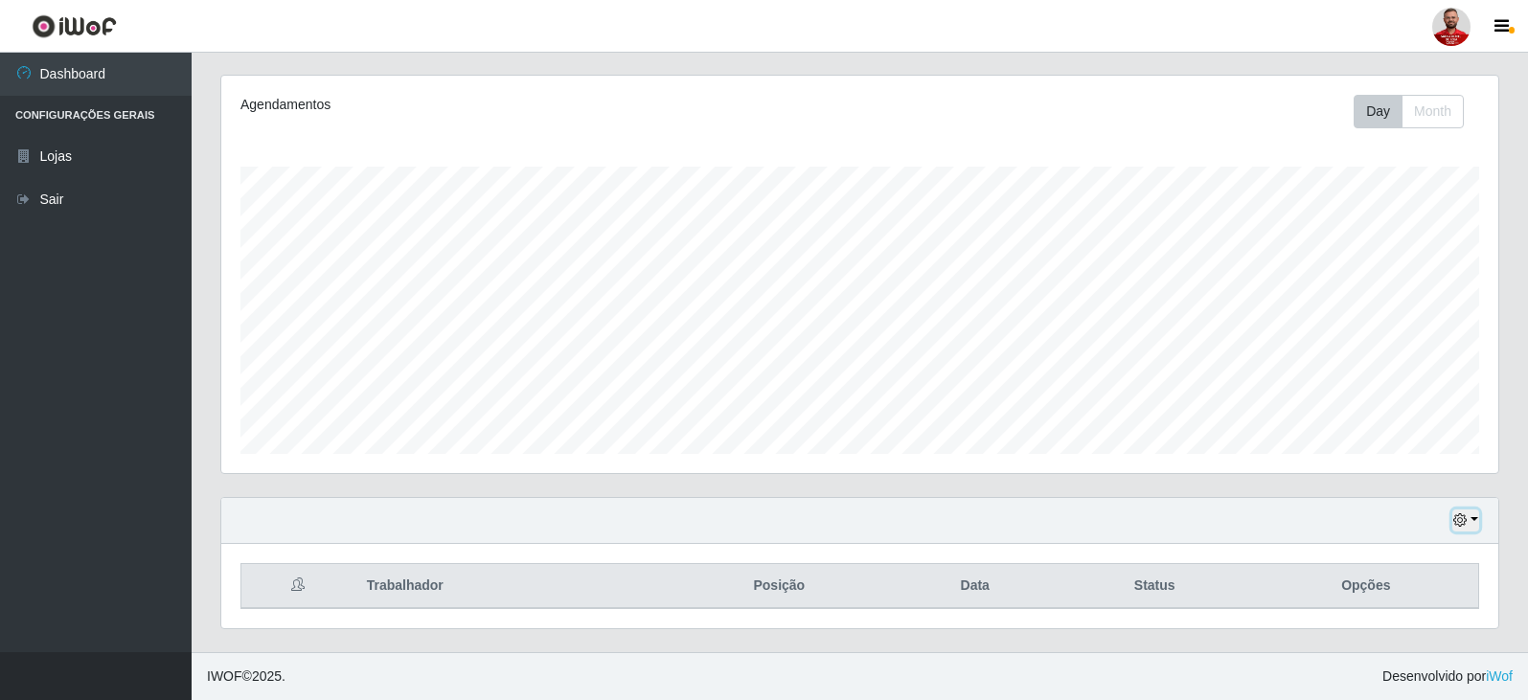
click at [1474, 526] on button "button" at bounding box center [1465, 521] width 27 height 22
click at [980, 521] on div "Hoje 1 dia 3 dias 1 Semana Não encerrados" at bounding box center [859, 521] width 1277 height 46
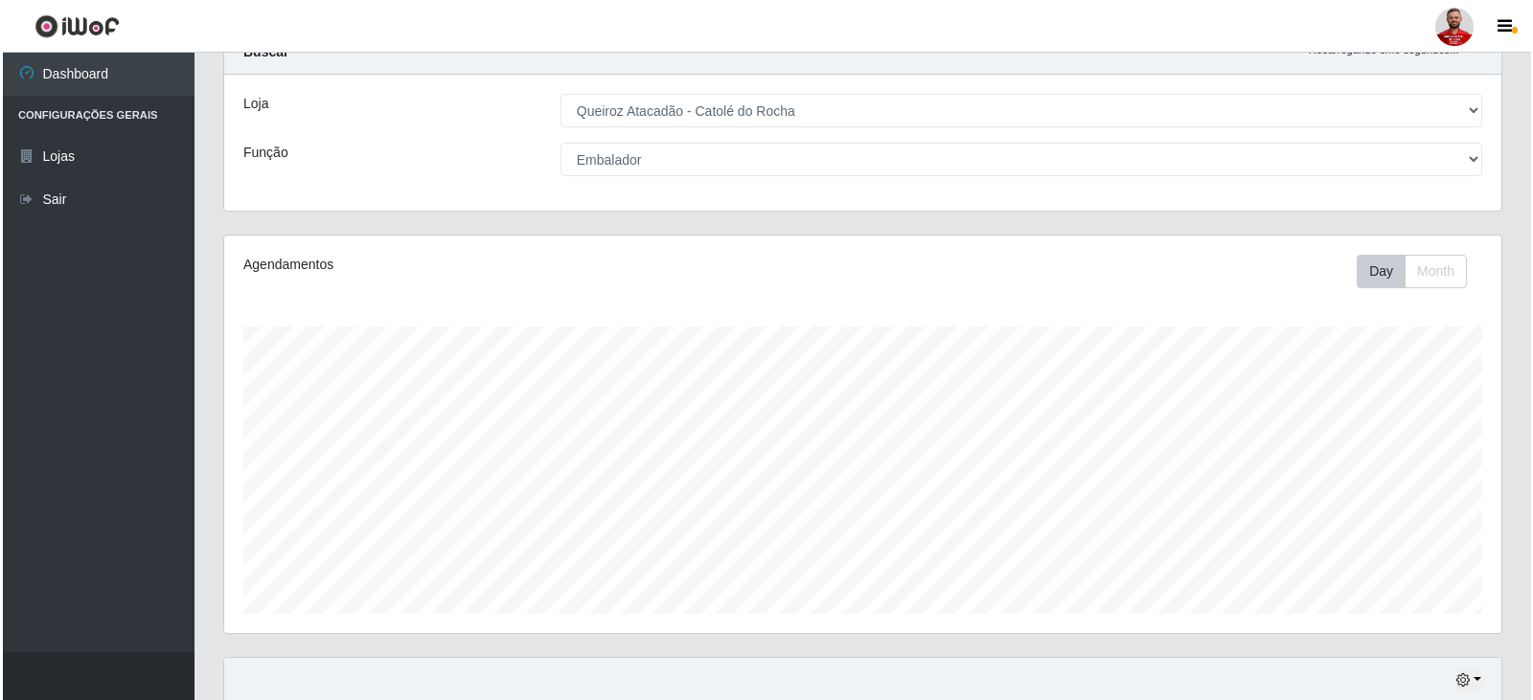
scroll to position [0, 0]
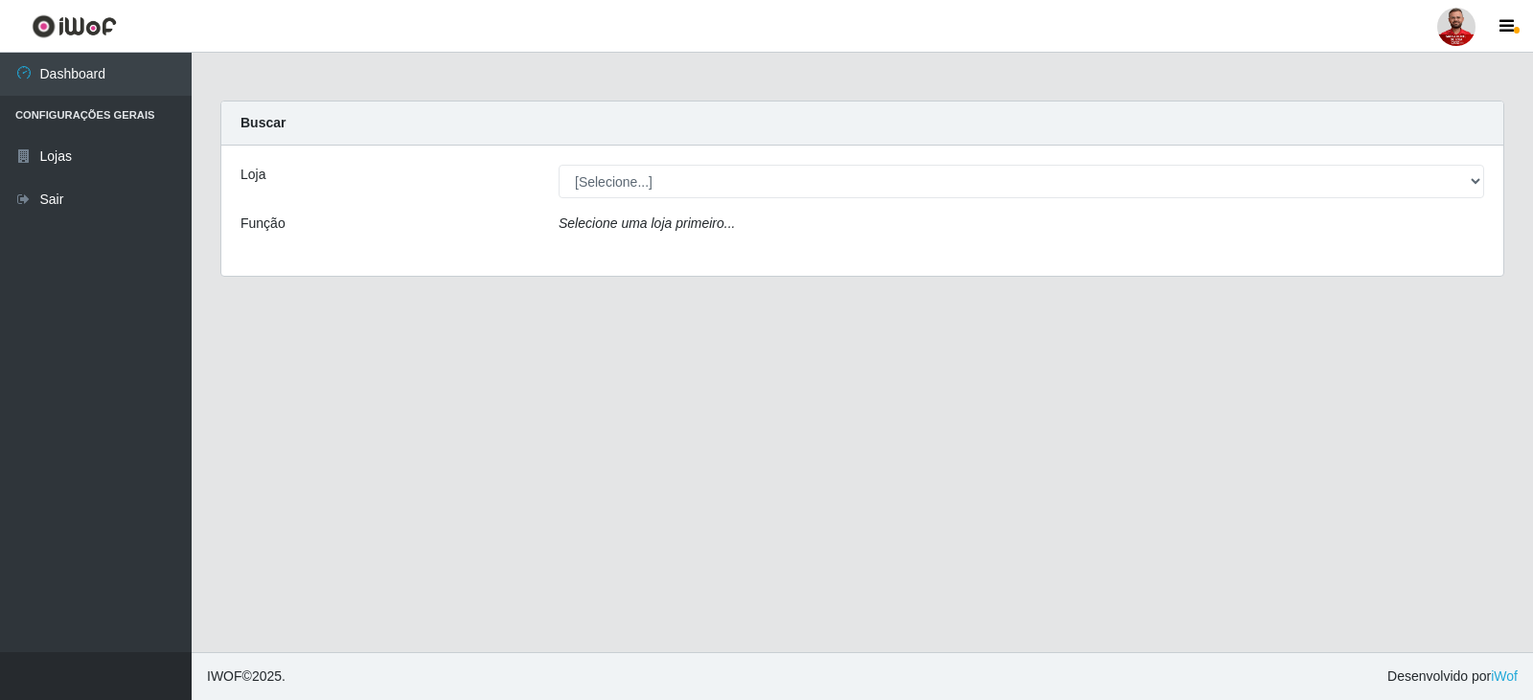
click at [1472, 21] on div at bounding box center [1456, 27] width 38 height 38
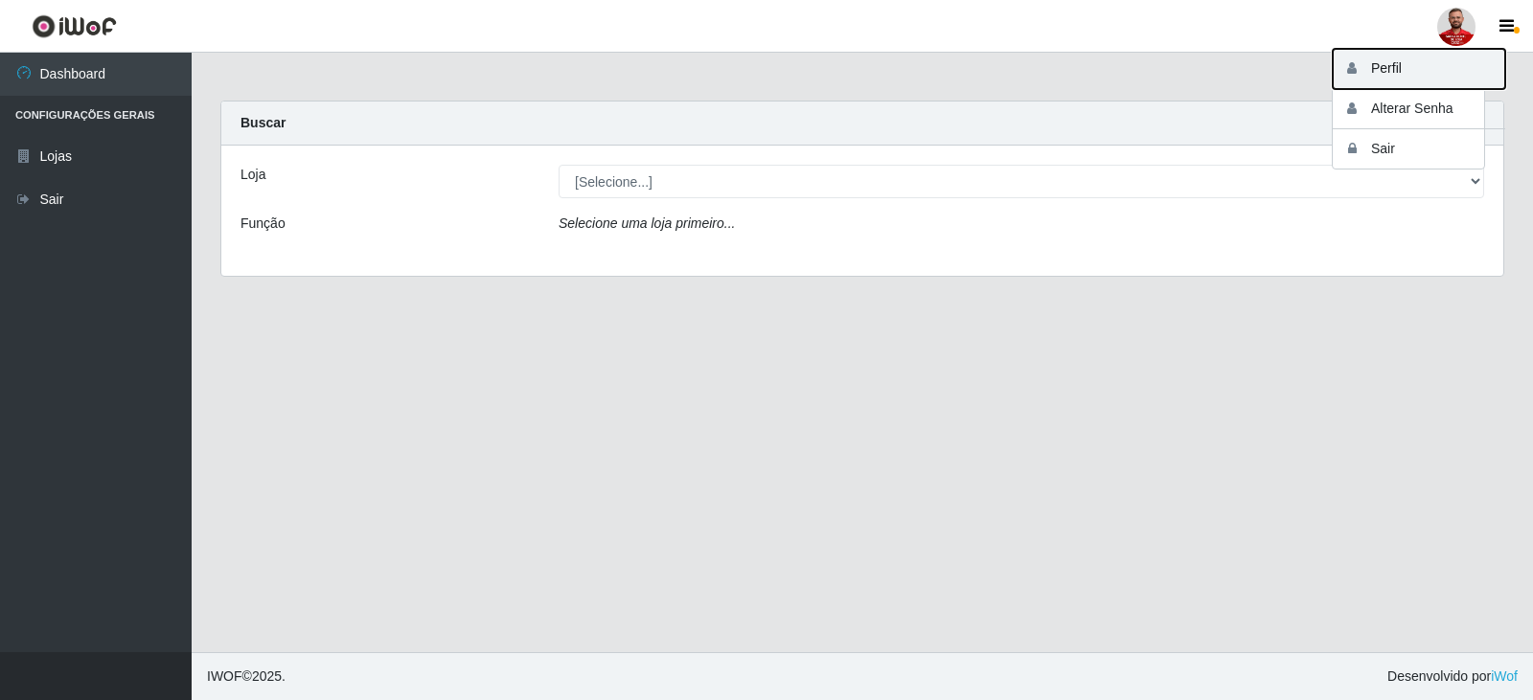
click at [1437, 80] on button "Perfil" at bounding box center [1419, 69] width 172 height 40
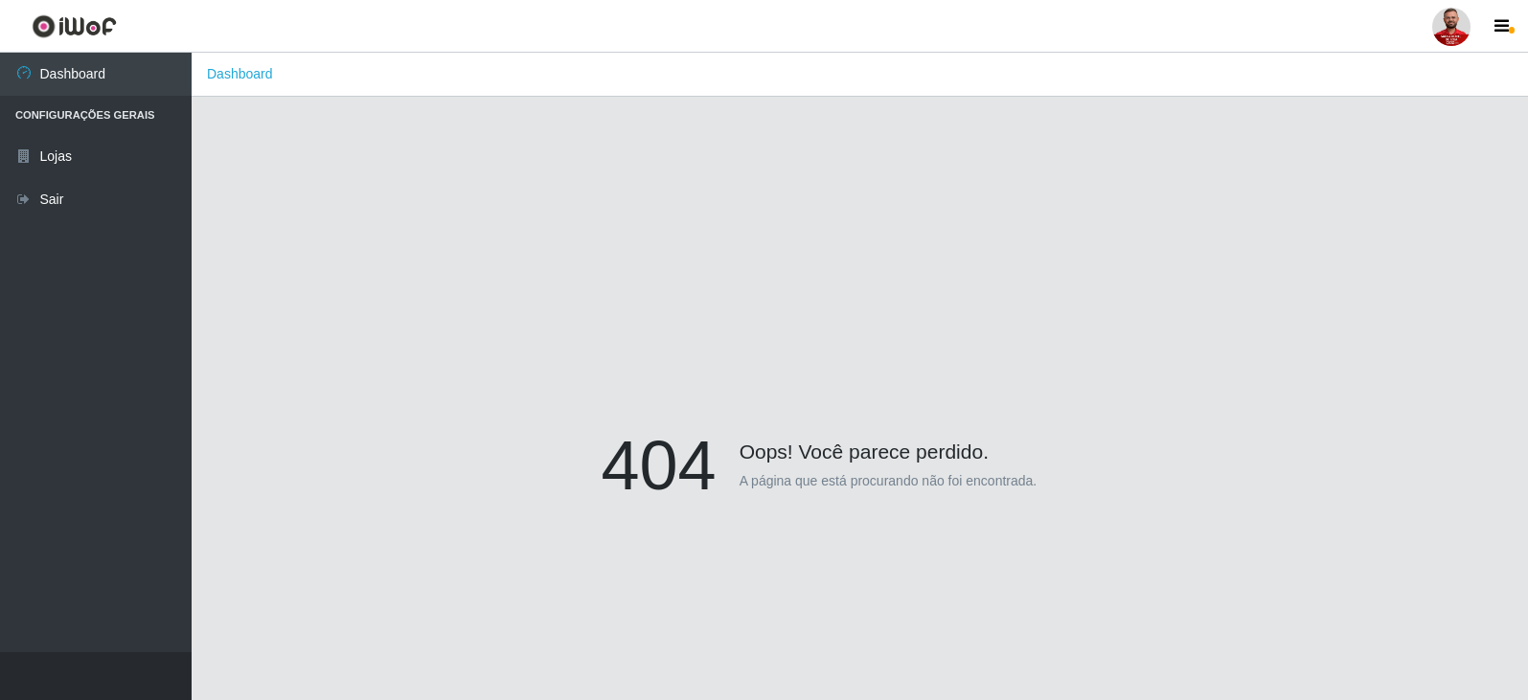
click at [1462, 34] on div at bounding box center [1451, 27] width 38 height 38
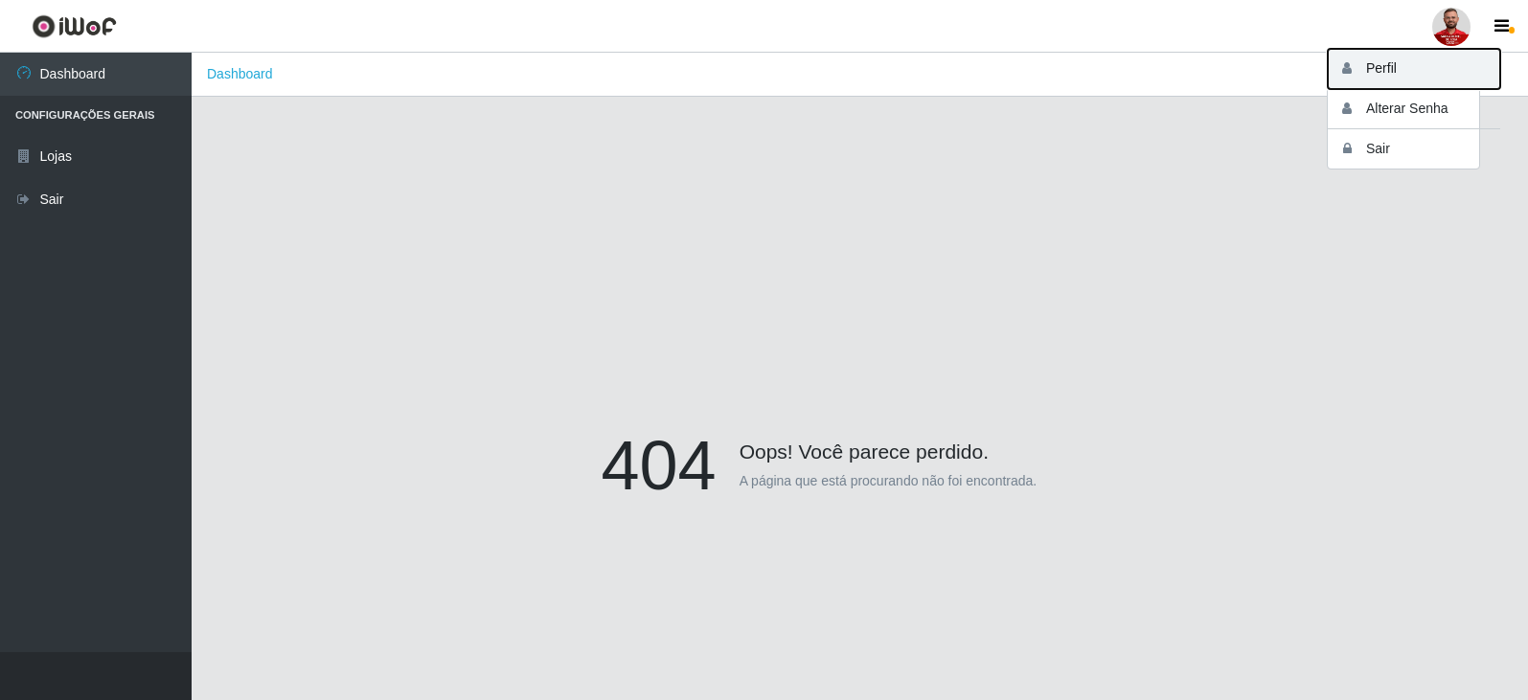
click at [1392, 73] on button "Perfil" at bounding box center [1414, 69] width 172 height 40
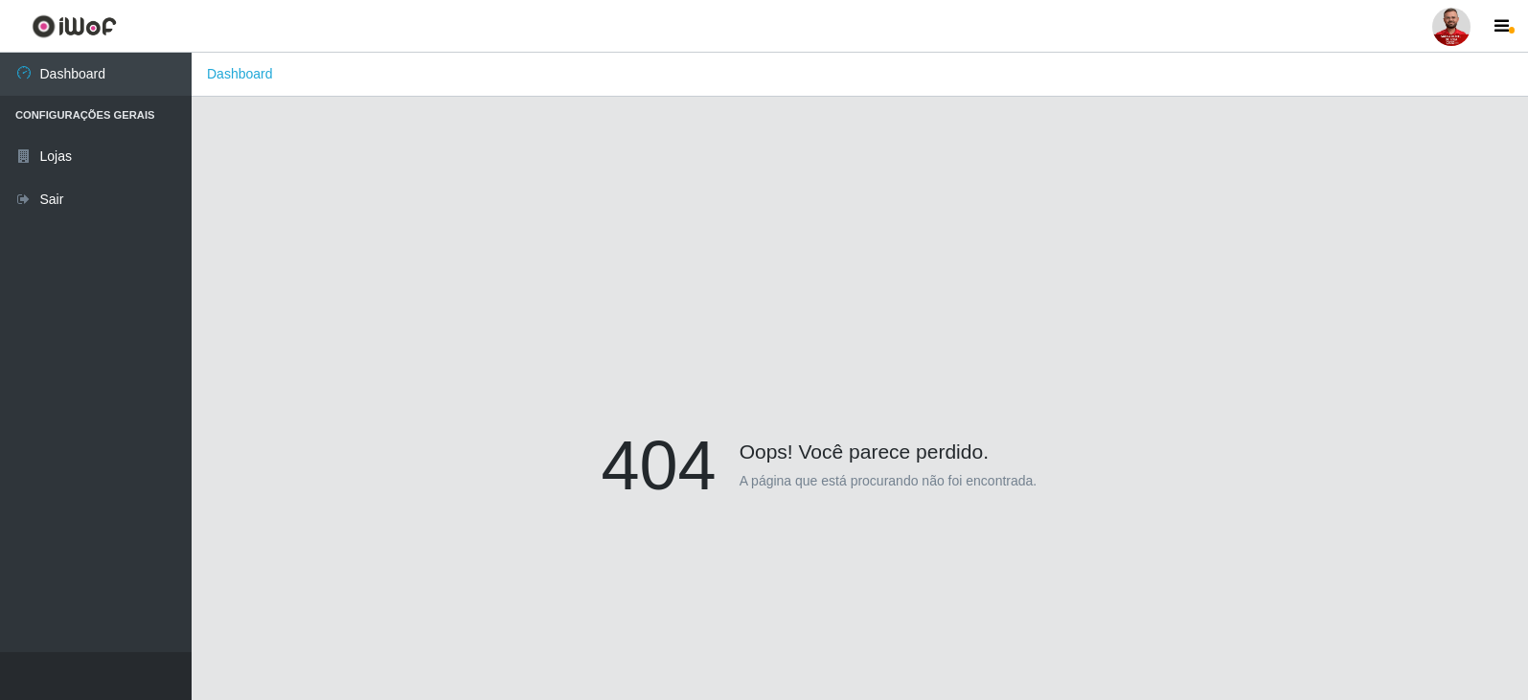
click at [1459, 23] on div at bounding box center [1451, 27] width 38 height 38
click at [1376, 153] on button "Sair" at bounding box center [1414, 148] width 172 height 39
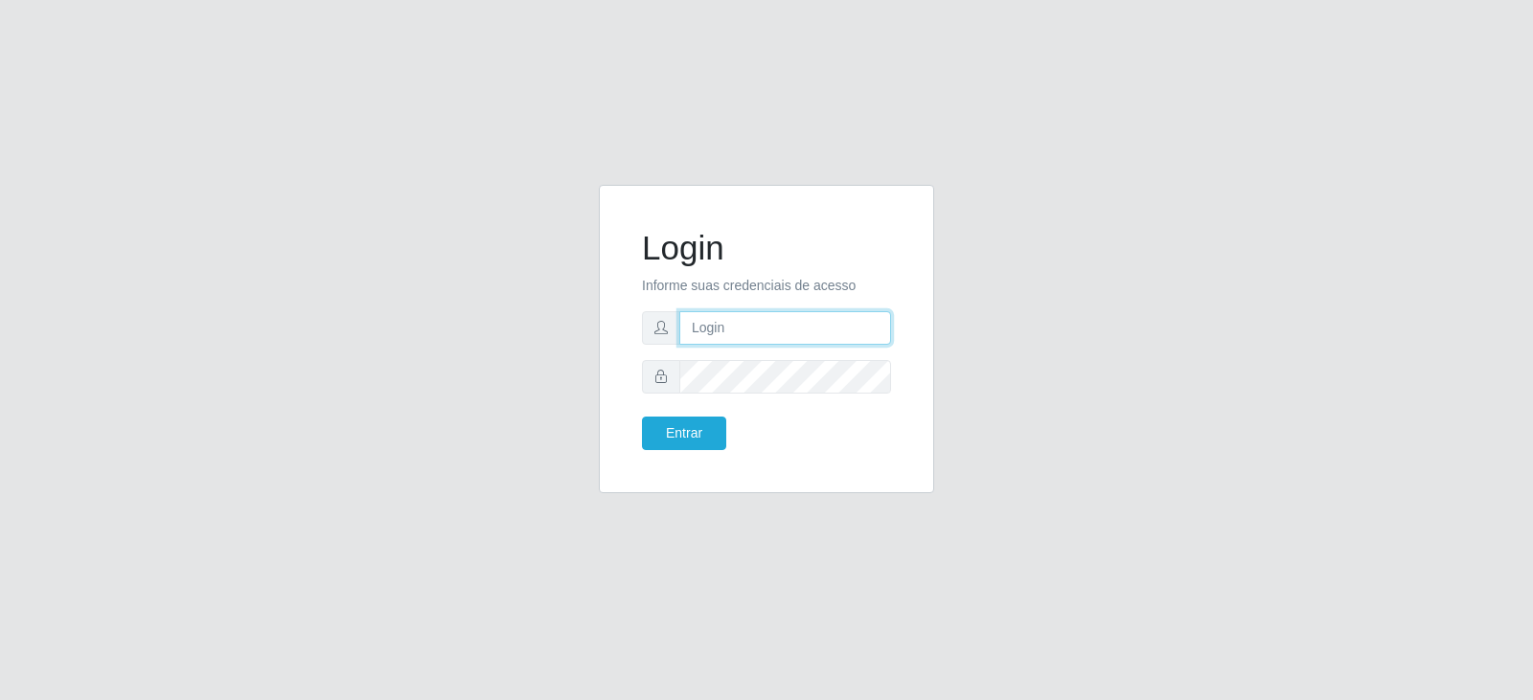
click at [739, 331] on input "text" at bounding box center [785, 328] width 212 height 34
type input "eder.maia@hiperqueiroz.com.br5429"
click at [642, 417] on button "Entrar" at bounding box center [684, 434] width 84 height 34
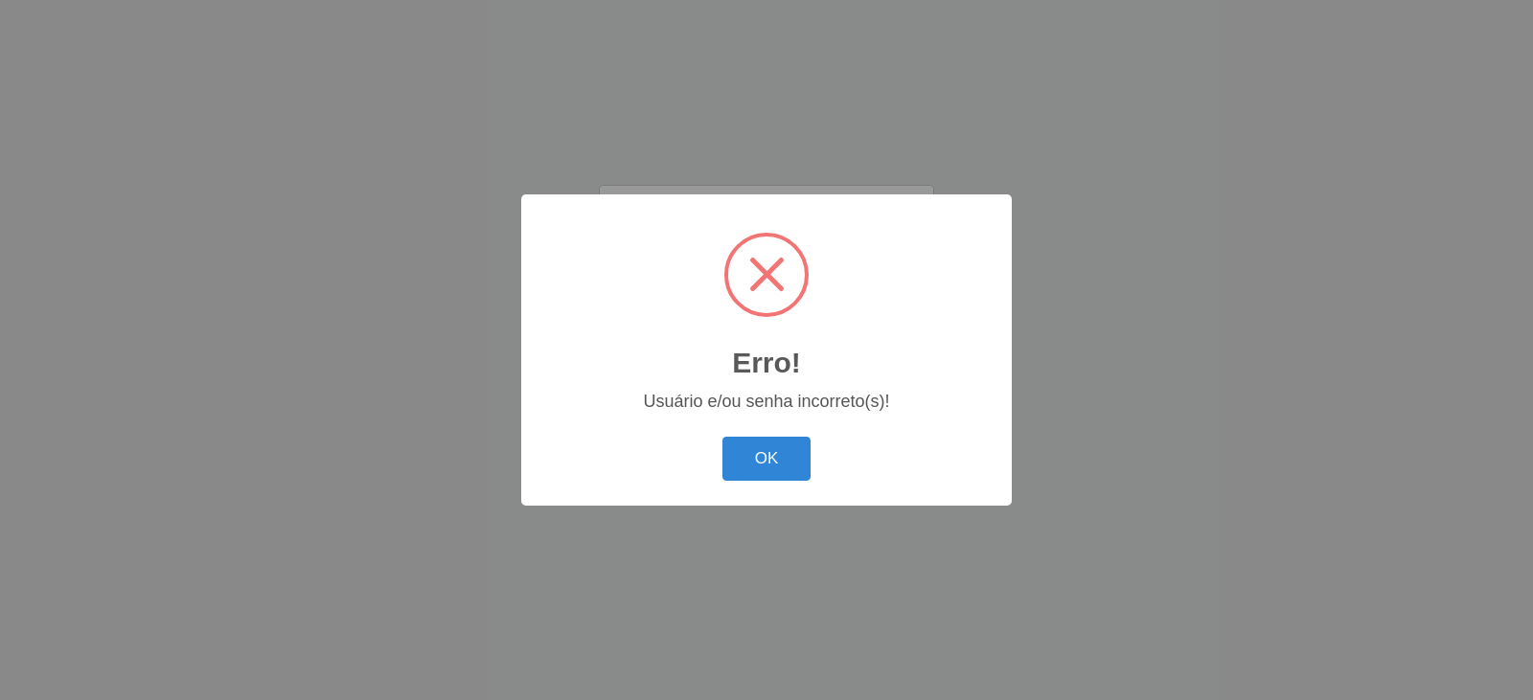
scroll to position [0, 0]
click at [722, 437] on button "OK" at bounding box center [766, 459] width 89 height 45
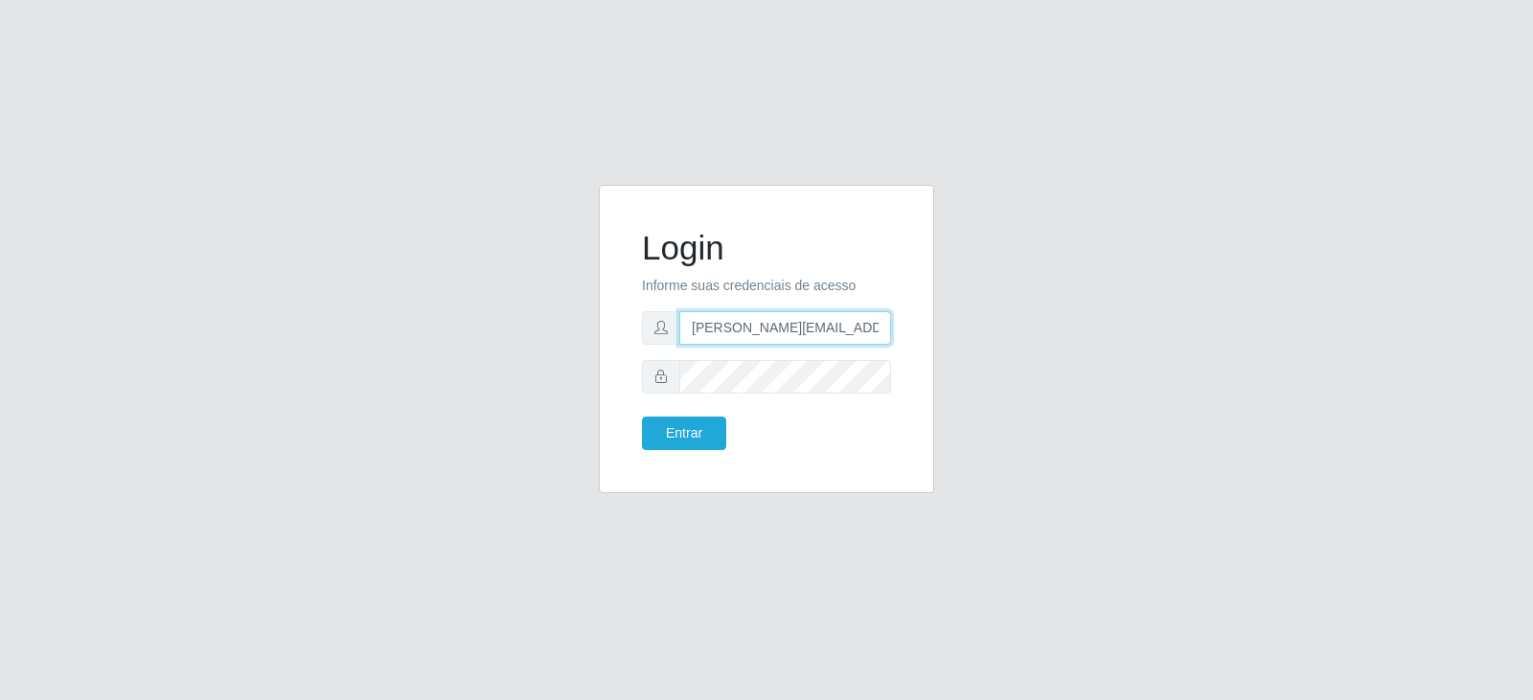
scroll to position [0, 2]
type input "eder.maia@hiperqueiroz.com.br"
click at [642, 417] on button "Entrar" at bounding box center [684, 434] width 84 height 34
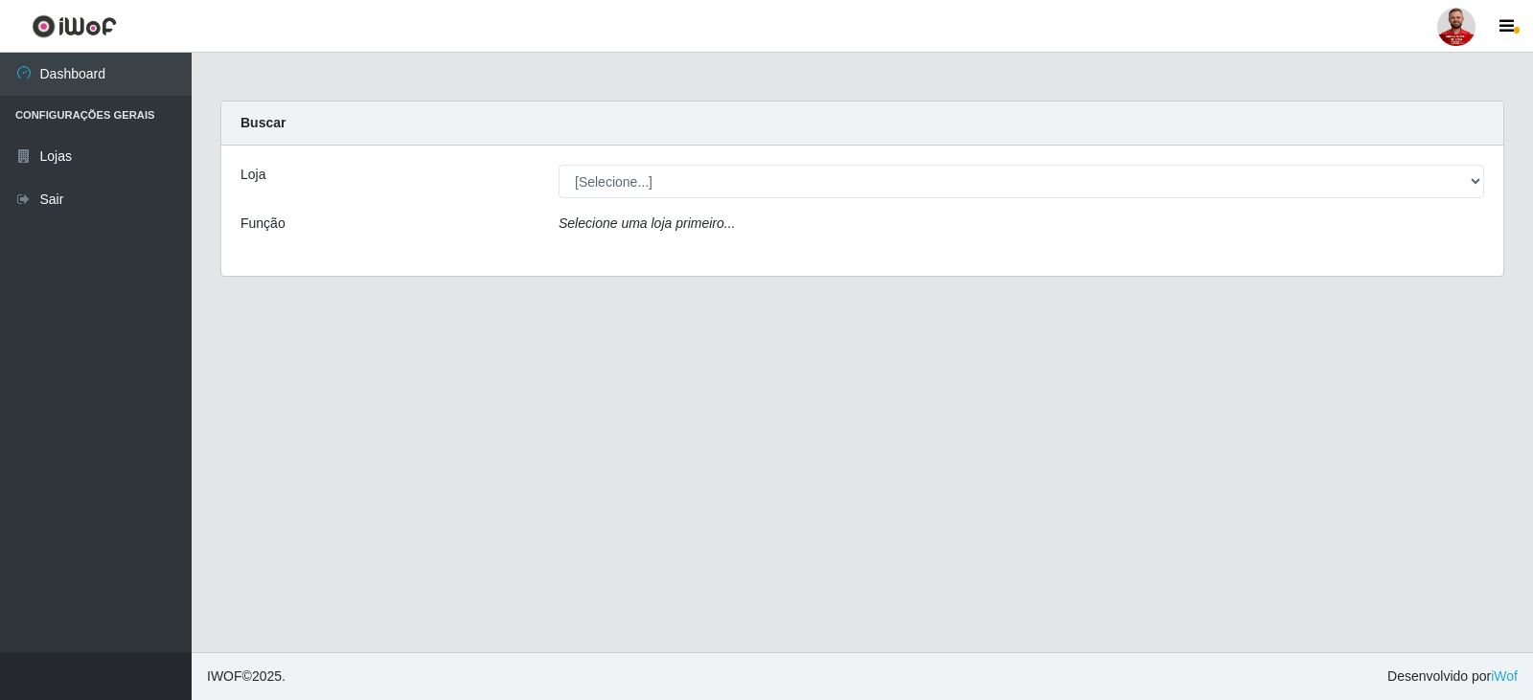
click at [1443, 27] on div at bounding box center [1456, 27] width 38 height 38
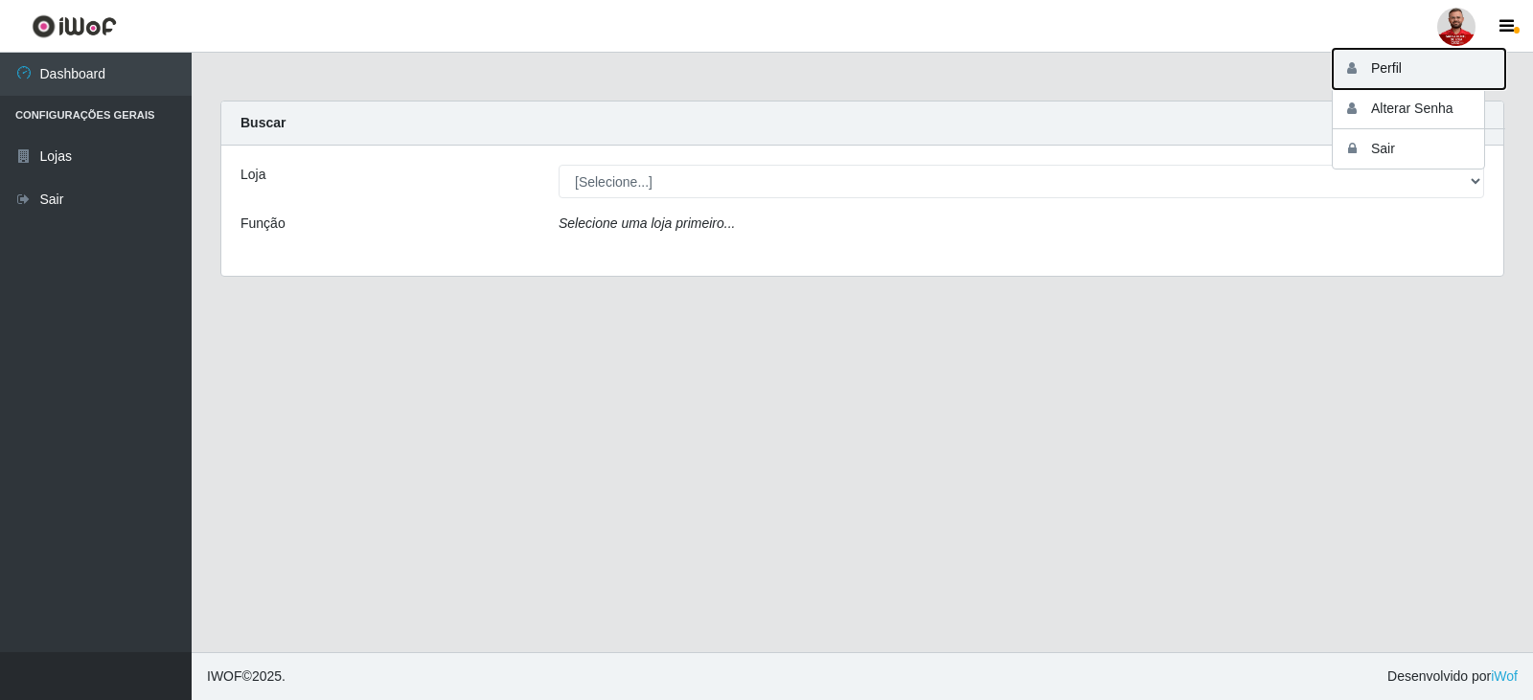
click at [1400, 73] on button "Perfil" at bounding box center [1419, 69] width 172 height 40
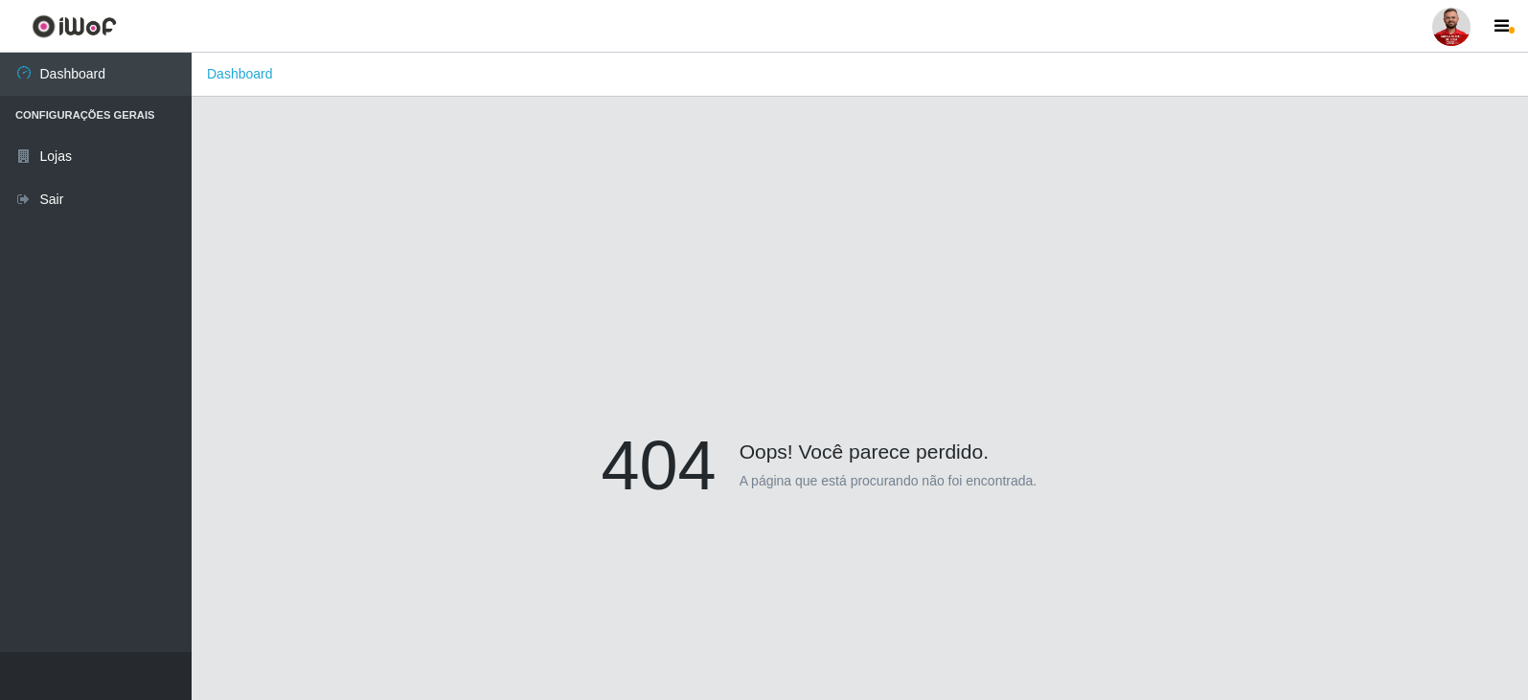
click at [1459, 27] on div at bounding box center [1451, 27] width 38 height 38
click at [1376, 161] on button "Sair" at bounding box center [1414, 148] width 172 height 39
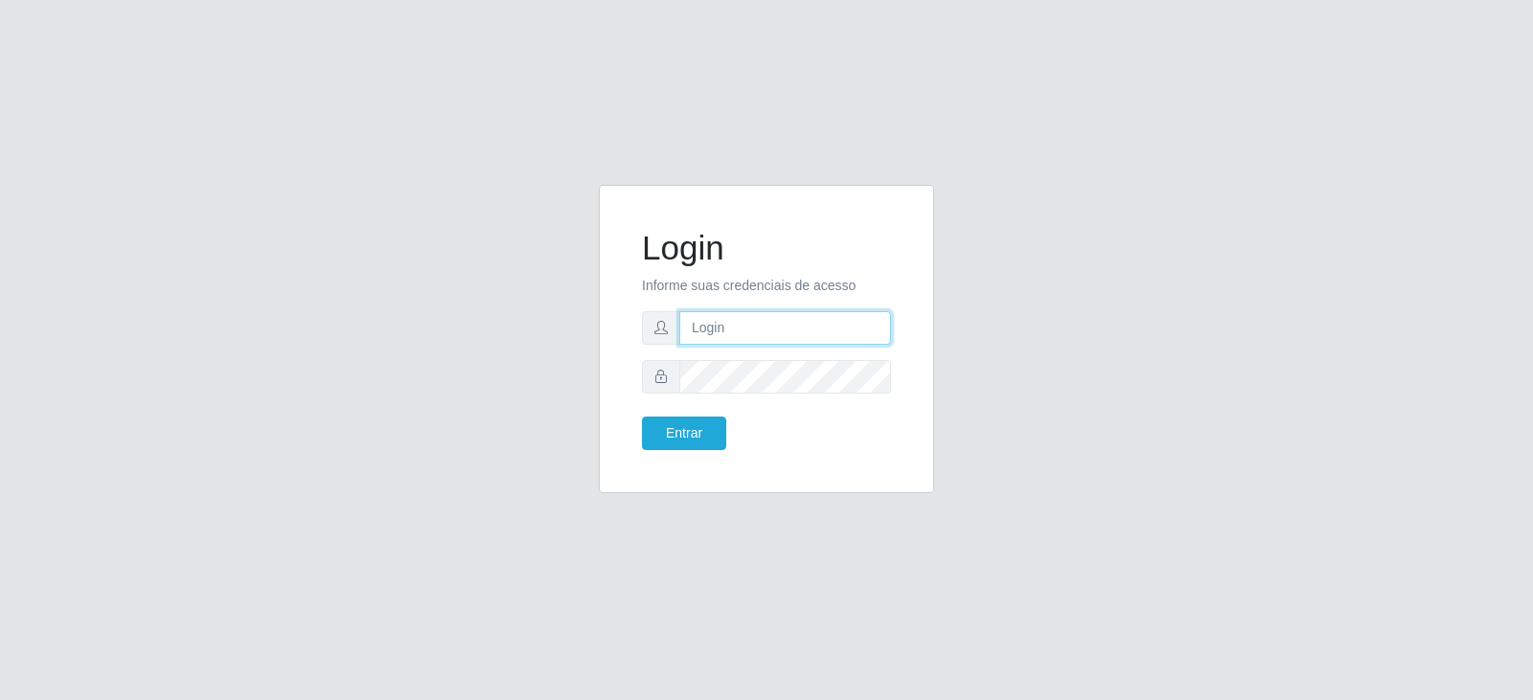
click at [742, 318] on input "text" at bounding box center [785, 328] width 212 height 34
type input "raianny.kelli@hiperqueiroz.com.br"
click at [642, 417] on button "Entrar" at bounding box center [684, 434] width 84 height 34
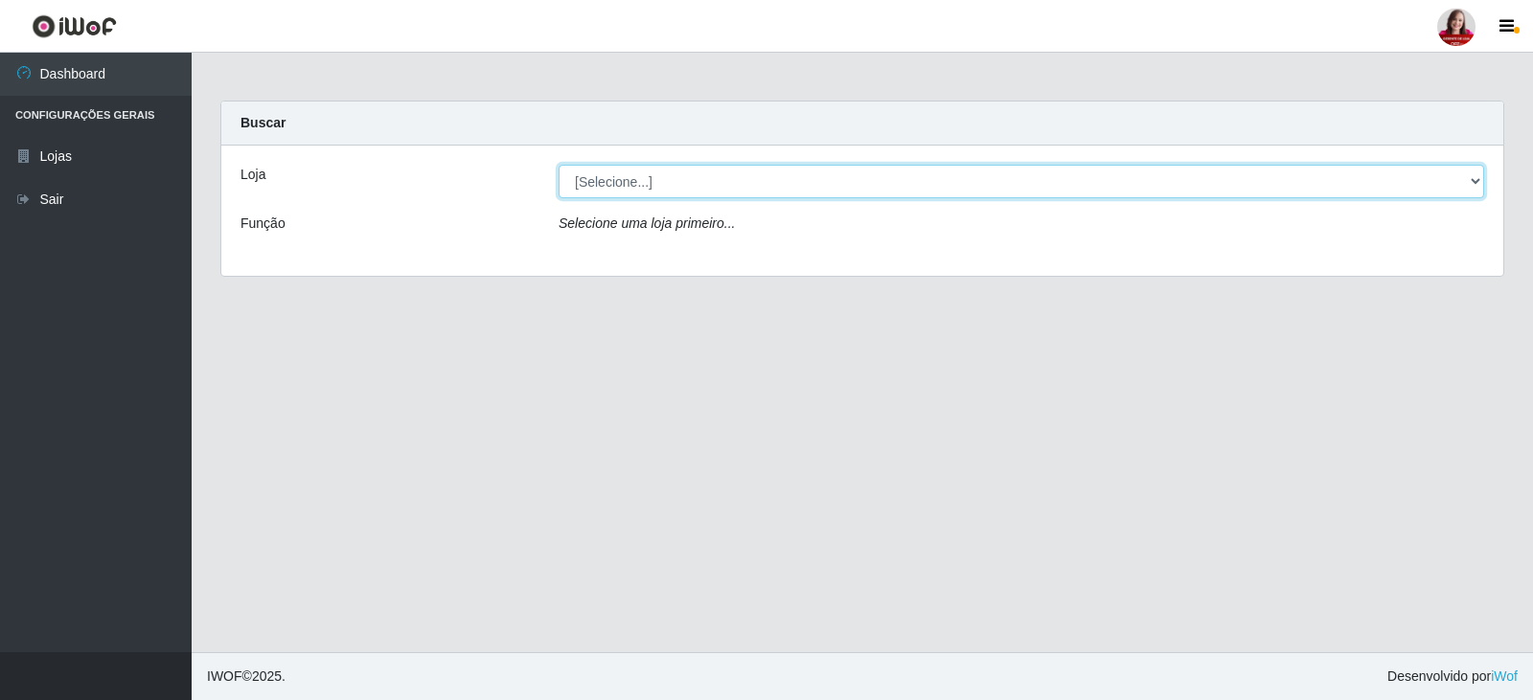
click at [643, 189] on select "[Selecione...] Queiroz Atacadão - Catolé do Rocha" at bounding box center [1022, 182] width 926 height 34
select select "500"
click at [559, 165] on select "[Selecione...] Queiroz Atacadão - Catolé do Rocha" at bounding box center [1022, 182] width 926 height 34
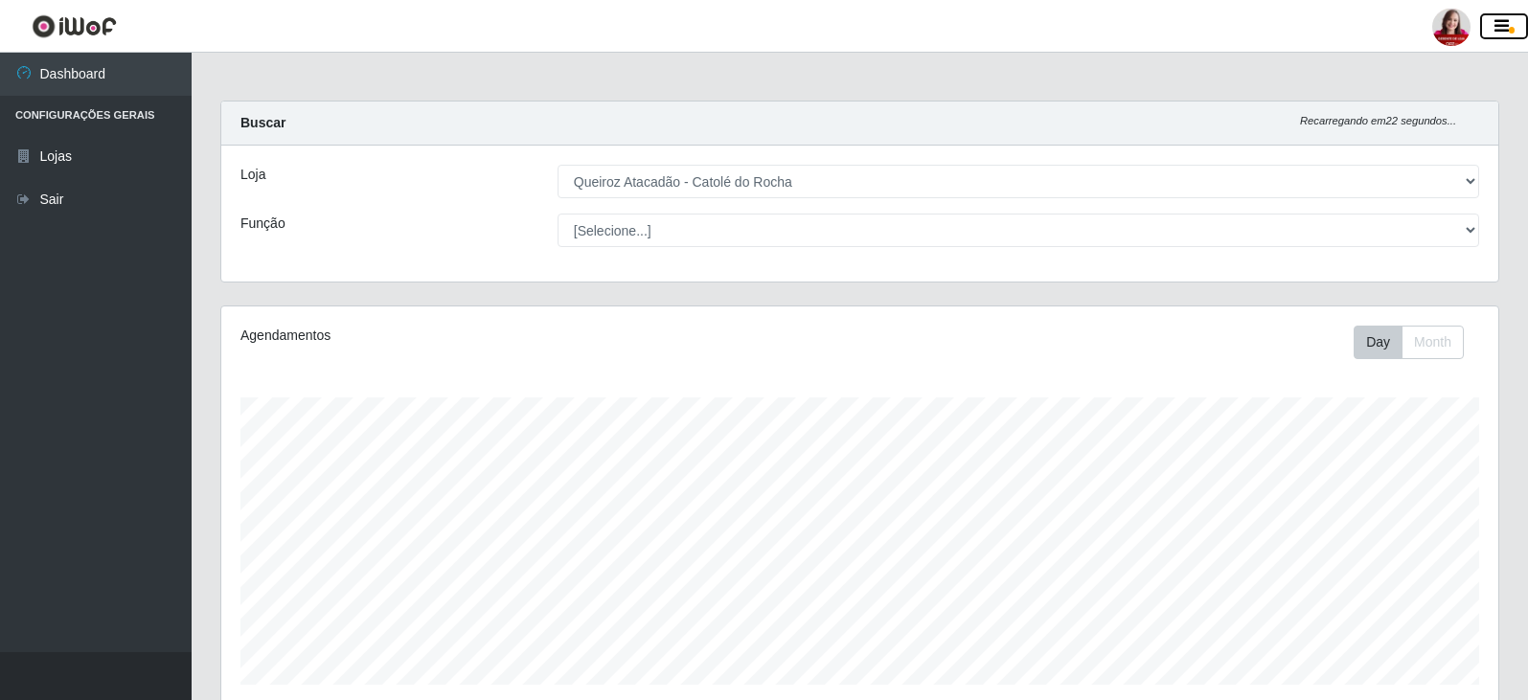
click at [1516, 20] on button "button" at bounding box center [1504, 26] width 48 height 27
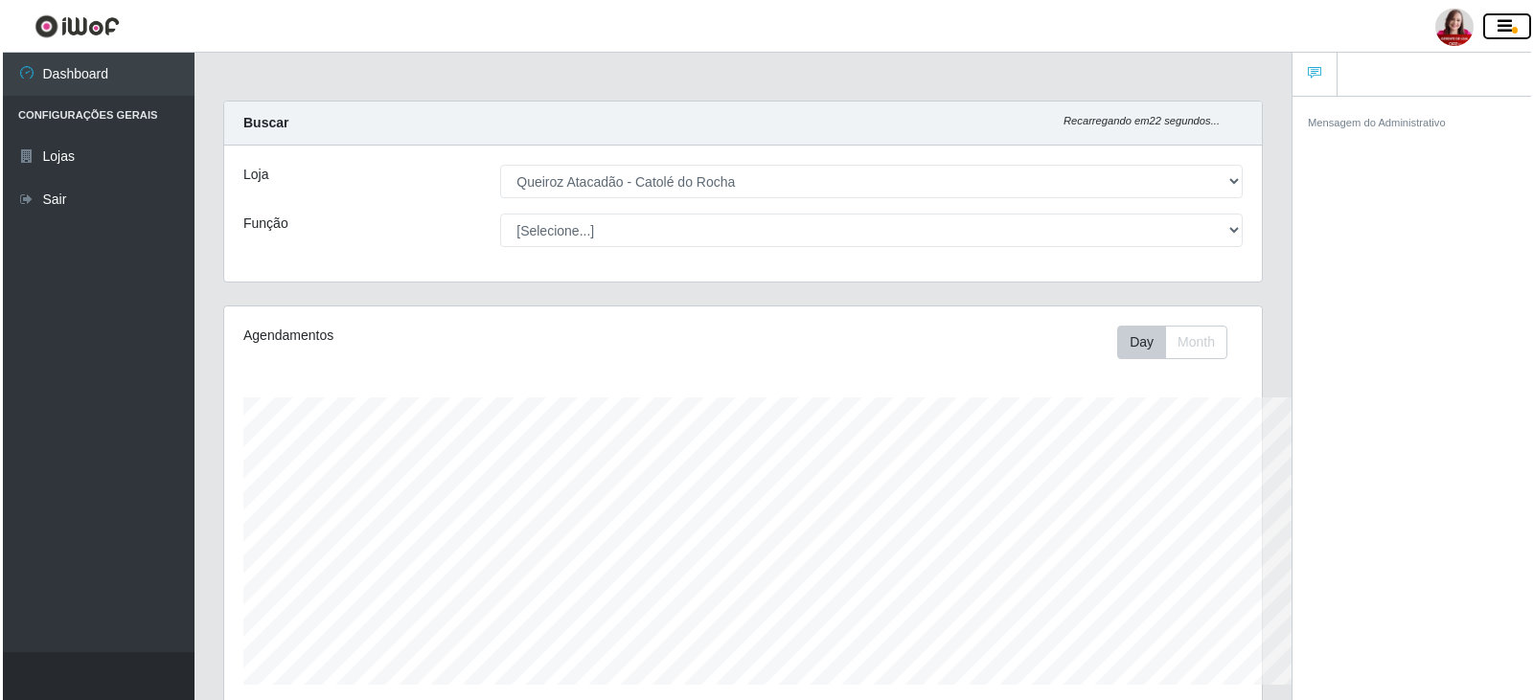
scroll to position [957680, 957039]
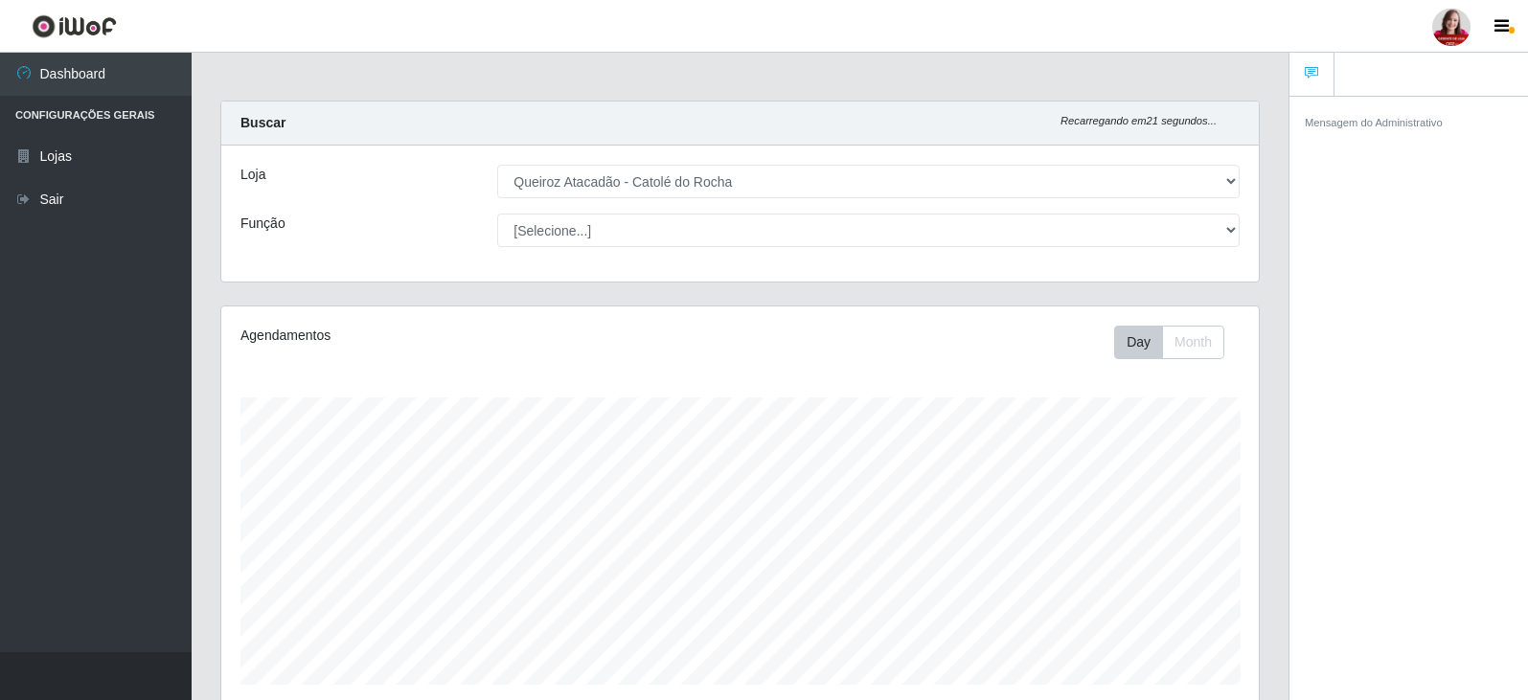
click at [1461, 45] on link at bounding box center [1451, 27] width 57 height 38
click at [1383, 160] on button "Sair" at bounding box center [1414, 148] width 172 height 39
